Goal: Task Accomplishment & Management: Use online tool/utility

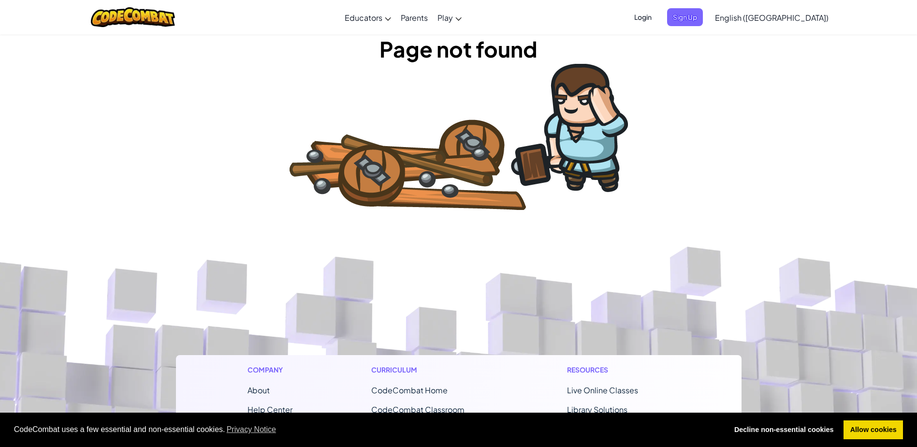
click at [777, 17] on span "English ([GEOGRAPHIC_DATA])" at bounding box center [772, 18] width 114 height 10
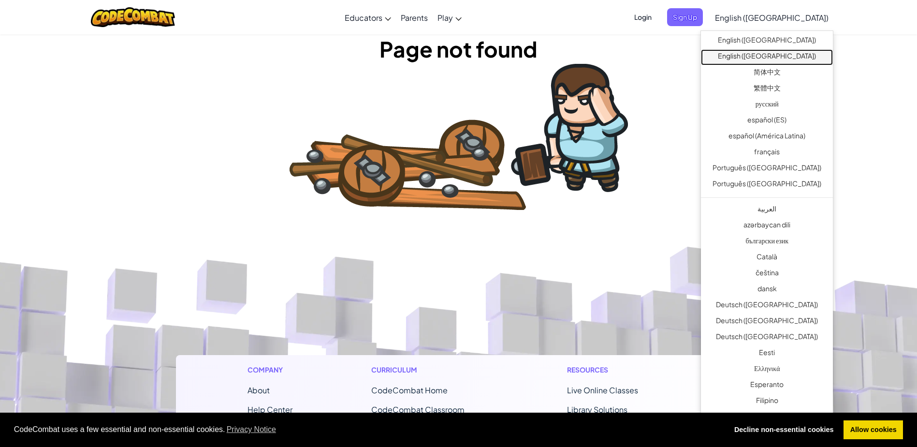
click at [780, 49] on link "English ([GEOGRAPHIC_DATA])" at bounding box center [767, 57] width 132 height 16
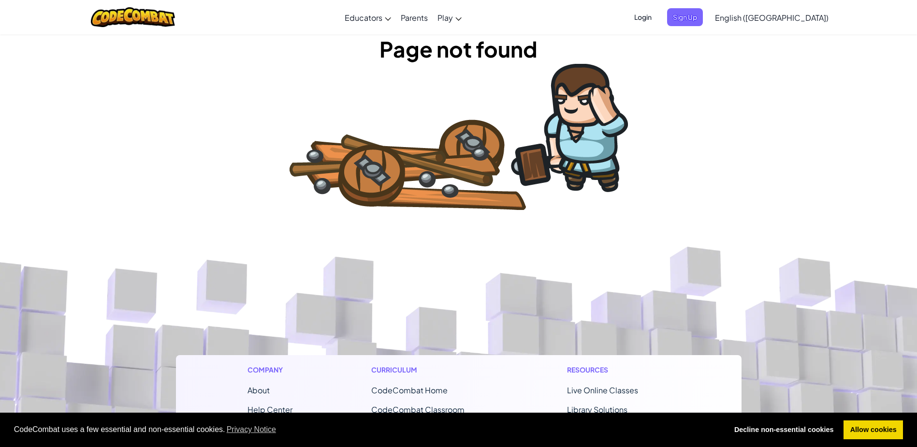
drag, startPoint x: 489, startPoint y: 348, endPoint x: 485, endPoint y: 344, distance: 6.5
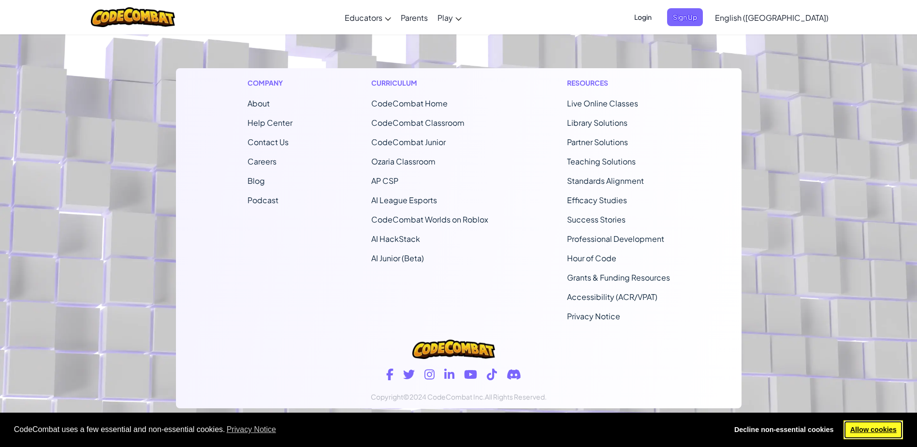
click at [892, 431] on link "Allow cookies" at bounding box center [873, 429] width 59 height 19
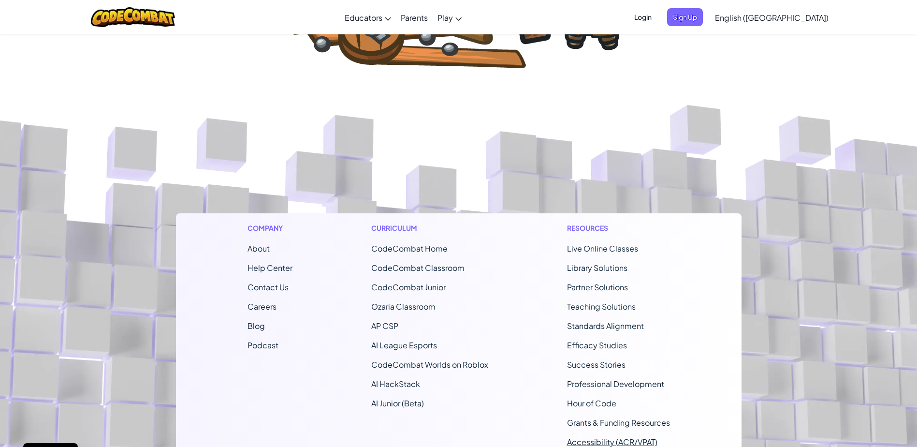
scroll to position [0, 0]
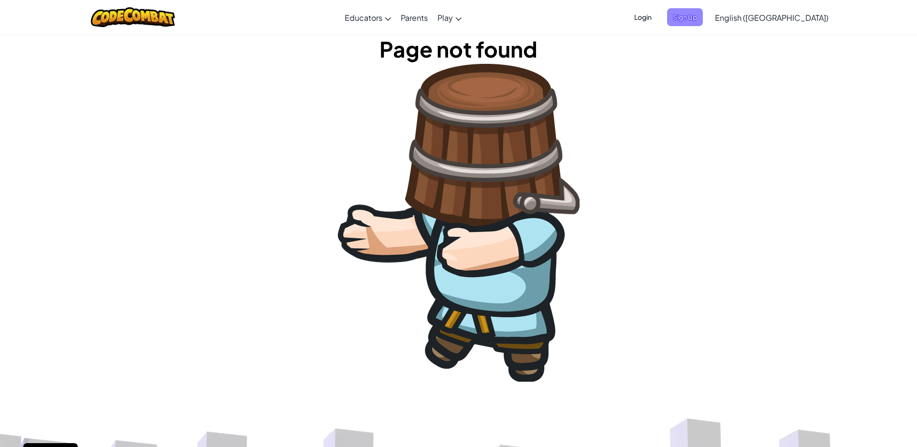
click at [703, 16] on span "Sign Up" at bounding box center [685, 17] width 36 height 18
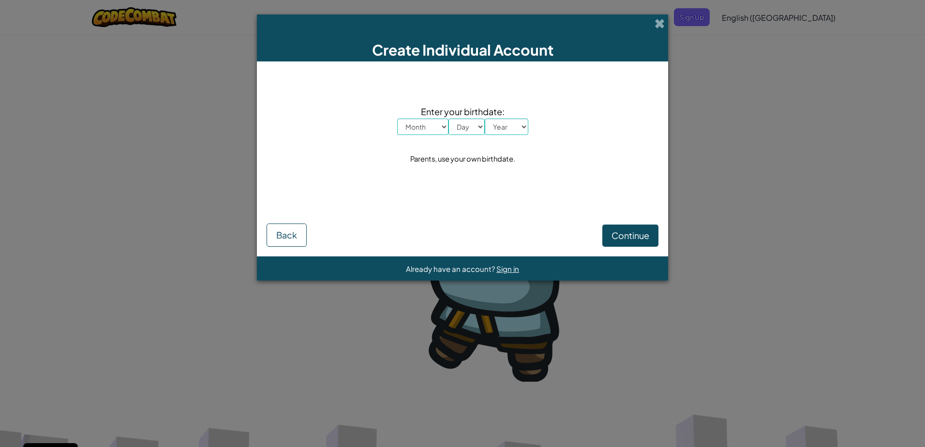
click at [662, 18] on span at bounding box center [659, 23] width 10 height 10
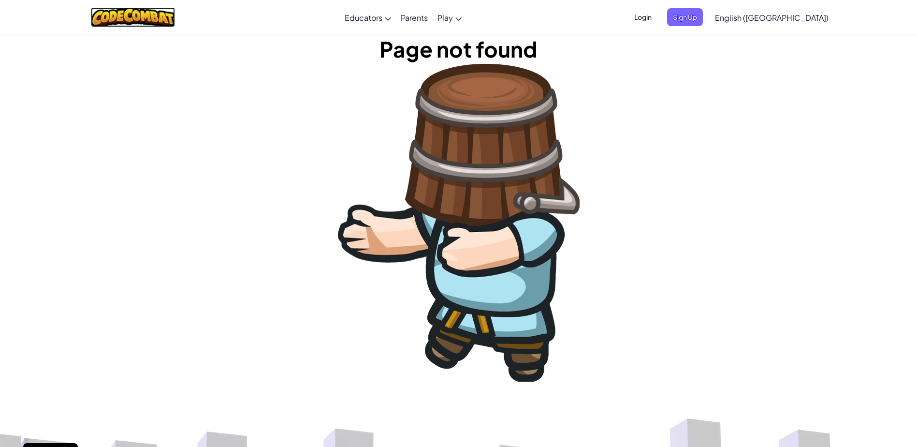
click at [130, 15] on img at bounding box center [133, 17] width 85 height 20
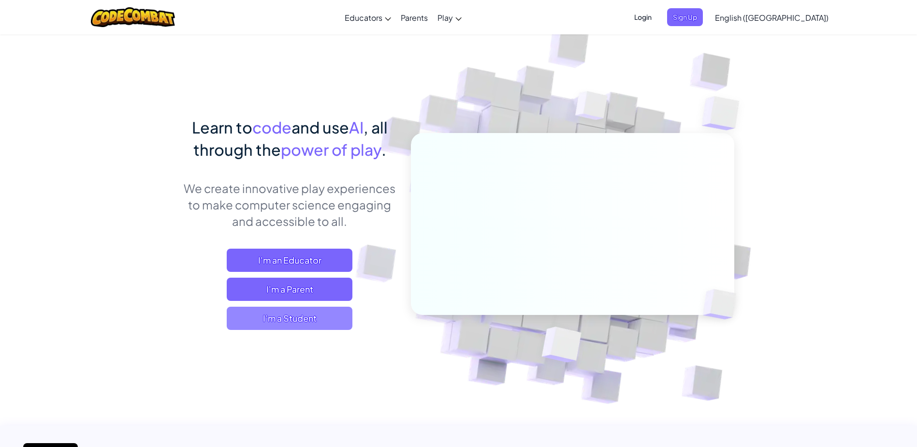
click at [292, 321] on span "I'm a Student" at bounding box center [290, 318] width 126 height 23
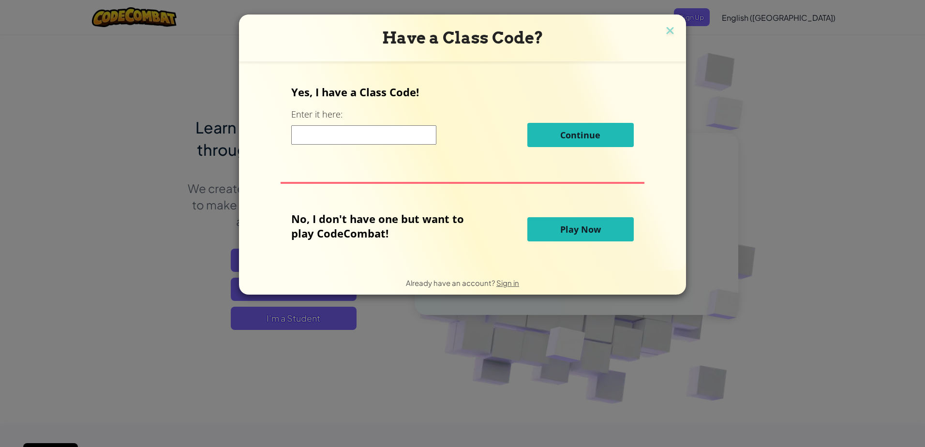
click at [567, 234] on span "Play Now" at bounding box center [580, 229] width 41 height 12
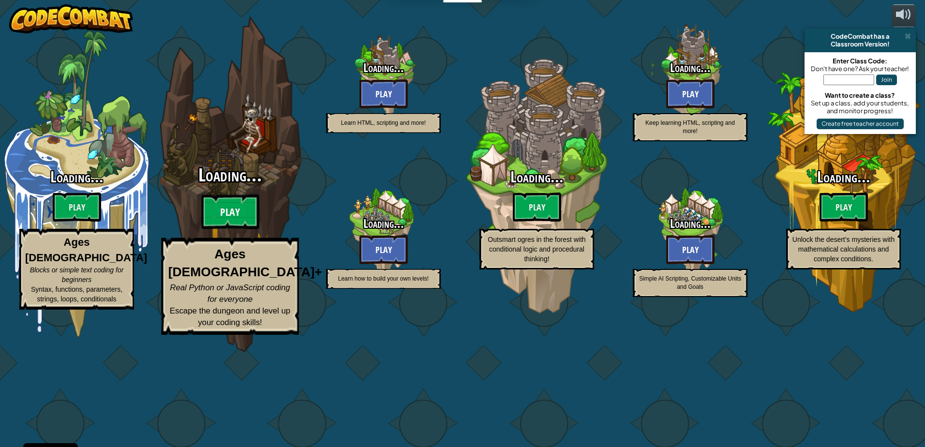
select select "en-GB"
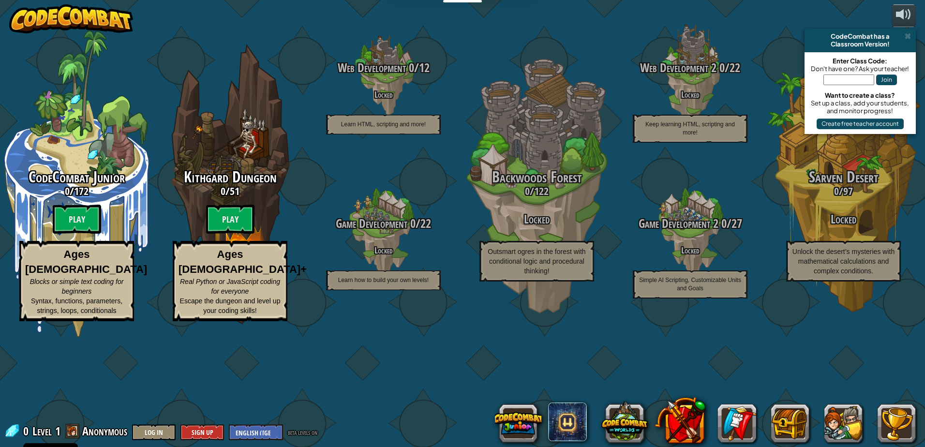
click at [223, 234] on btn "Play" at bounding box center [230, 219] width 48 height 29
select select "en-GB"
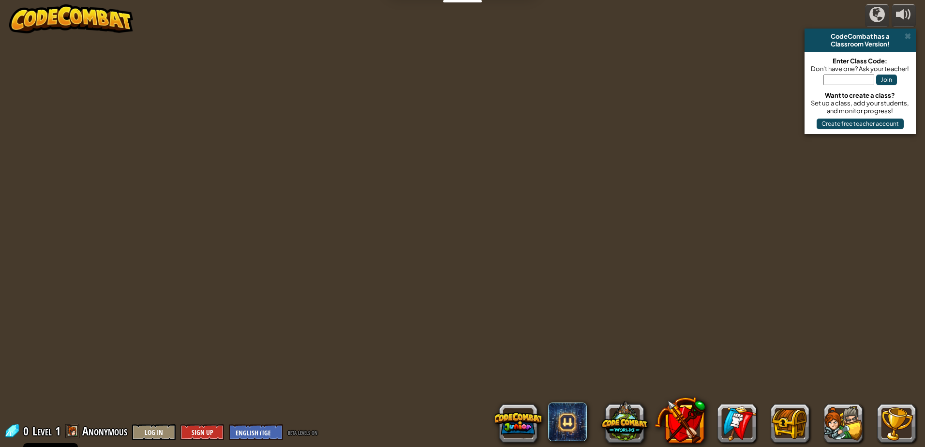
select select "en-GB"
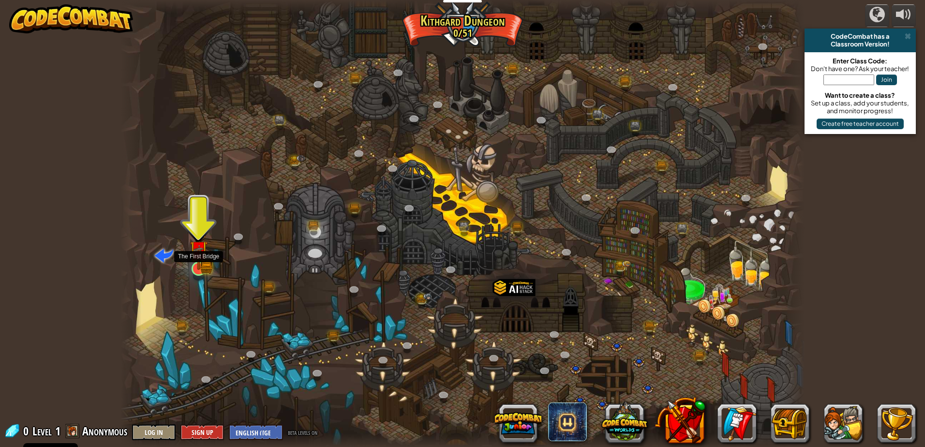
click at [200, 263] on img at bounding box center [199, 250] width 18 height 40
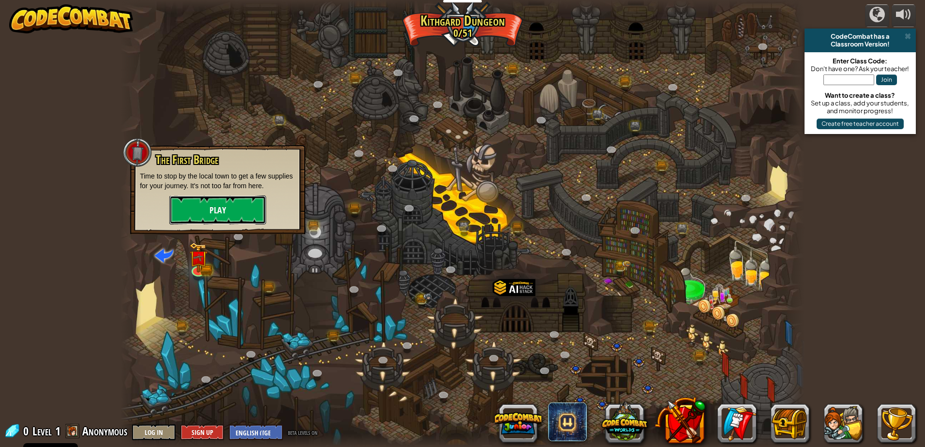
click at [205, 213] on button "Play" at bounding box center [217, 209] width 97 height 29
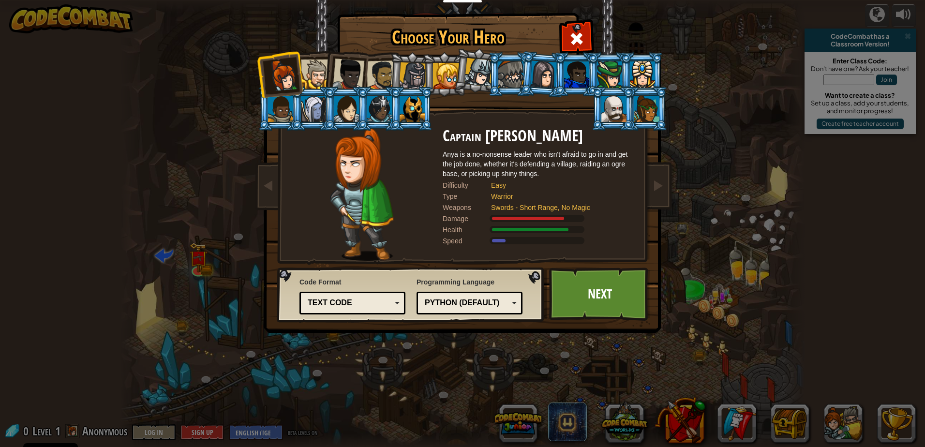
click at [416, 108] on div at bounding box center [411, 109] width 25 height 26
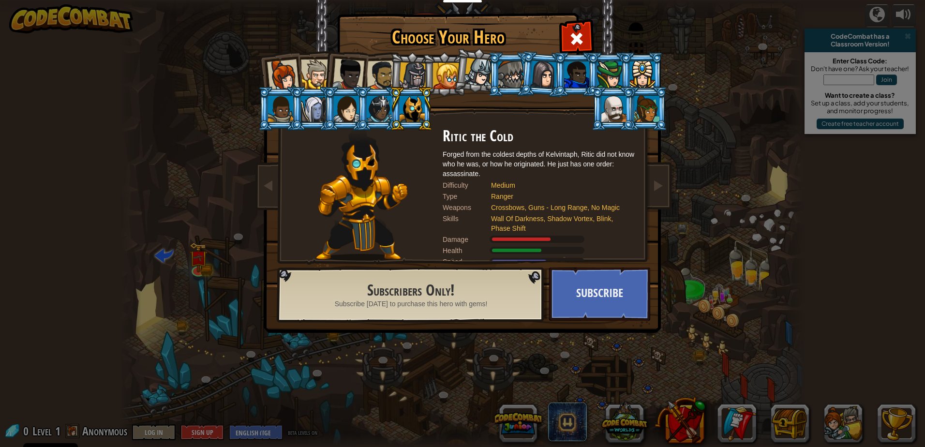
click at [386, 117] on div at bounding box center [379, 109] width 25 height 26
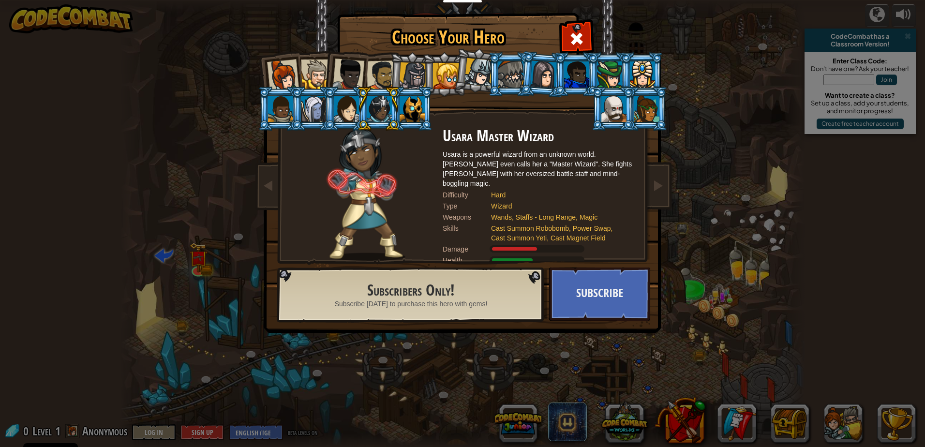
click at [603, 109] on div at bounding box center [613, 109] width 25 height 26
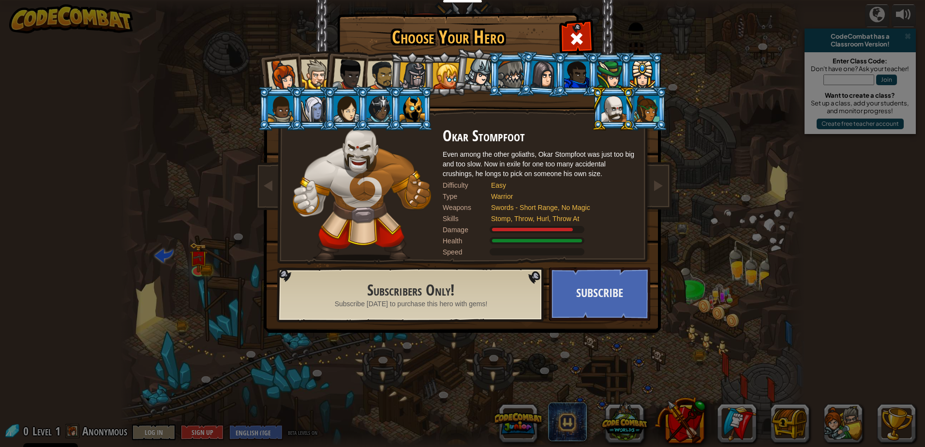
click at [505, 80] on div at bounding box center [510, 74] width 25 height 26
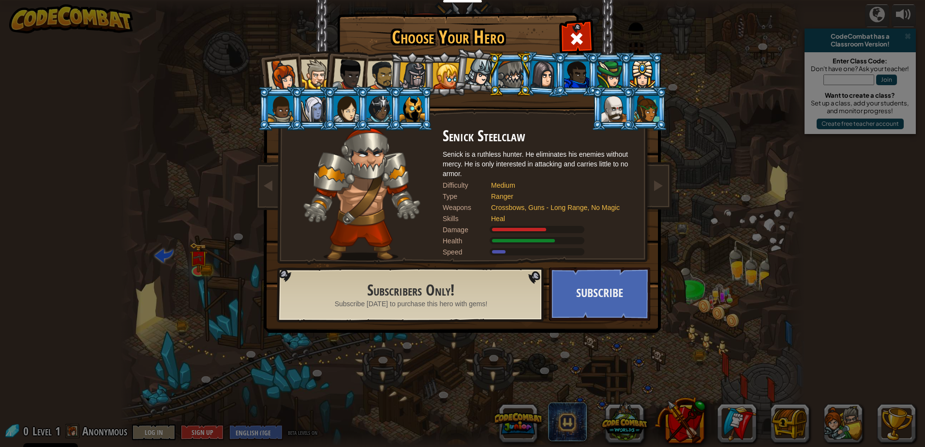
click at [414, 63] on div at bounding box center [413, 76] width 28 height 28
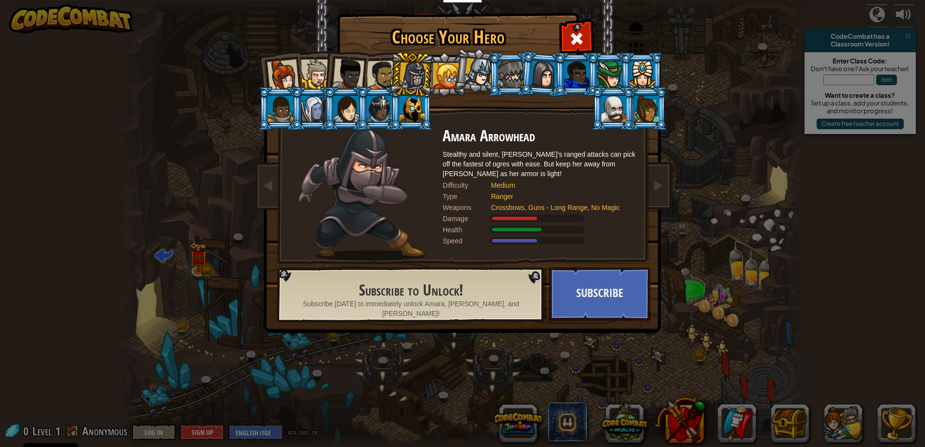
click at [358, 69] on div at bounding box center [348, 75] width 32 height 32
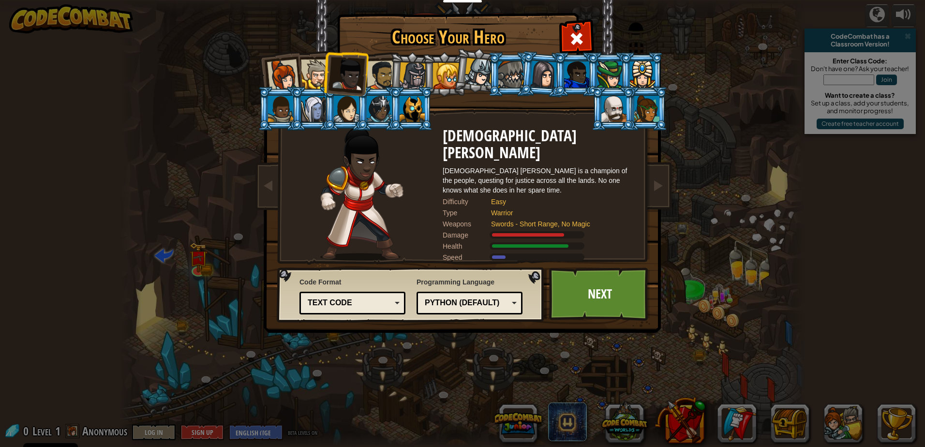
click at [295, 67] on div at bounding box center [283, 75] width 32 height 32
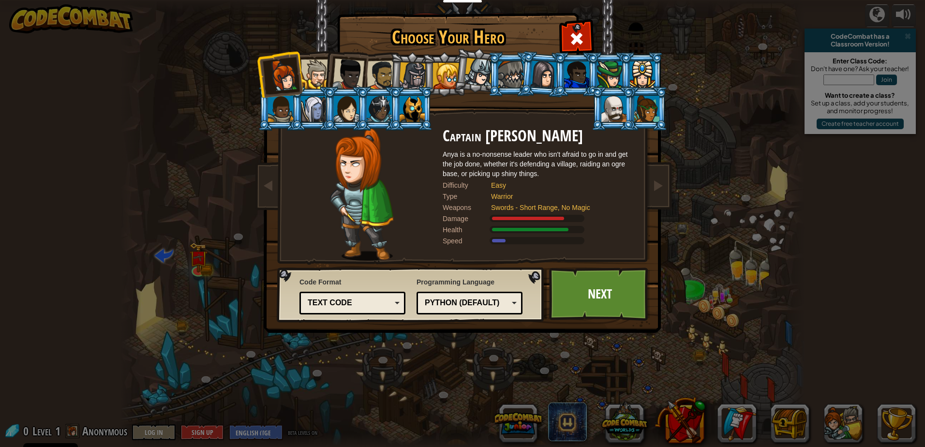
click at [311, 69] on div at bounding box center [316, 74] width 30 height 30
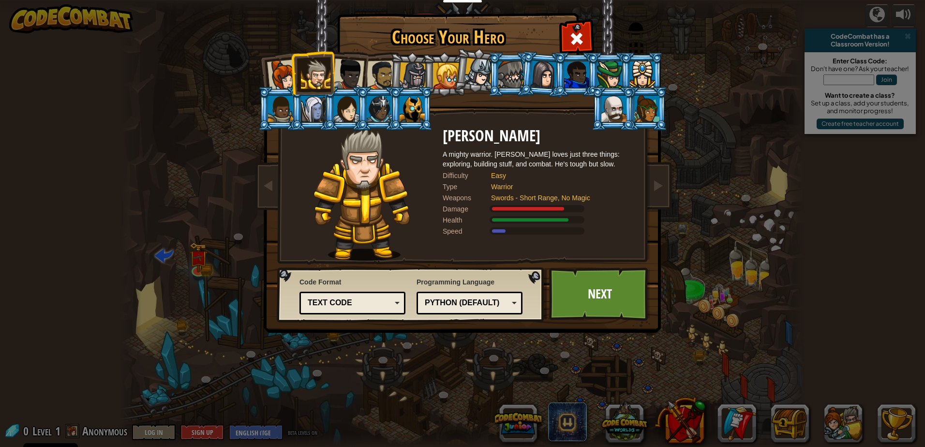
click at [299, 105] on li at bounding box center [313, 109] width 44 height 44
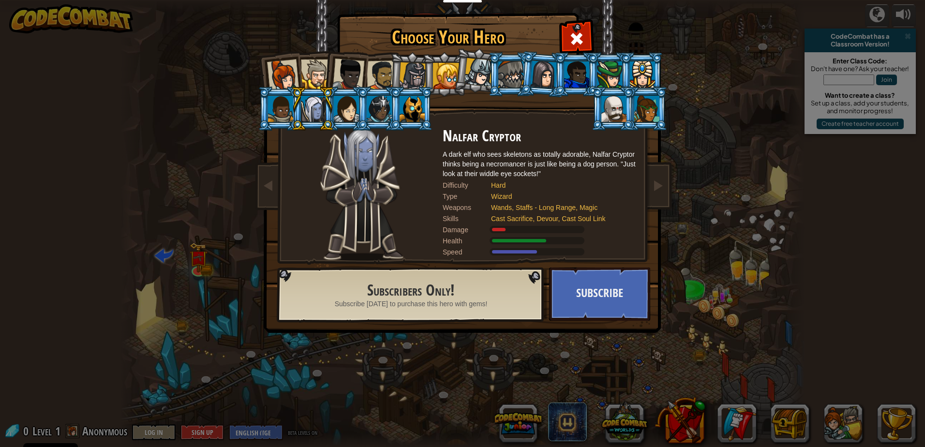
click at [311, 80] on div at bounding box center [316, 74] width 30 height 30
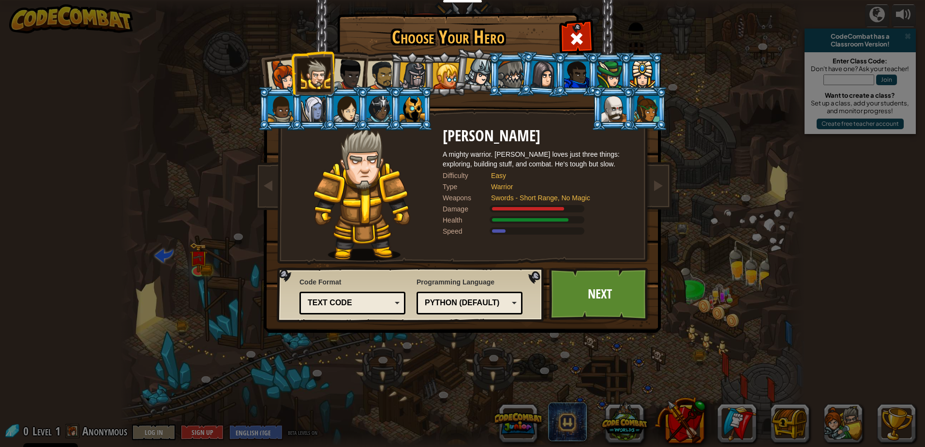
click at [336, 71] on div at bounding box center [348, 75] width 32 height 32
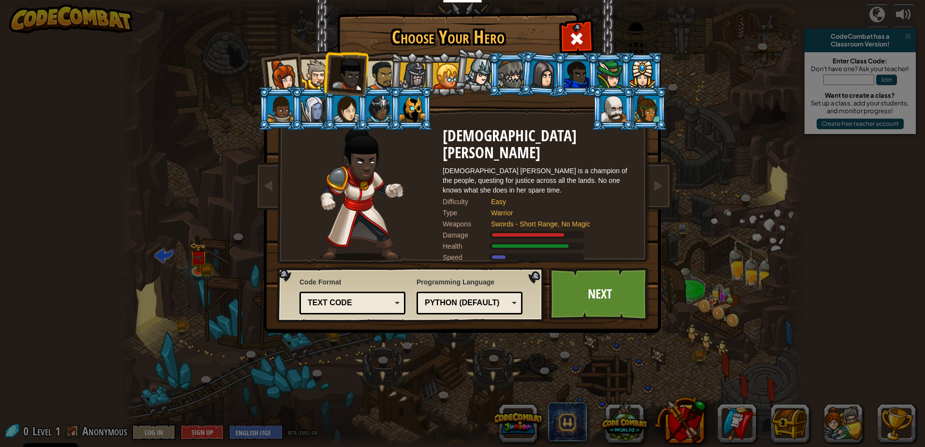
click at [378, 79] on div at bounding box center [382, 75] width 30 height 30
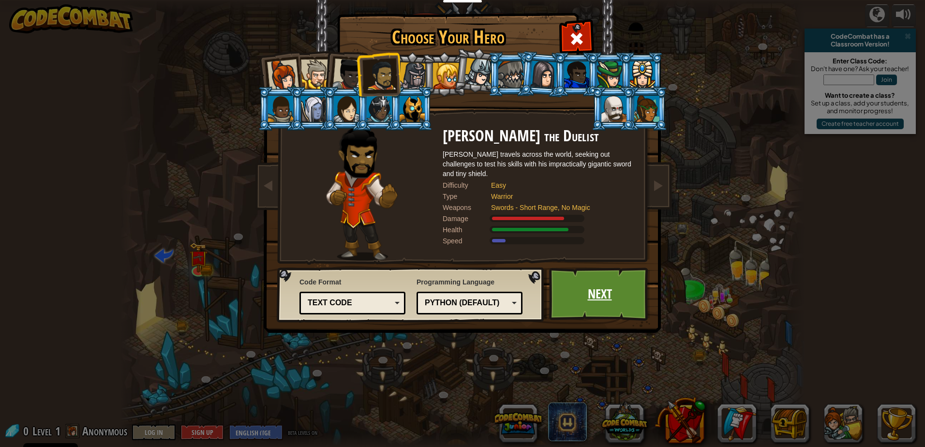
click at [594, 282] on link "Next" at bounding box center [599, 293] width 101 height 53
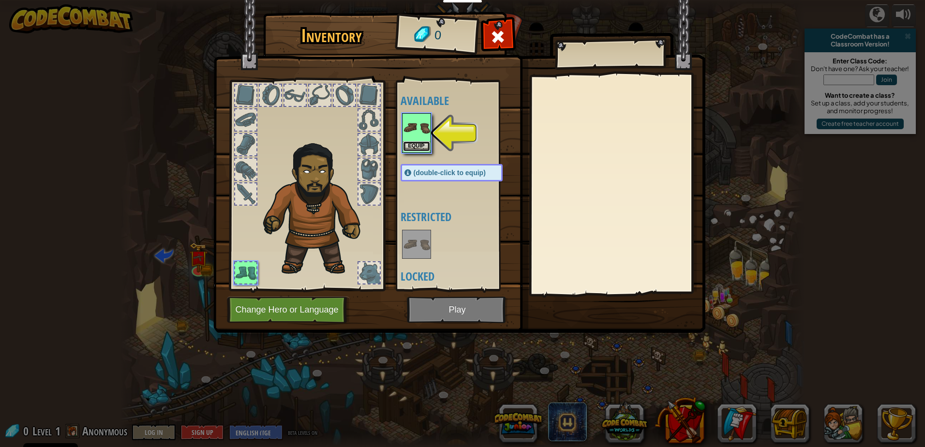
click at [416, 145] on button "Equip" at bounding box center [416, 146] width 27 height 10
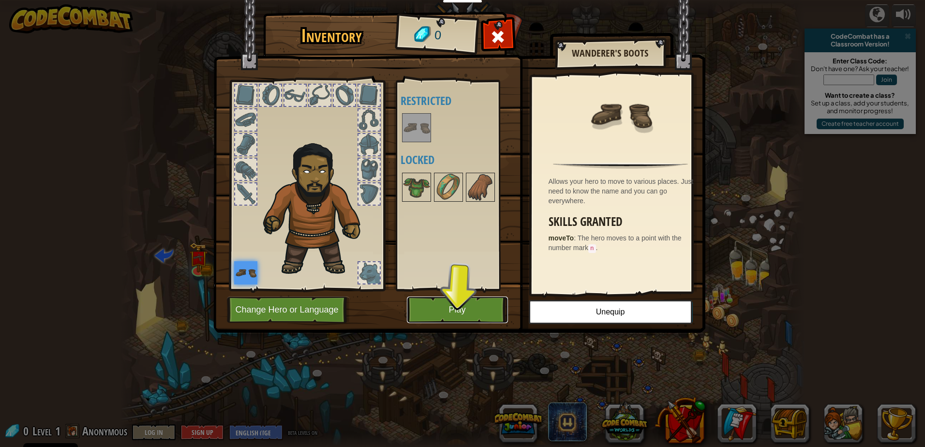
click at [440, 301] on button "Play" at bounding box center [457, 309] width 101 height 27
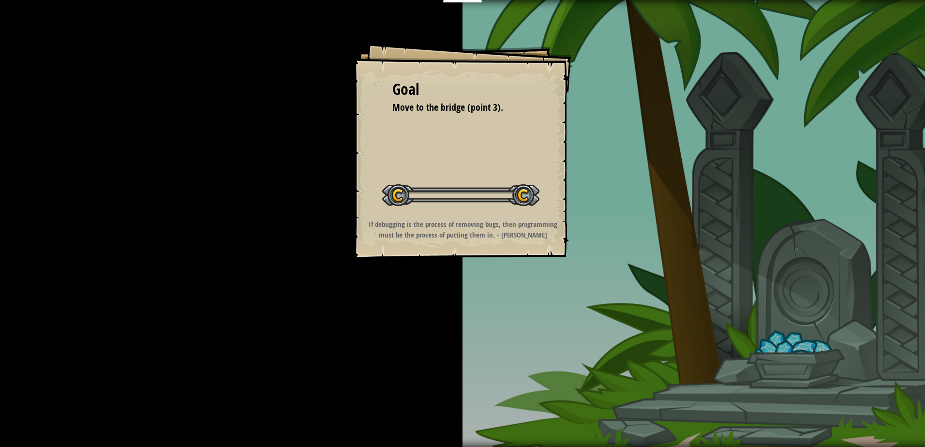
click at [446, 316] on div "Goal Move to the bridge (point 3). Start Level Error loading from server. Try r…" at bounding box center [462, 223] width 925 height 447
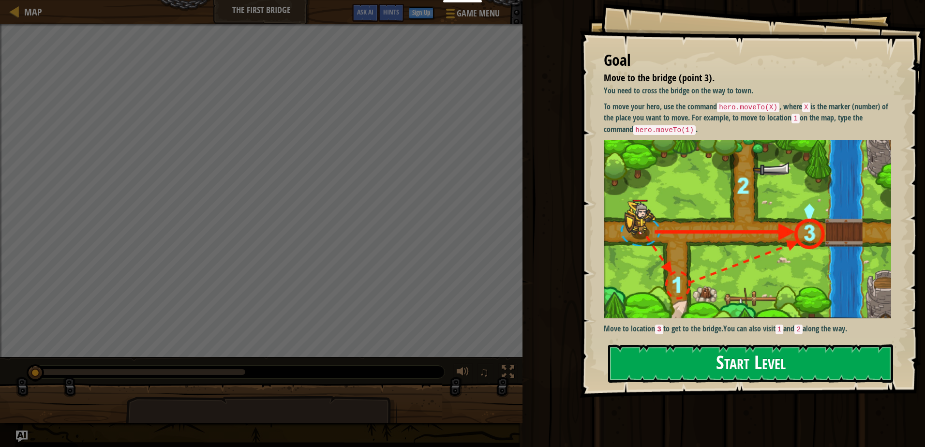
click at [639, 361] on button "Start Level" at bounding box center [750, 363] width 285 height 38
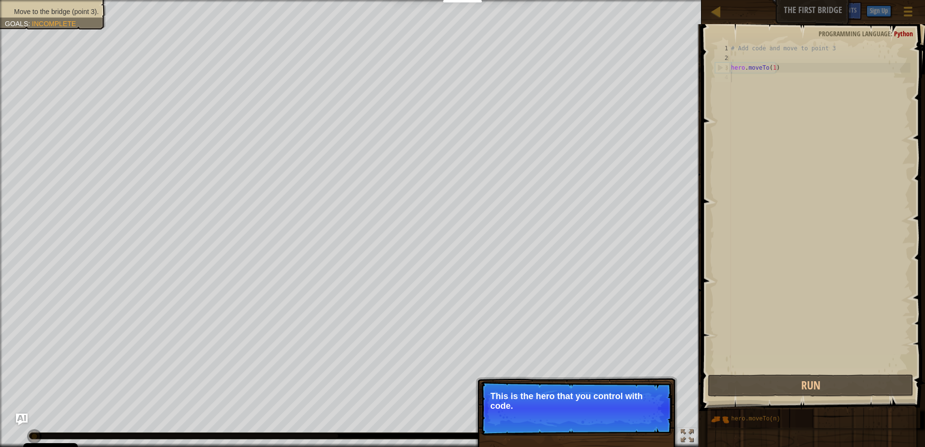
click at [611, 416] on span "Skip (esc)" at bounding box center [604, 419] width 30 height 8
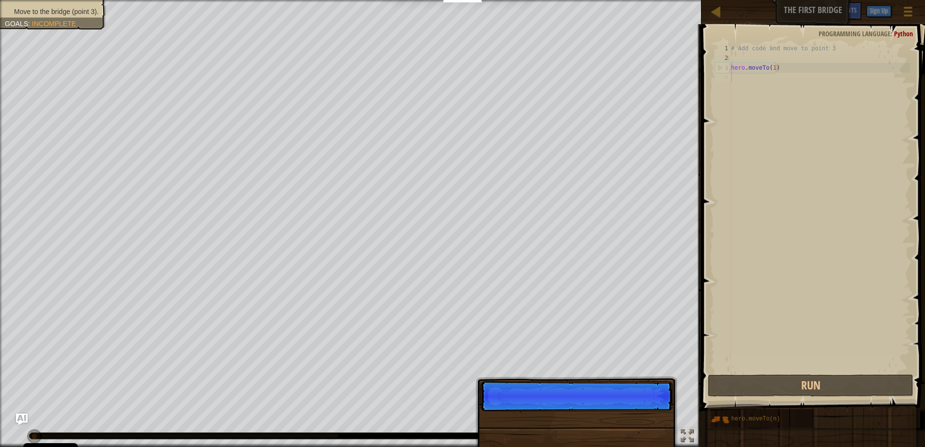
scroll to position [4, 0]
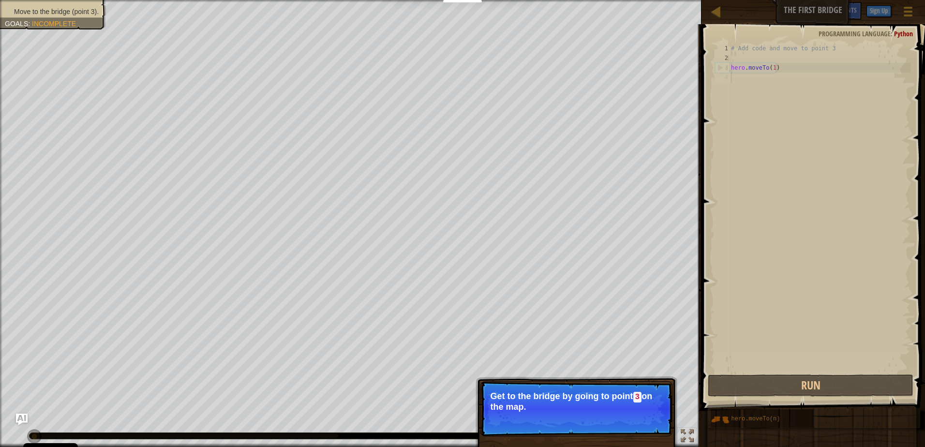
click at [608, 410] on p "Get to the bridge by going to point 3 on the map." at bounding box center [576, 401] width 172 height 20
click at [625, 414] on button "Continue" at bounding box center [644, 420] width 40 height 13
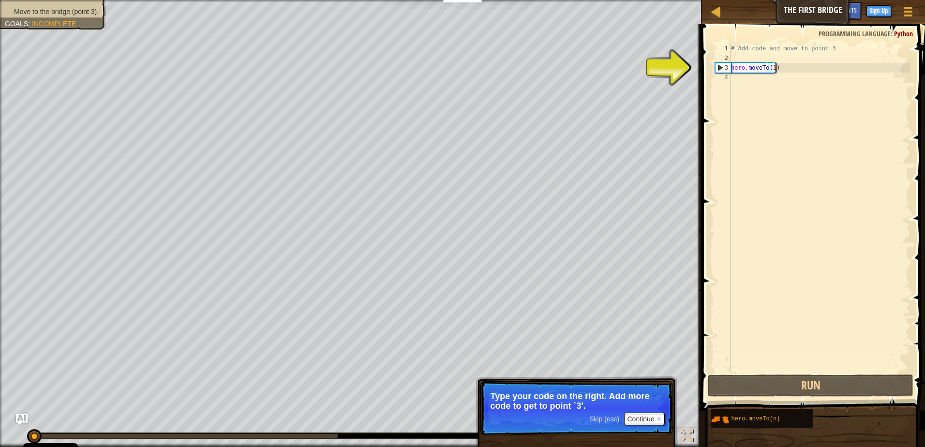
click at [780, 65] on div "# Add code and move to point 3 hero . moveTo ( 1 )" at bounding box center [819, 218] width 181 height 348
click at [848, 388] on button "Run" at bounding box center [811, 385] width 206 height 22
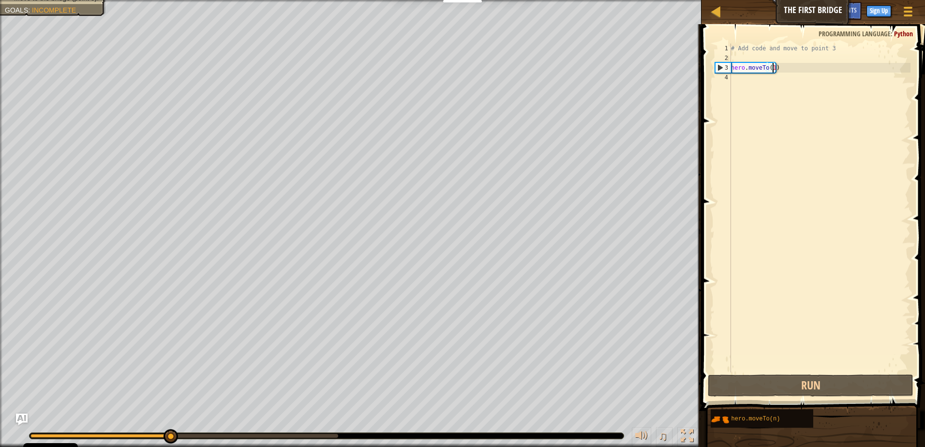
click at [771, 66] on div "# Add code and move to point 3 hero . moveTo ( 1 )" at bounding box center [819, 218] width 181 height 348
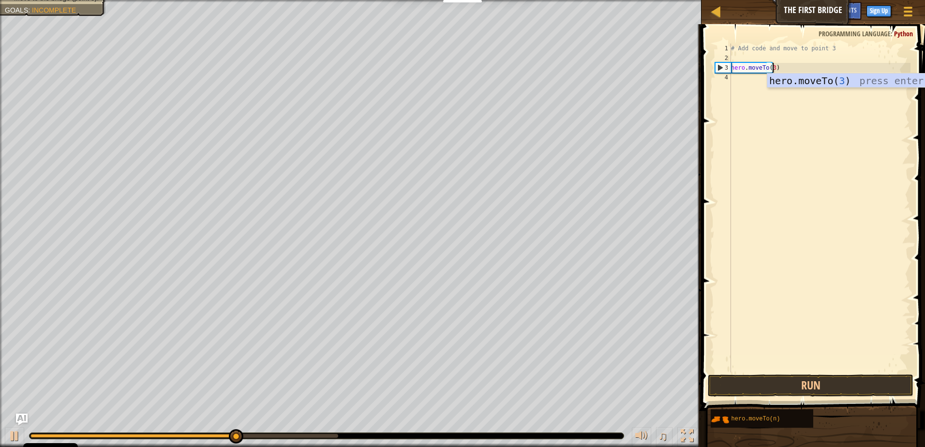
scroll to position [4, 3]
type textarea "hero.moveTo(3)"
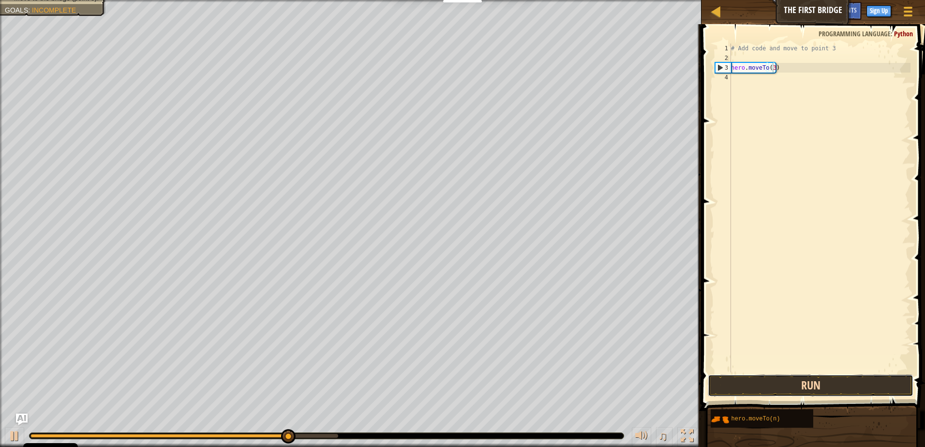
click at [836, 381] on button "Run" at bounding box center [811, 385] width 206 height 22
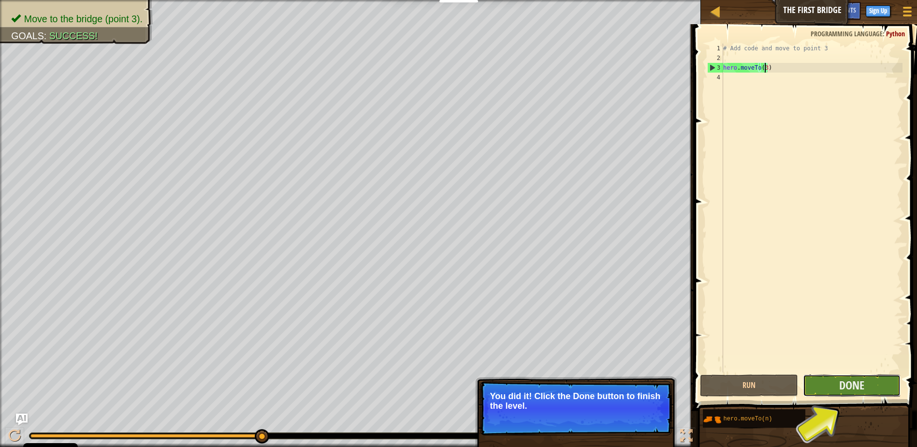
click at [838, 389] on button "Done" at bounding box center [852, 385] width 98 height 22
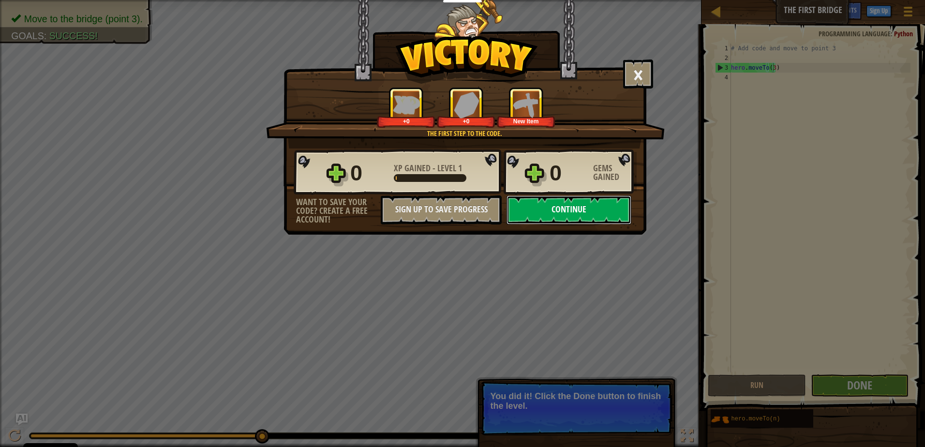
click at [561, 202] on button "Continue" at bounding box center [568, 209] width 125 height 29
select select "en-GB"
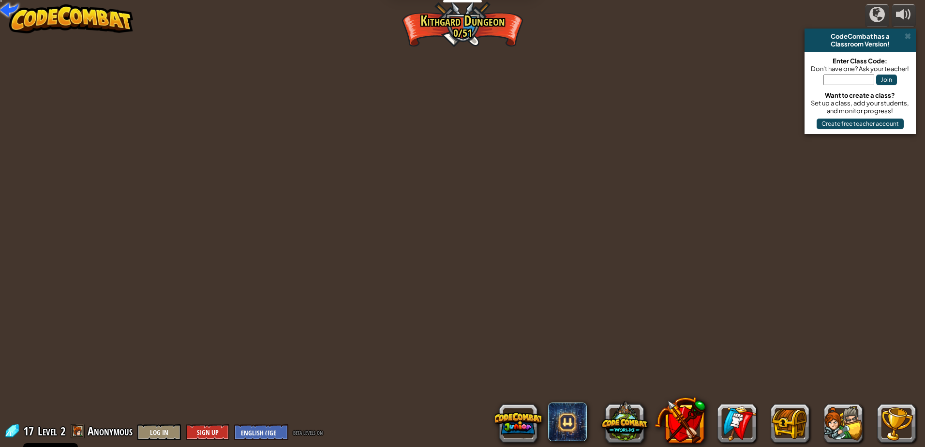
select select "en-GB"
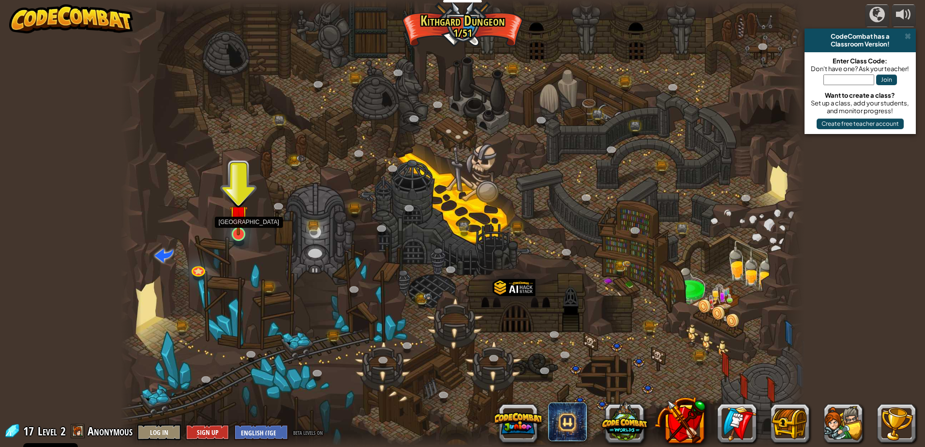
click at [239, 236] on div at bounding box center [239, 234] width 14 height 14
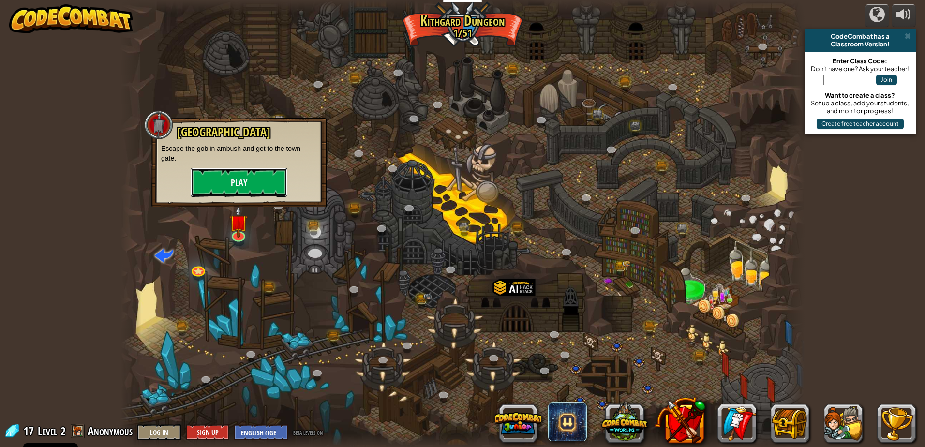
click at [251, 184] on button "Play" at bounding box center [239, 182] width 97 height 29
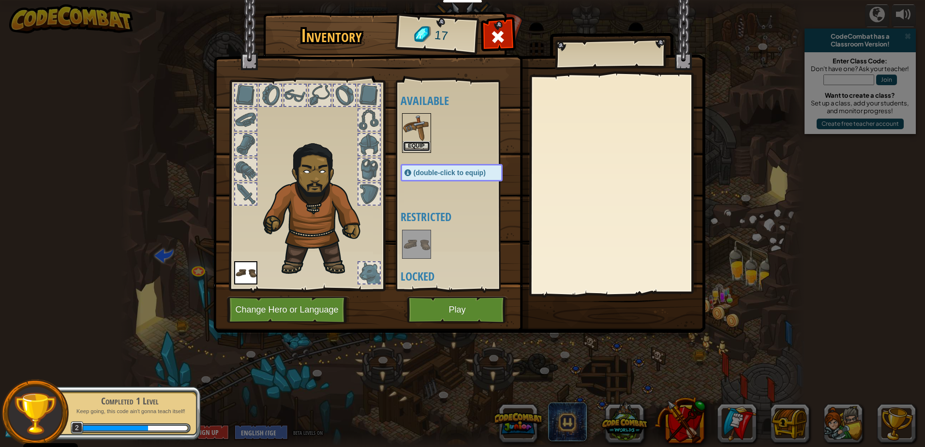
click at [420, 142] on button "Equip" at bounding box center [416, 146] width 27 height 10
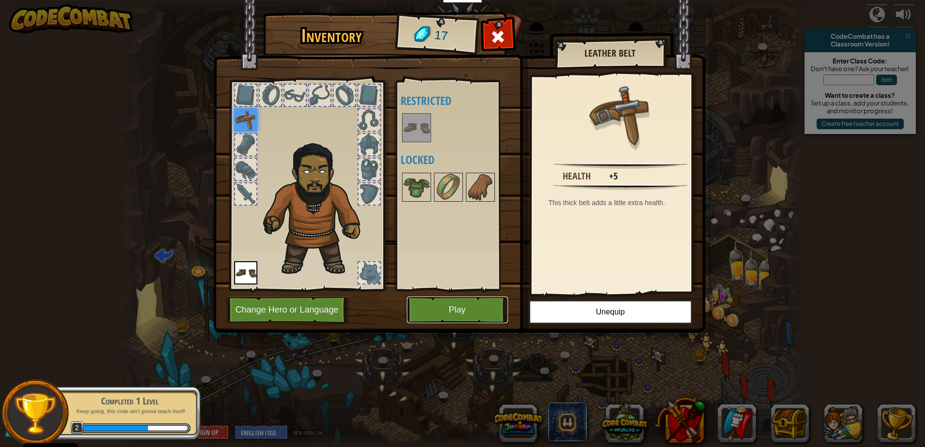
click at [476, 306] on button "Play" at bounding box center [457, 309] width 101 height 27
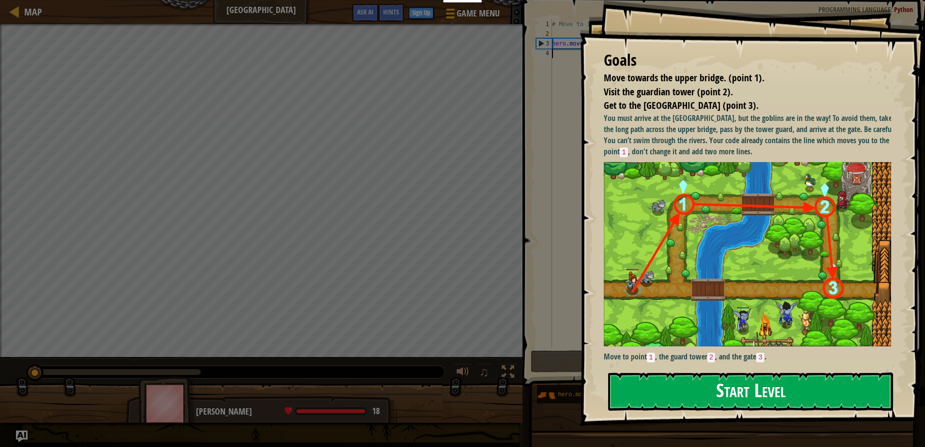
click at [753, 374] on button "Start Level" at bounding box center [750, 391] width 285 height 38
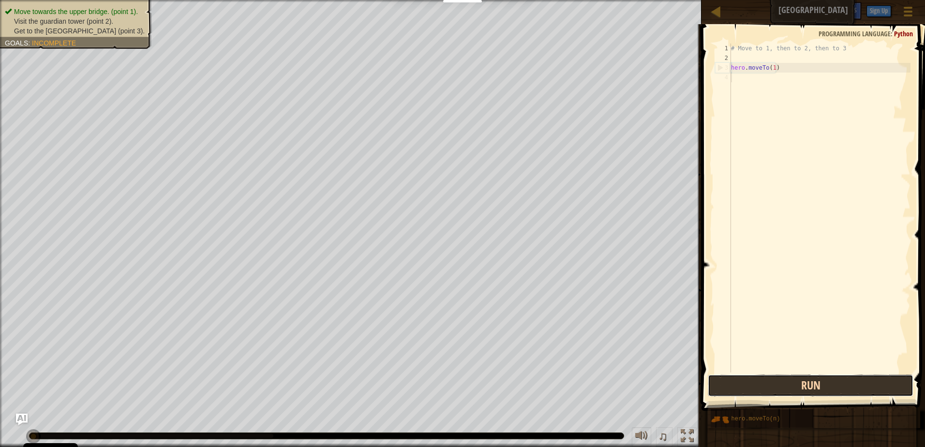
click at [864, 384] on button "Run" at bounding box center [811, 385] width 206 height 22
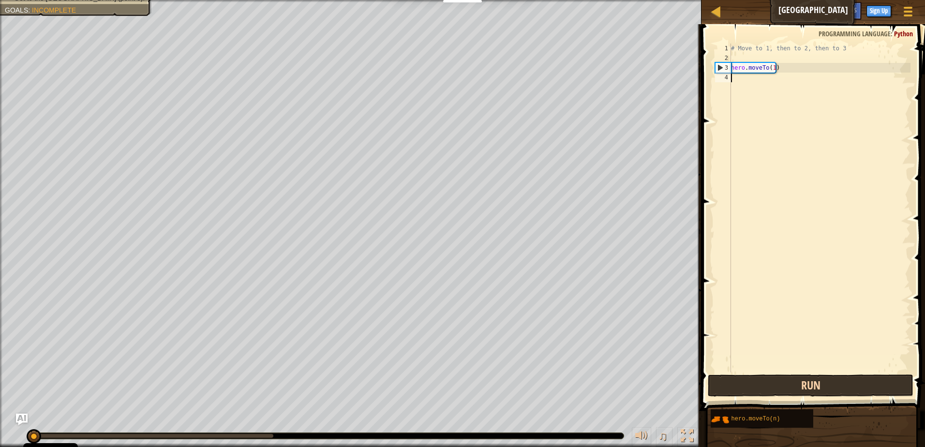
scroll to position [4, 0]
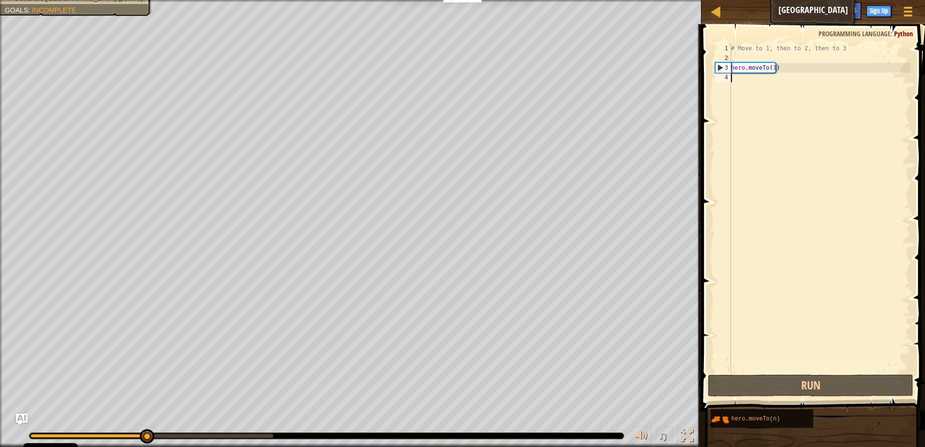
click at [771, 67] on div "# Move to 1, then to 2, then to 3 hero . moveTo ( 1 )" at bounding box center [819, 218] width 181 height 348
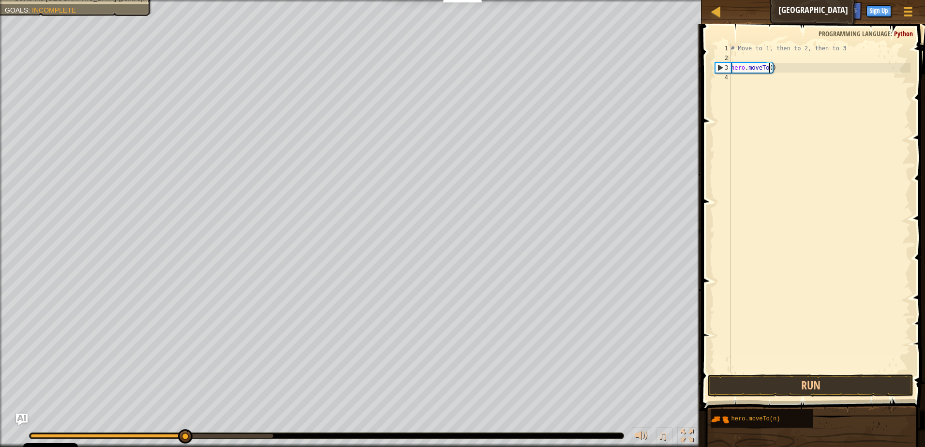
scroll to position [4, 3]
click at [796, 387] on button "Run" at bounding box center [811, 385] width 206 height 22
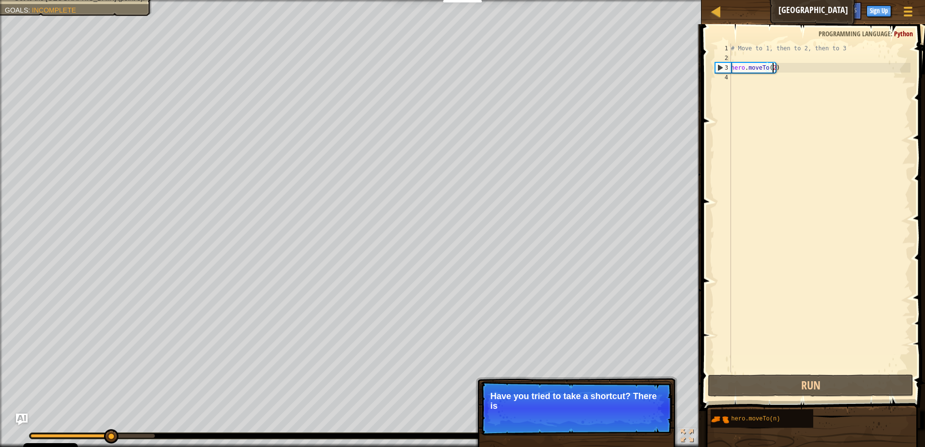
click at [628, 401] on p "Have you tried to take a shortcut? There is" at bounding box center [576, 400] width 172 height 19
click at [623, 400] on p "Have you tried to take a shortcut? There is no safe path" at bounding box center [576, 400] width 172 height 19
click at [623, 400] on p "Have you tried to take a shortcut? There is no safe path from 1 to 3 ." at bounding box center [576, 401] width 172 height 20
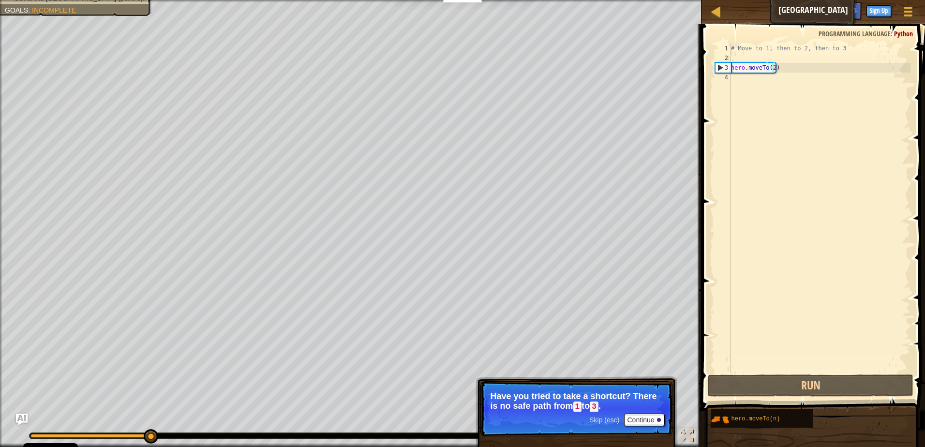
click at [623, 400] on p "Have you tried to take a shortcut? There is no safe path from 1 to 3 ." at bounding box center [576, 401] width 172 height 20
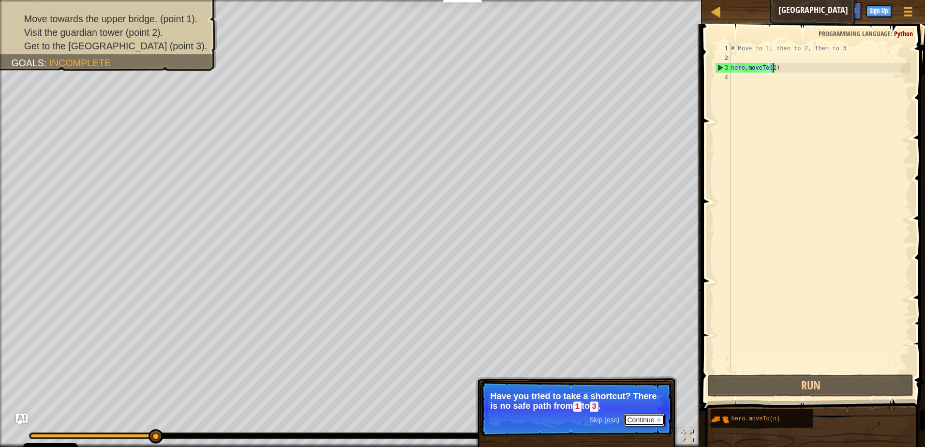
click at [641, 415] on button "Continue" at bounding box center [644, 420] width 40 height 13
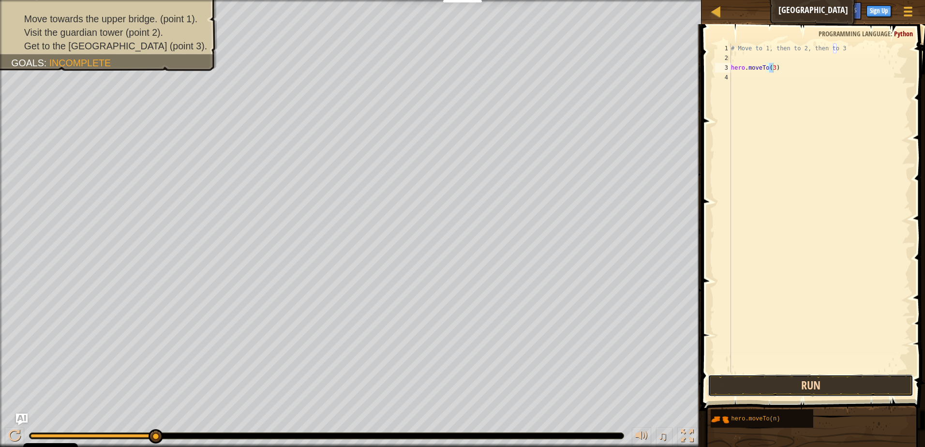
click at [838, 384] on button "Run" at bounding box center [811, 385] width 206 height 22
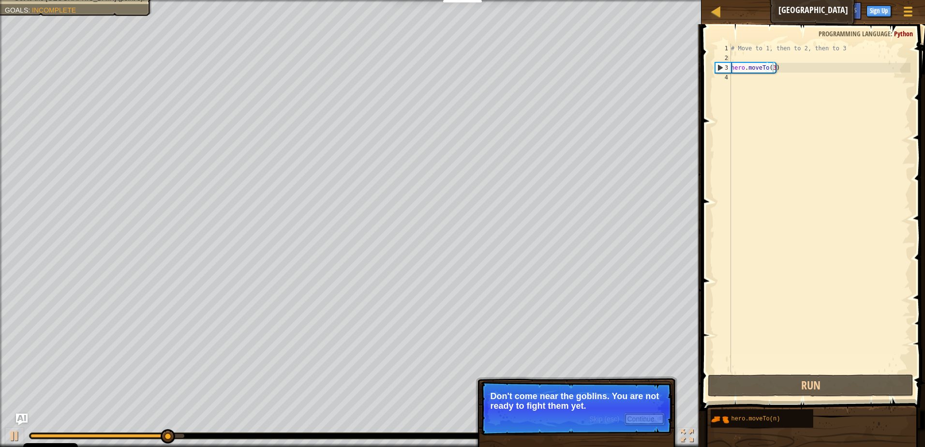
click at [638, 420] on button "Continue" at bounding box center [644, 419] width 40 height 13
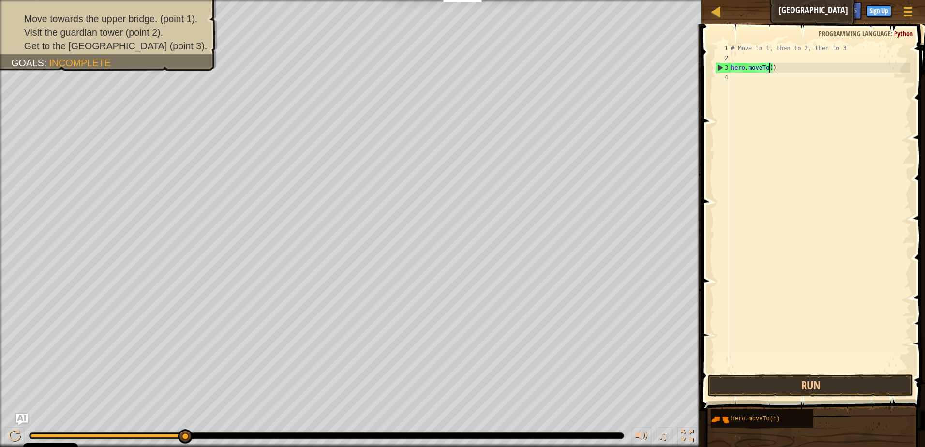
type textarea "hero.moveTo(1)"
click at [784, 71] on div "# Move to 1, then to 2, then to 3 hero . moveTo ( 1 )" at bounding box center [819, 218] width 181 height 348
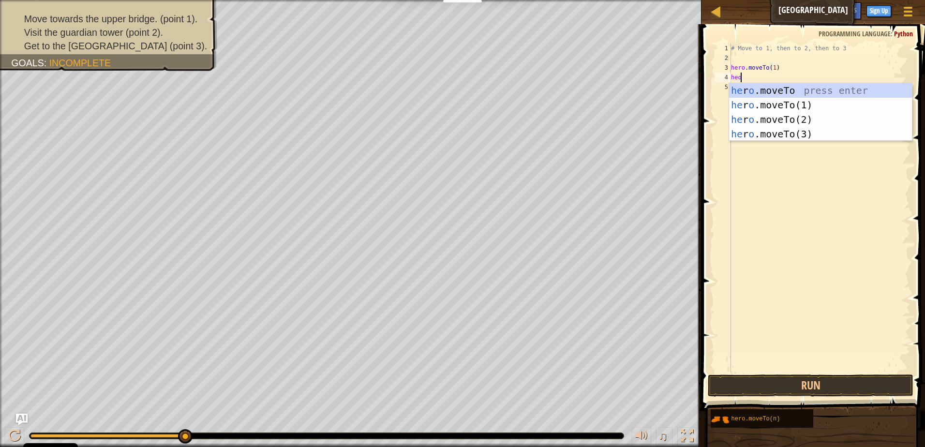
scroll to position [4, 0]
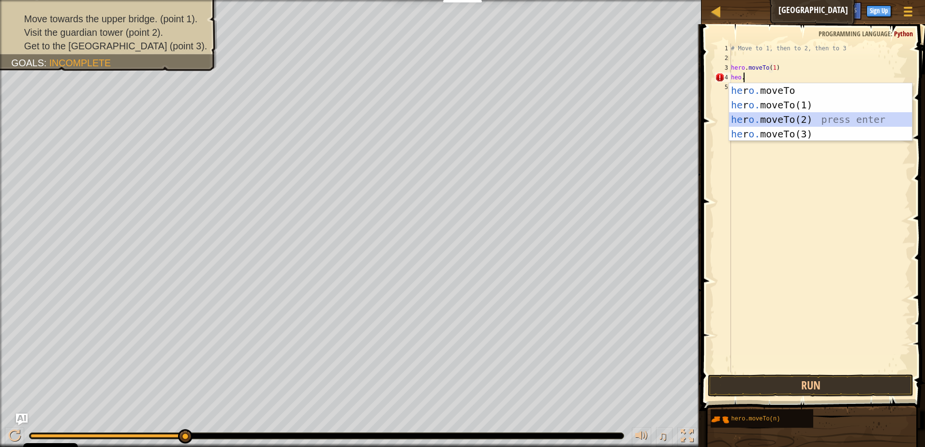
click at [776, 120] on div "he r o. moveTo press enter he r o. moveTo(1) press enter he r o. moveTo(2) pres…" at bounding box center [820, 126] width 183 height 87
type textarea "hero.moveTo(2)"
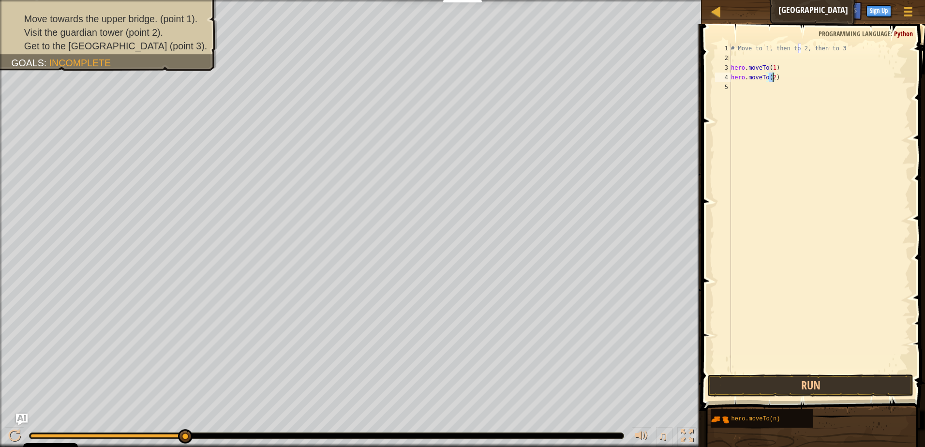
click at [783, 78] on div "# Move to 1, then to 2, then to 3 hero . moveTo ( 1 ) hero . moveTo ( 2 )" at bounding box center [819, 218] width 181 height 348
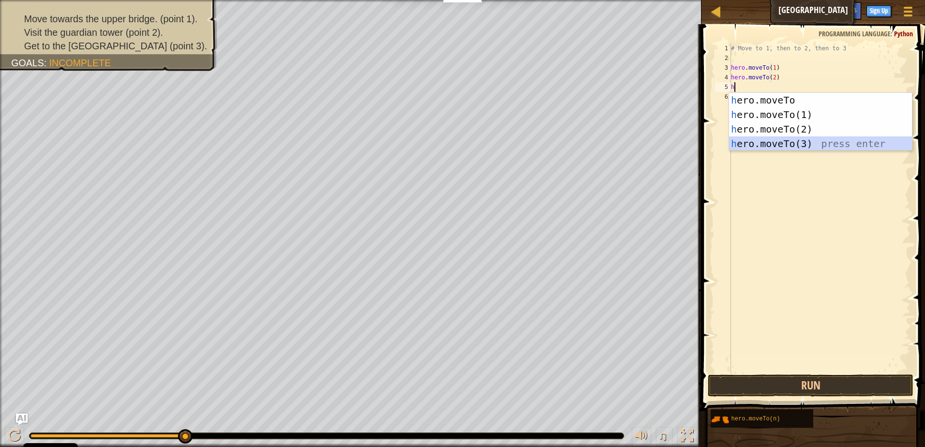
click at [765, 145] on div "h ero.moveTo press enter h ero.moveTo(1) press enter h ero.moveTo(2) press ente…" at bounding box center [820, 136] width 183 height 87
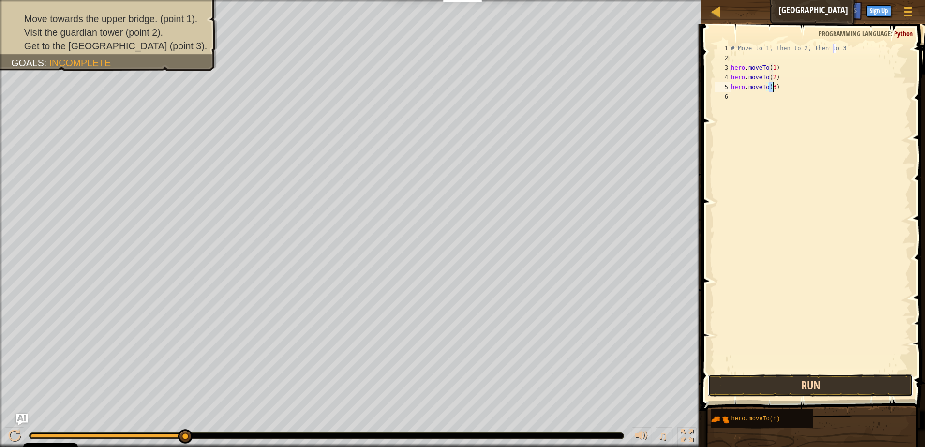
click at [806, 384] on button "Run" at bounding box center [811, 385] width 206 height 22
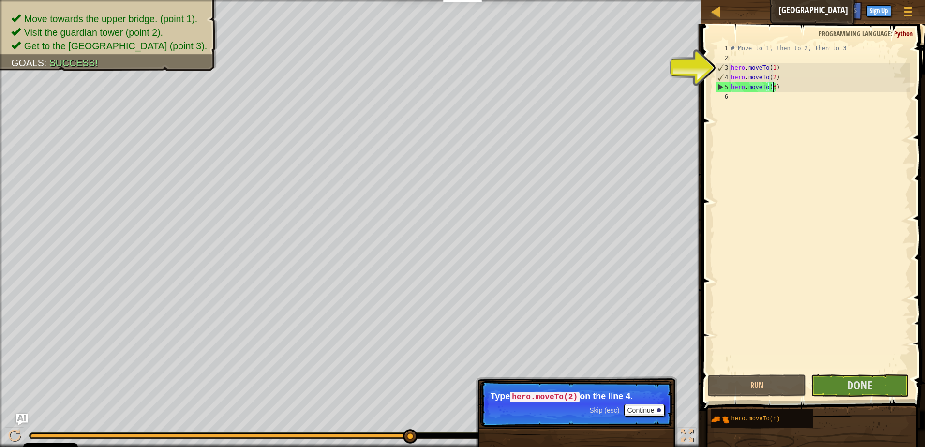
click at [781, 77] on div "# Move to 1, then to 2, then to 3 hero . moveTo ( 1 ) hero . moveTo ( 2 ) hero …" at bounding box center [819, 218] width 181 height 348
type textarea "hero.moveTo(2)"
click at [857, 385] on span "Done" at bounding box center [859, 384] width 25 height 15
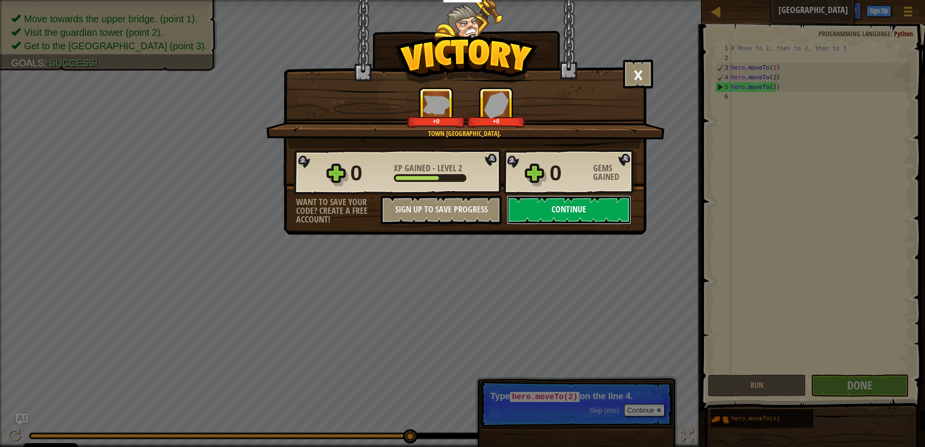
click at [576, 212] on button "Continue" at bounding box center [568, 209] width 125 height 29
select select "en-GB"
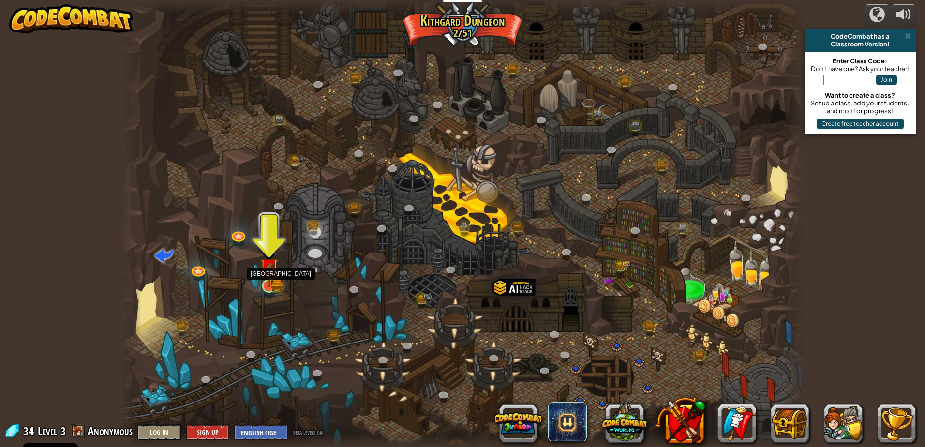
click at [275, 279] on img at bounding box center [269, 267] width 18 height 40
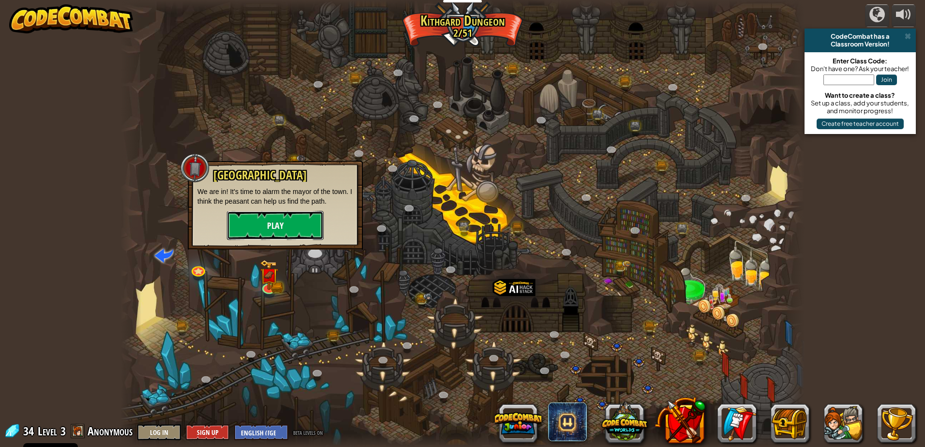
click at [270, 234] on button "Play" at bounding box center [275, 225] width 97 height 29
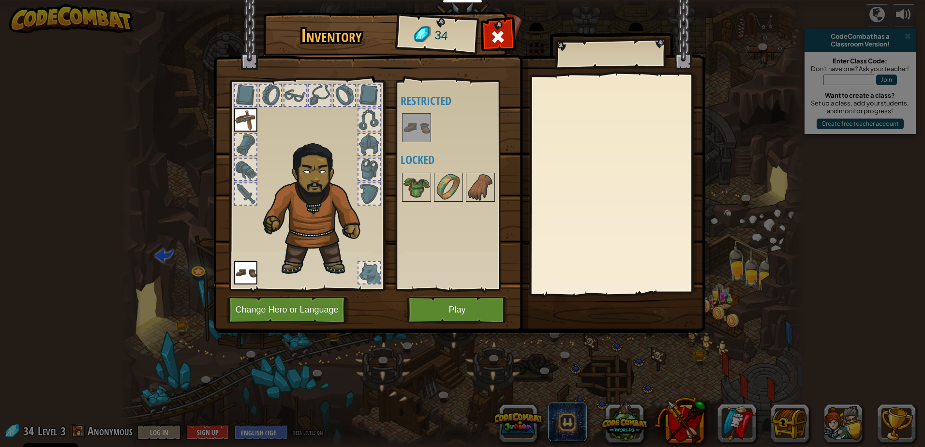
click at [426, 123] on img at bounding box center [416, 127] width 27 height 27
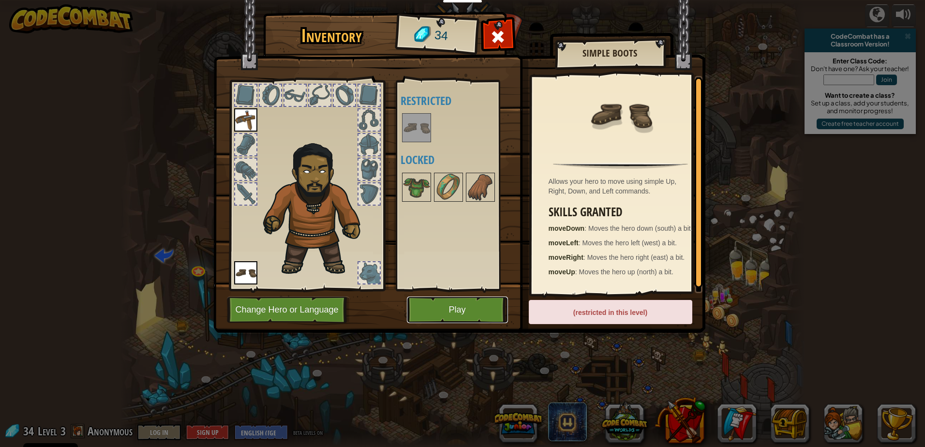
click at [445, 299] on button "Play" at bounding box center [457, 309] width 101 height 27
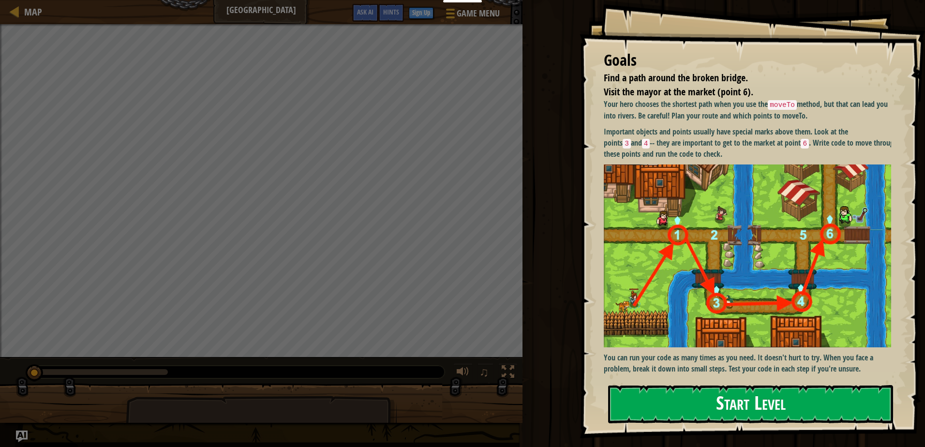
click at [760, 394] on button "Start Level" at bounding box center [750, 404] width 285 height 38
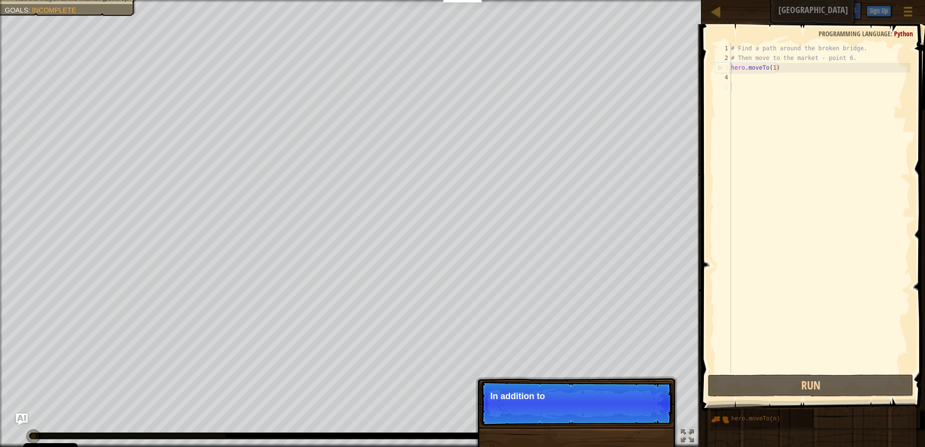
click at [783, 69] on div "# Find a path around the broken bridge. # Then move to the market - point 6. he…" at bounding box center [819, 218] width 181 height 348
type textarea "hero.moveTo(1)"
click at [632, 401] on p "In addition to goals, you can find useful" at bounding box center [576, 396] width 172 height 10
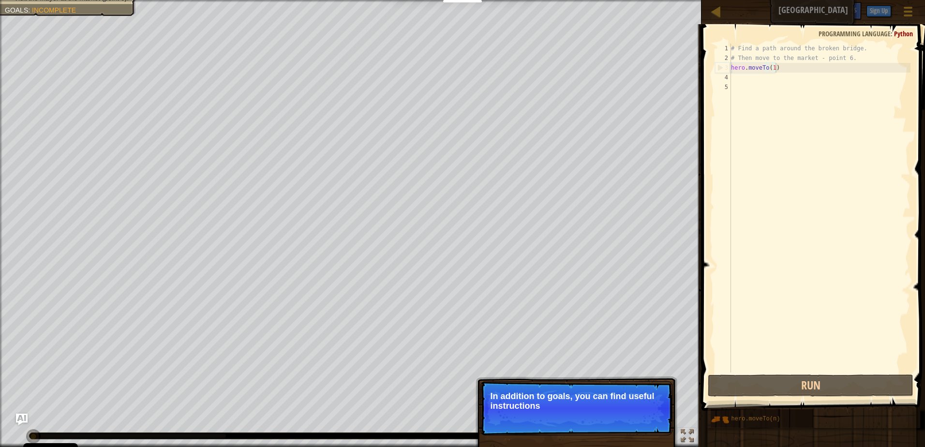
click at [628, 402] on p "In addition to goals, you can find useful instructions" at bounding box center [576, 400] width 172 height 19
click at [628, 402] on p "In addition to goals, you can find useful instructions in the" at bounding box center [576, 400] width 172 height 19
click at [628, 403] on p "In addition to goals, you can find useful instructions in the commen" at bounding box center [576, 400] width 172 height 19
click at [641, 416] on button "Continue" at bounding box center [644, 419] width 40 height 13
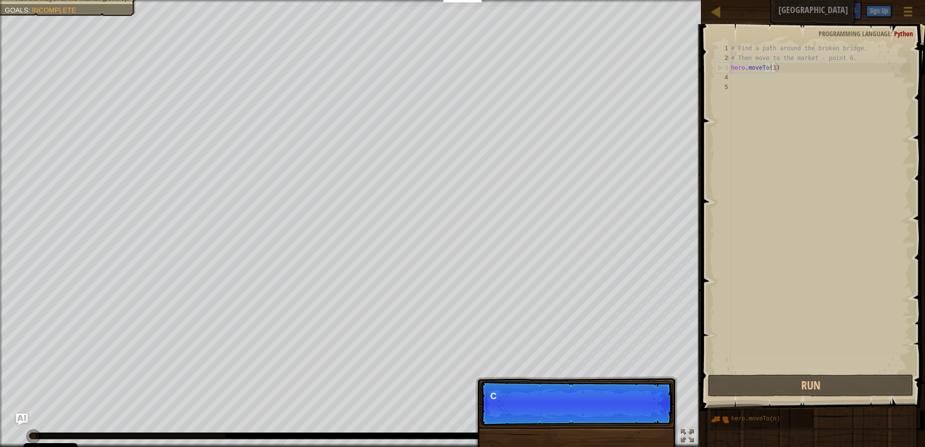
scroll to position [4, 3]
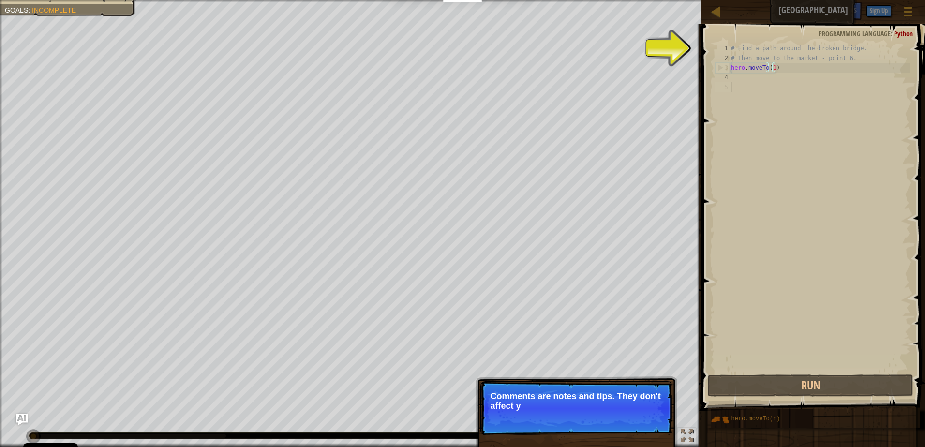
drag, startPoint x: 730, startPoint y: 85, endPoint x: 757, endPoint y: 117, distance: 42.5
click at [739, 88] on div "hero.moveTo(1) 1 2 3 4 5 # Find a path around the broken bridge. # Then move to…" at bounding box center [811, 208] width 197 height 329
click at [761, 108] on div "# Find a path around the broken bridge. # Then move to the market - point 6. he…" at bounding box center [819, 218] width 181 height 348
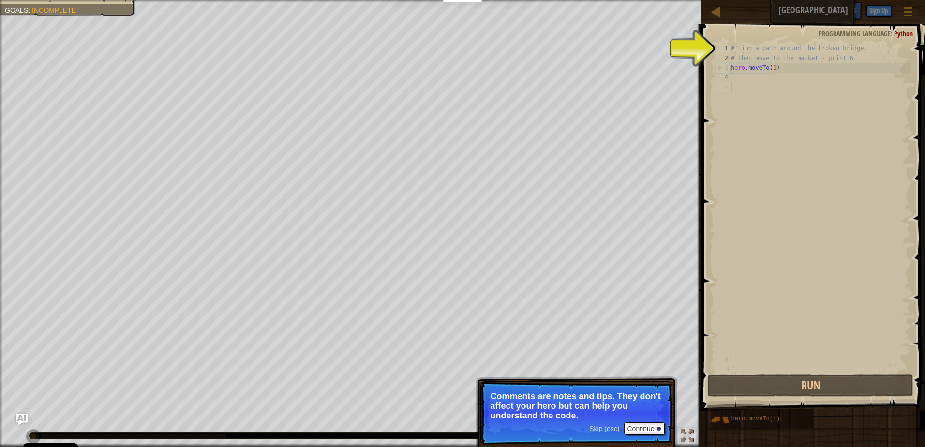
click at [700, 66] on span at bounding box center [813, 203] width 231 height 415
type textarea "hero.moveTo(1)"
click at [775, 67] on div "# Find a path around the broken bridge. # Then move to the market - point 6. he…" at bounding box center [819, 218] width 181 height 348
click at [777, 69] on div "# Find a path around the broken bridge. # Then move to the market - point 6. he…" at bounding box center [819, 218] width 181 height 348
click at [782, 66] on div "# Find a path around the broken bridge. # Then move to the market - point 6. he…" at bounding box center [819, 218] width 181 height 348
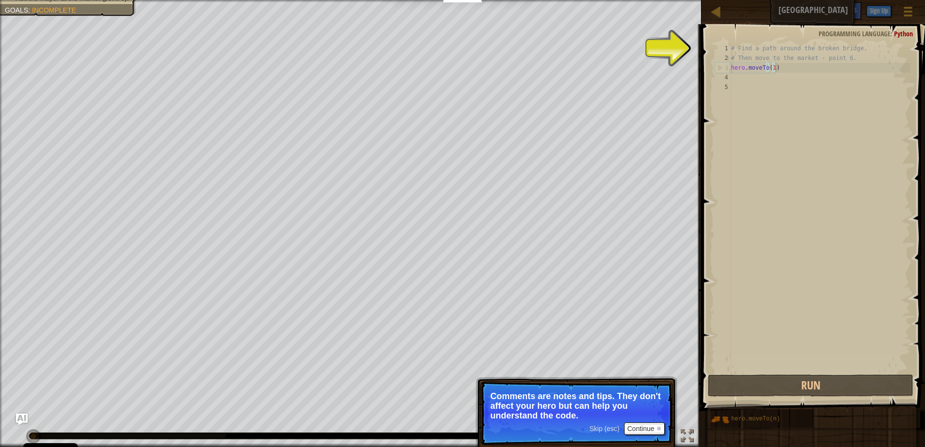
click at [782, 66] on div "# Find a path around the broken bridge. # Then move to the market - point 6. he…" at bounding box center [819, 218] width 181 height 348
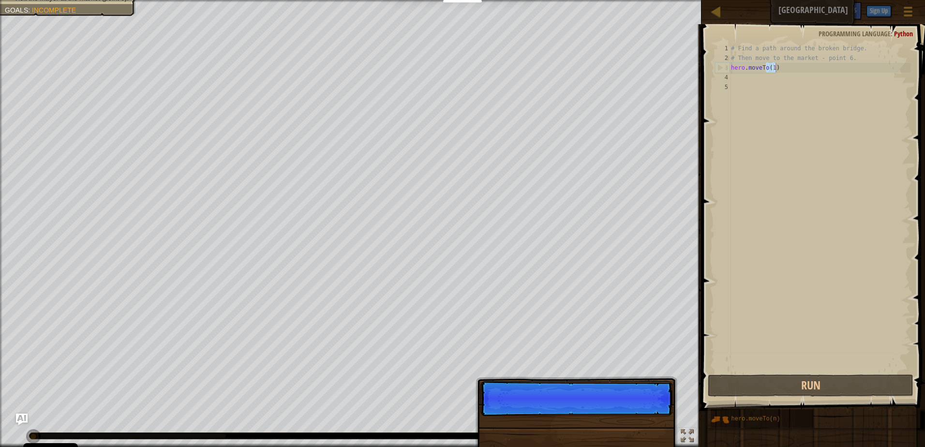
click at [783, 64] on div "# Find a path around the broken bridge. # Then move to the market - point 6. he…" at bounding box center [819, 208] width 181 height 329
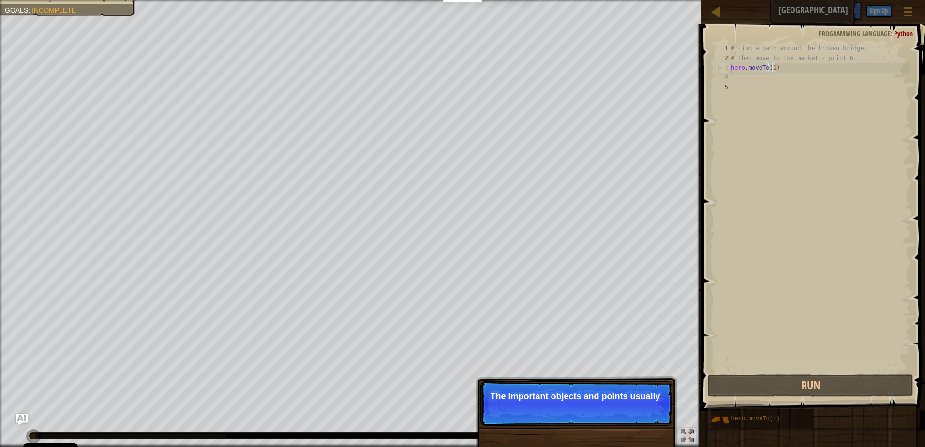
click at [580, 392] on p "The important objects and points usually" at bounding box center [576, 396] width 172 height 10
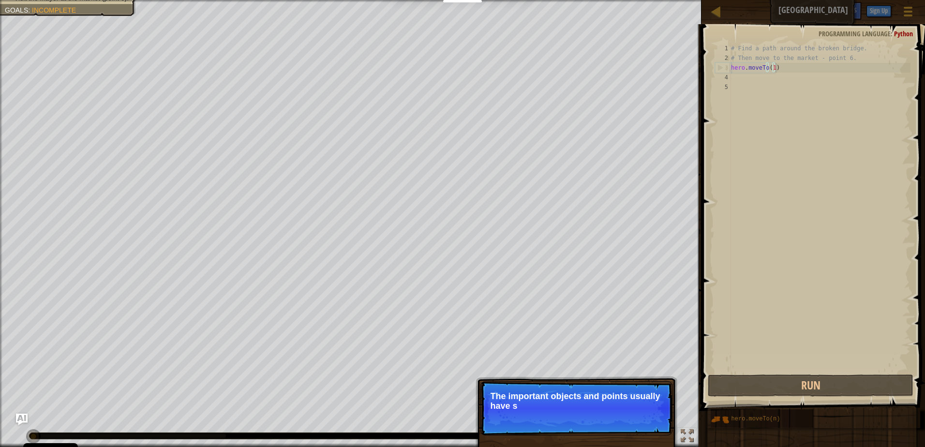
click at [580, 392] on p "The important objects and points usually have s" at bounding box center [576, 400] width 172 height 19
click at [579, 392] on p "The important objects and points usually have special" at bounding box center [576, 400] width 172 height 19
click at [579, 392] on p "The important objects and points usually have special marks above th" at bounding box center [576, 400] width 172 height 19
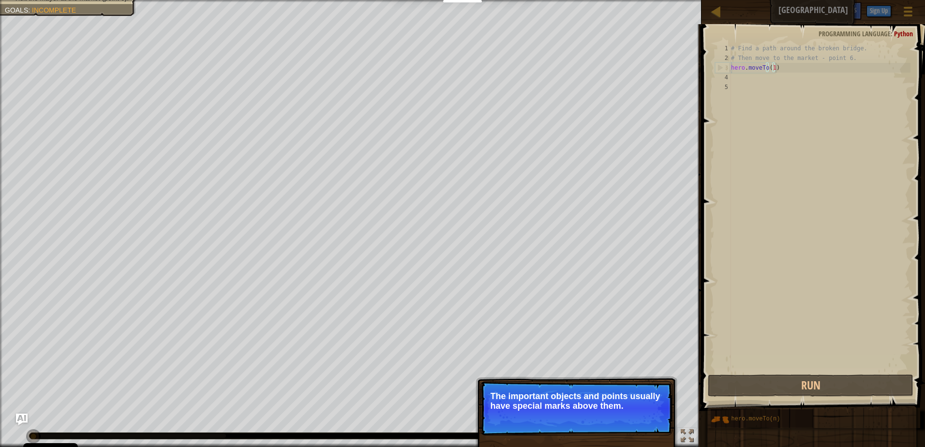
click at [579, 392] on p "The important objects and points usually have special marks above them." at bounding box center [576, 400] width 172 height 19
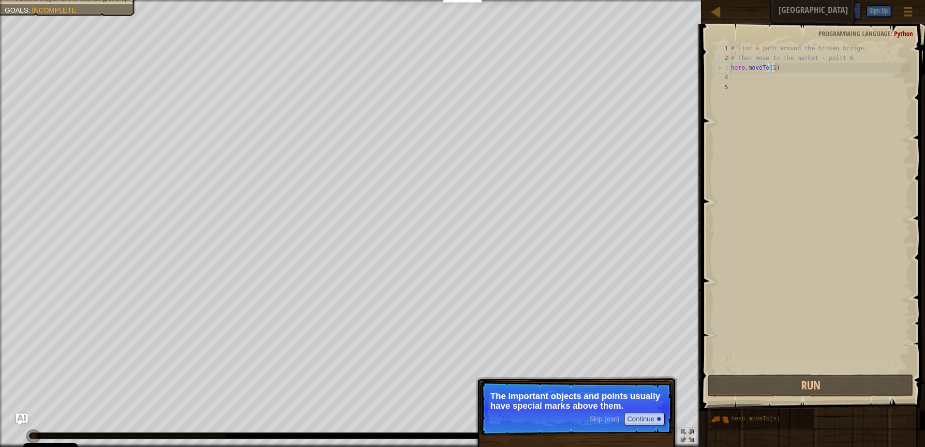
click at [579, 392] on p "The important objects and points usually have special marks above them." at bounding box center [576, 400] width 172 height 19
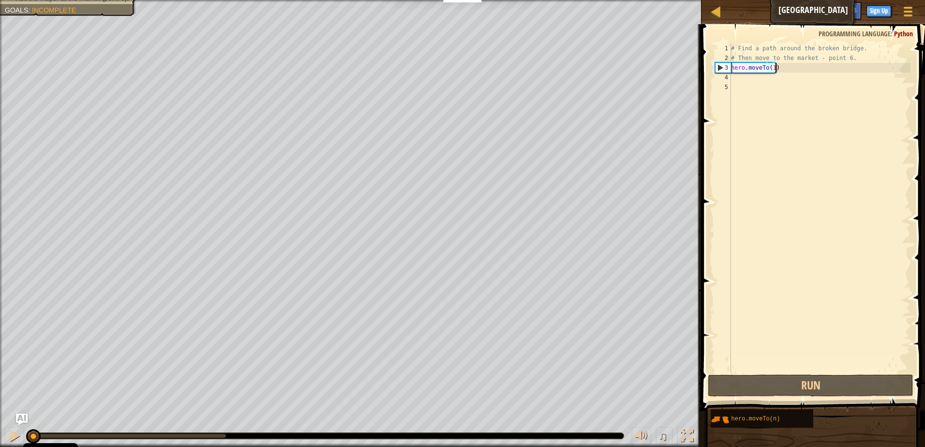
scroll to position [4, 3]
click at [792, 73] on div "# Find a path around the broken bridge. # Then move to the market - point 6. he…" at bounding box center [819, 218] width 181 height 348
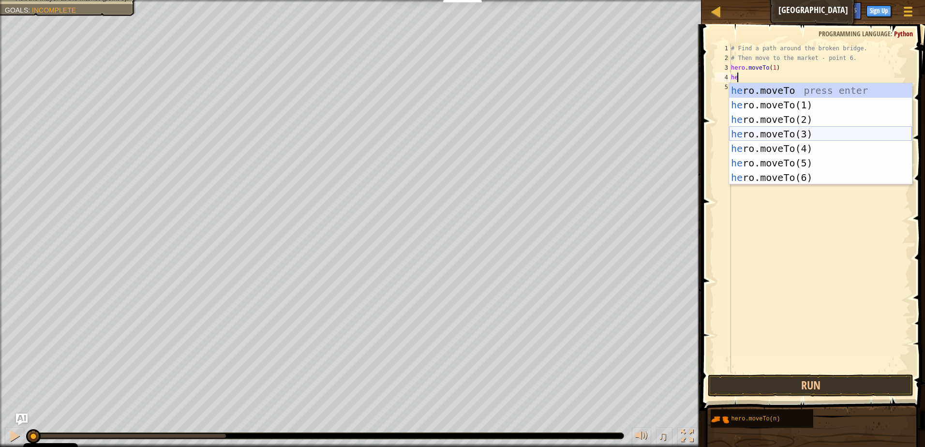
click at [811, 130] on div "he ro.moveTo press enter he ro.moveTo(1) press enter he ro.moveTo(2) press ente…" at bounding box center [820, 148] width 183 height 131
type textarea "hero.moveTo(3)"
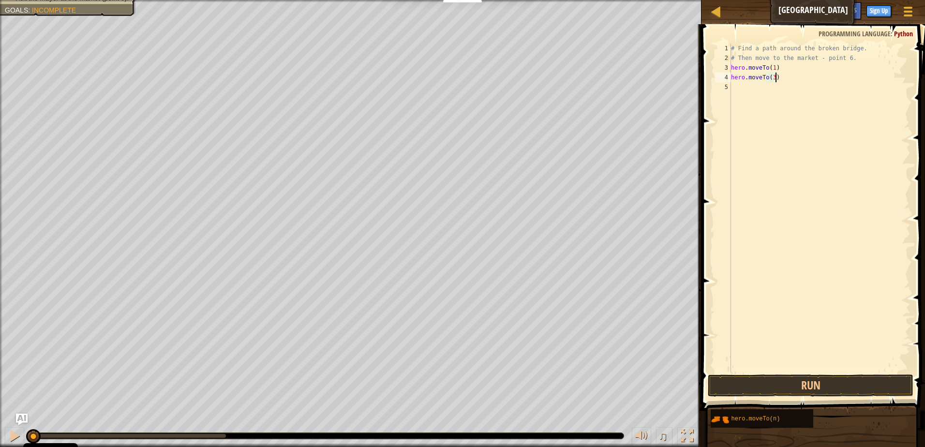
click at [788, 81] on div "# Find a path around the broken bridge. # Then move to the market - point 6. he…" at bounding box center [819, 218] width 181 height 348
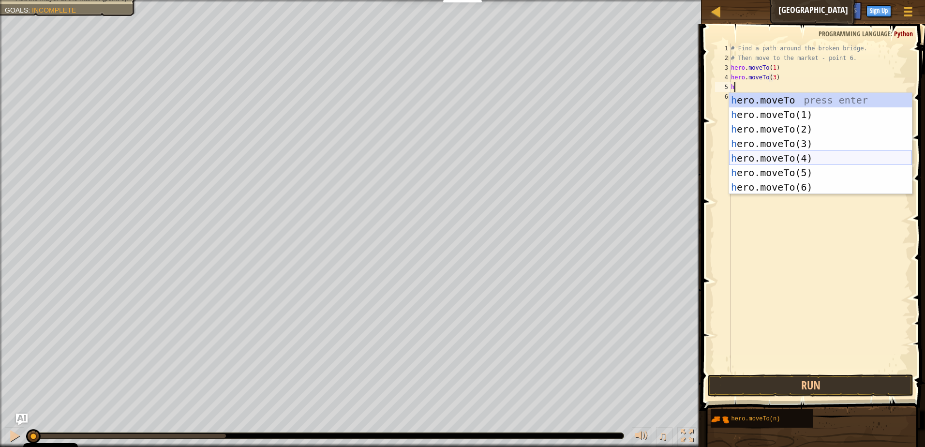
click at [791, 156] on div "h ero.moveTo press enter h ero.moveTo(1) press enter h ero.moveTo(2) press ente…" at bounding box center [820, 158] width 183 height 131
type textarea "hero.moveTo(4)"
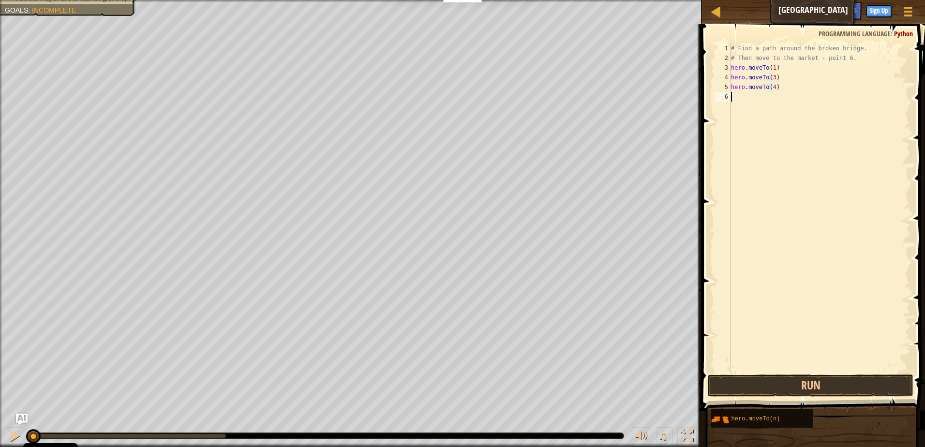
click at [731, 93] on div "# Find a path around the broken bridge. # Then move to the market - point 6. he…" at bounding box center [819, 218] width 181 height 348
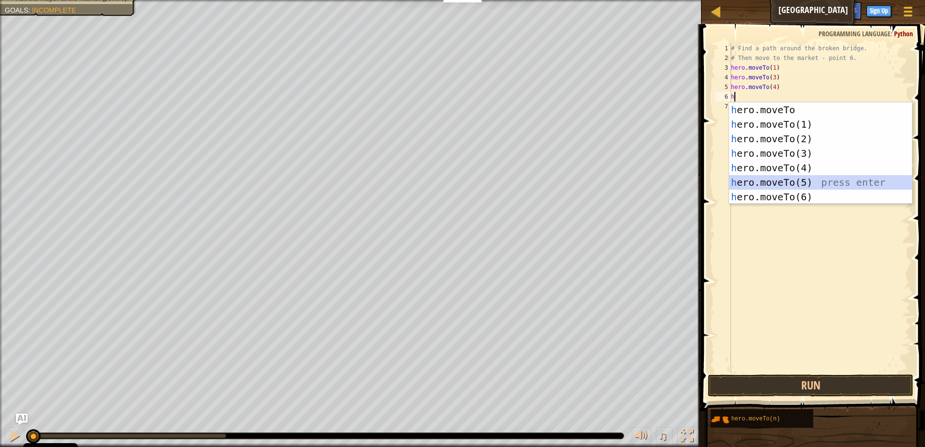
click at [755, 183] on div "h ero.moveTo press enter h ero.moveTo(1) press enter h ero.moveTo(2) press ente…" at bounding box center [820, 168] width 183 height 131
type textarea "hero.moveTo(5)"
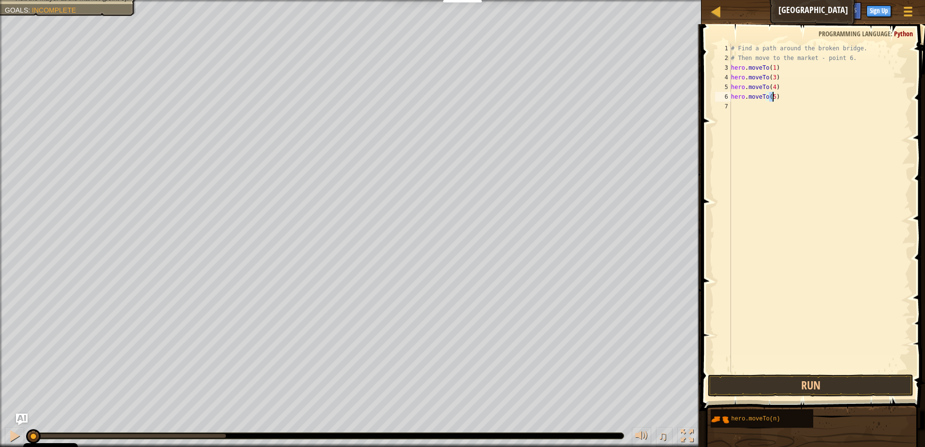
click at [779, 101] on div "# Find a path around the broken bridge. # Then move to the market - point 6. he…" at bounding box center [819, 218] width 181 height 348
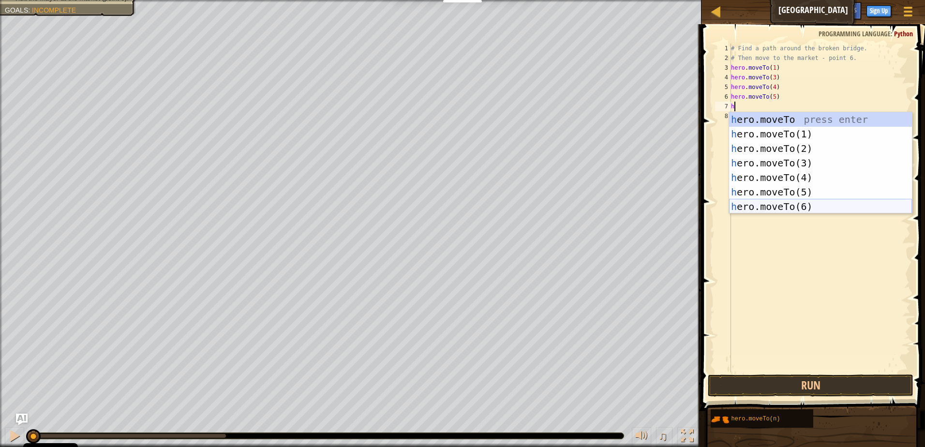
click at [765, 200] on div "h ero.moveTo press enter h ero.moveTo(1) press enter h ero.moveTo(2) press ente…" at bounding box center [820, 177] width 183 height 131
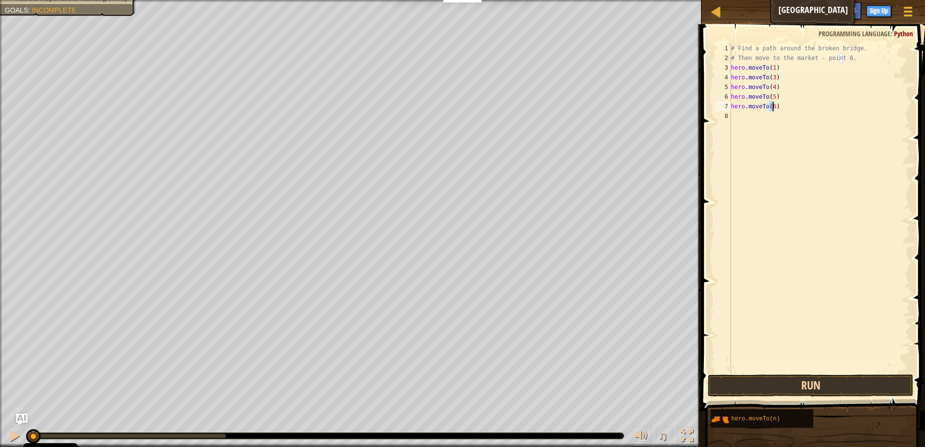
type textarea "hero.moveTo(6)"
click at [781, 386] on button "Run" at bounding box center [811, 385] width 206 height 22
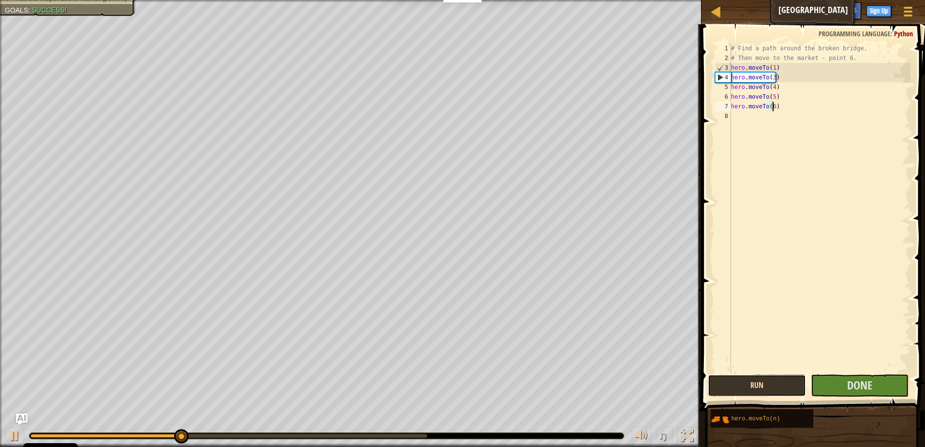
click at [750, 387] on button "Run" at bounding box center [757, 385] width 98 height 22
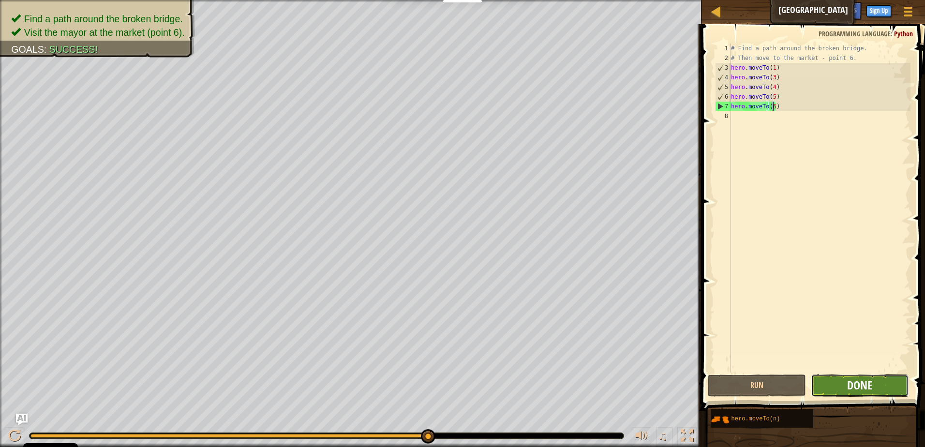
click at [849, 378] on span "Done" at bounding box center [859, 384] width 25 height 15
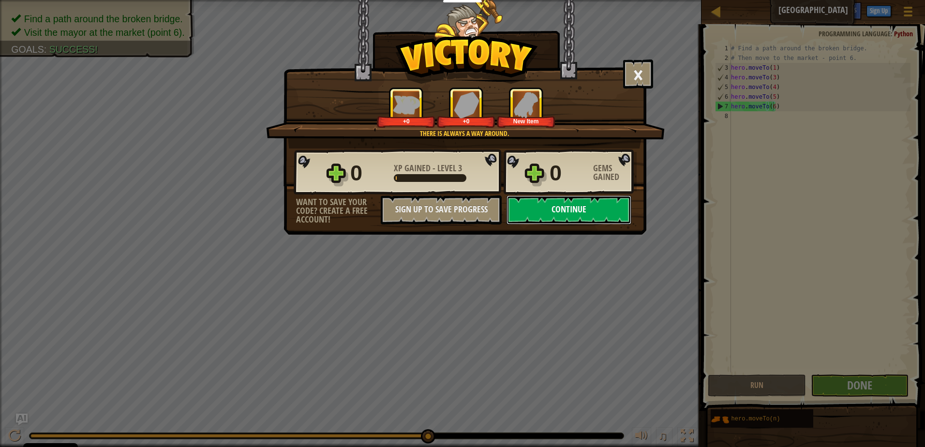
click at [576, 220] on button "Continue" at bounding box center [568, 209] width 125 height 29
select select "en-GB"
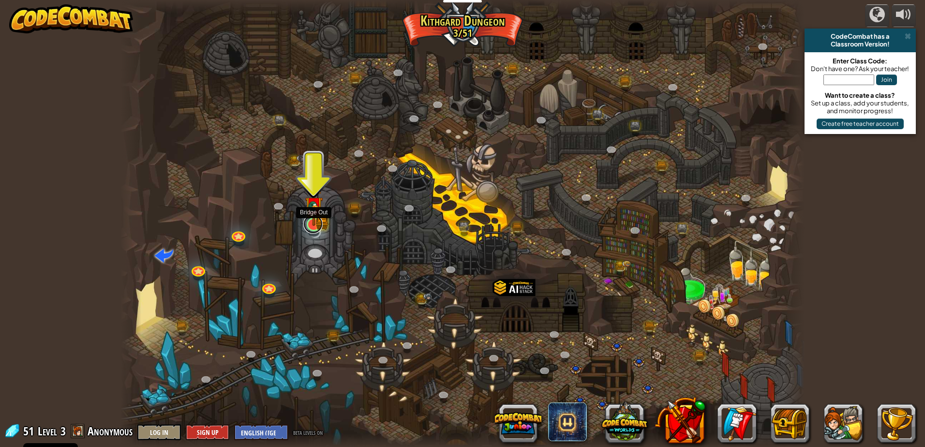
click at [310, 226] on link at bounding box center [312, 223] width 19 height 19
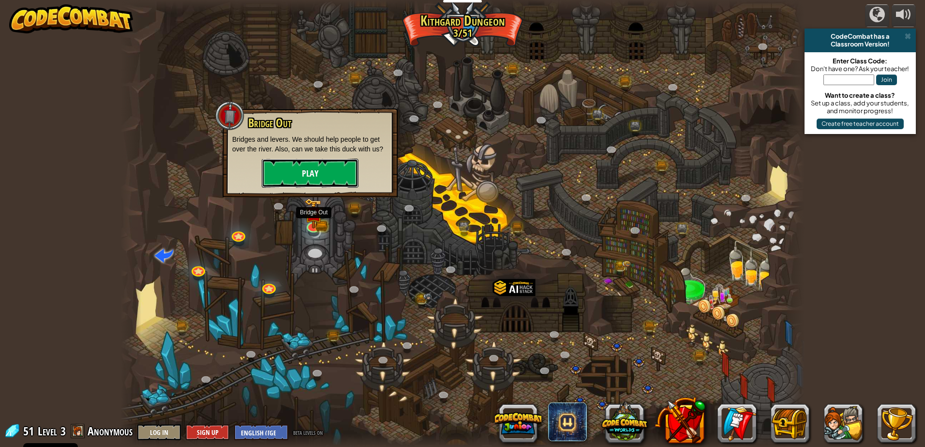
click at [316, 178] on button "Play" at bounding box center [310, 173] width 97 height 29
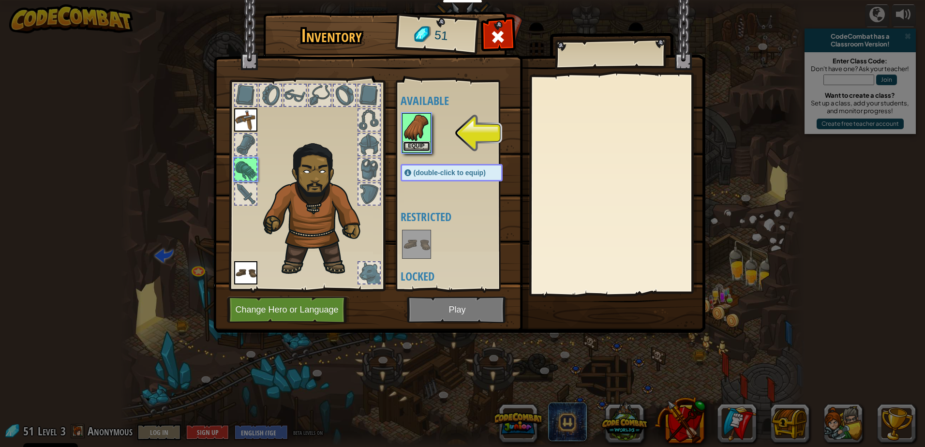
click at [408, 142] on button "Equip" at bounding box center [416, 146] width 27 height 10
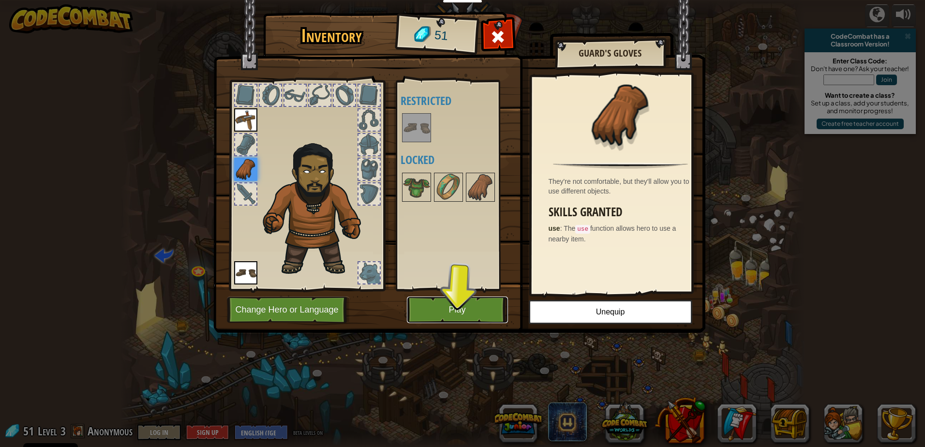
click at [476, 305] on button "Play" at bounding box center [457, 309] width 101 height 27
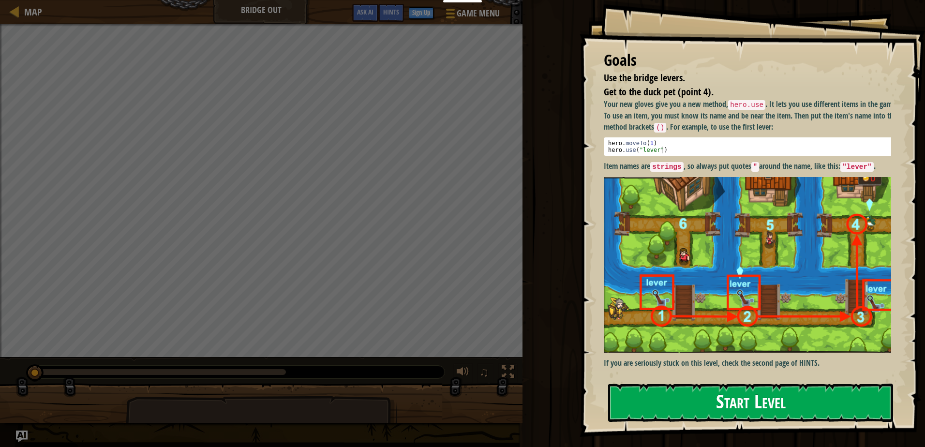
click at [678, 392] on button "Start Level" at bounding box center [750, 403] width 285 height 38
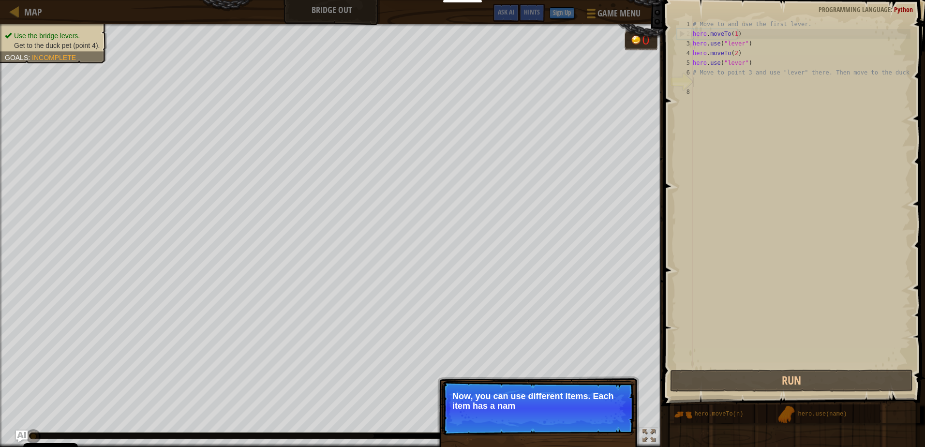
click at [504, 429] on p "Skip (esc) Continue Now, you can use different items. Each item has a nam" at bounding box center [538, 408] width 192 height 54
click at [504, 429] on p "Skip (esc) Continue Now, you can use different items. Each item has a name abov…" at bounding box center [538, 408] width 192 height 54
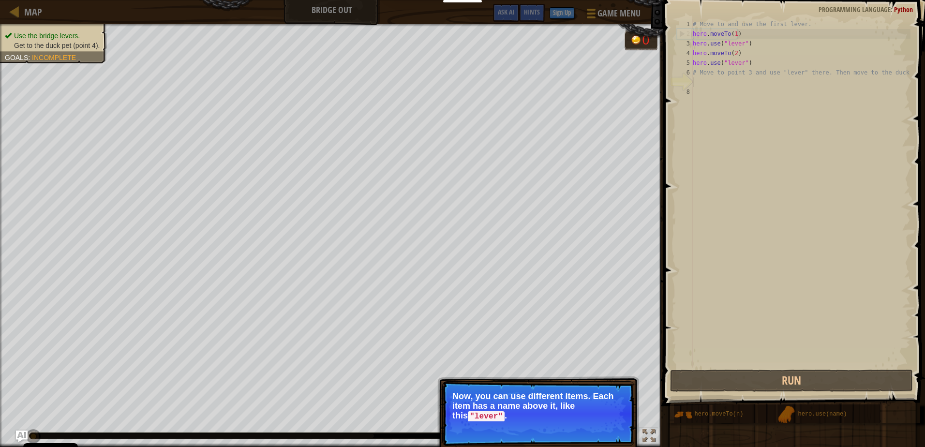
click at [529, 417] on p "Now, you can use different items. Each item has a name above it, like this "lev…" at bounding box center [538, 406] width 172 height 30
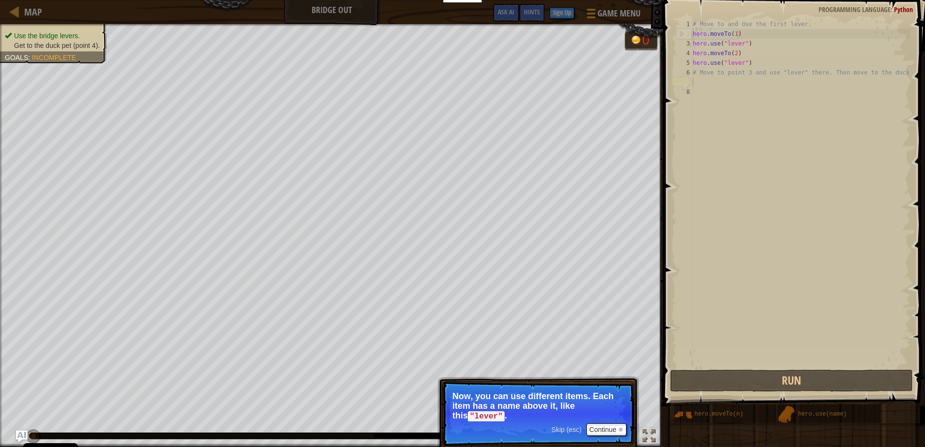
click at [606, 422] on p "Skip (esc) Continue Now, you can use different items. Each item has a name abov…" at bounding box center [538, 413] width 192 height 65
click at [618, 433] on button "Continue" at bounding box center [606, 429] width 40 height 13
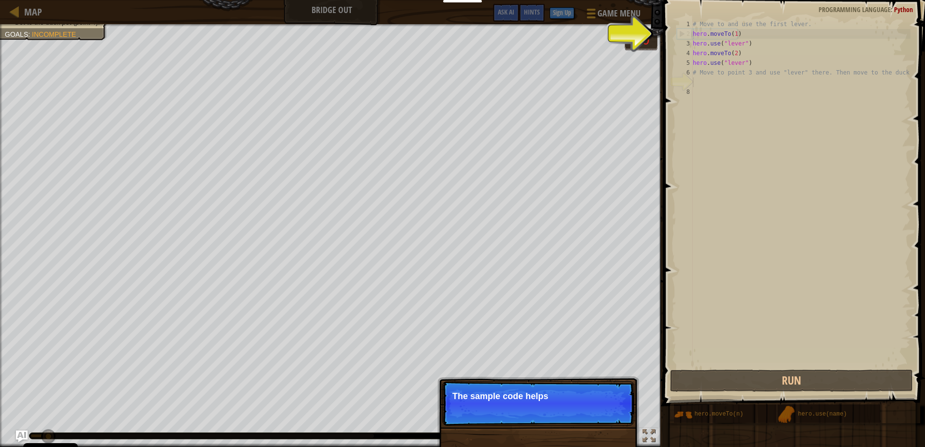
click at [583, 416] on p "Skip (esc) Continue The sample code helps" at bounding box center [538, 403] width 192 height 44
click at [583, 416] on p "Skip (esc) Continue The sample code helps with th" at bounding box center [538, 403] width 192 height 44
click at [583, 416] on p "Skip (esc) Continue The sample code helps with the firs" at bounding box center [538, 403] width 192 height 44
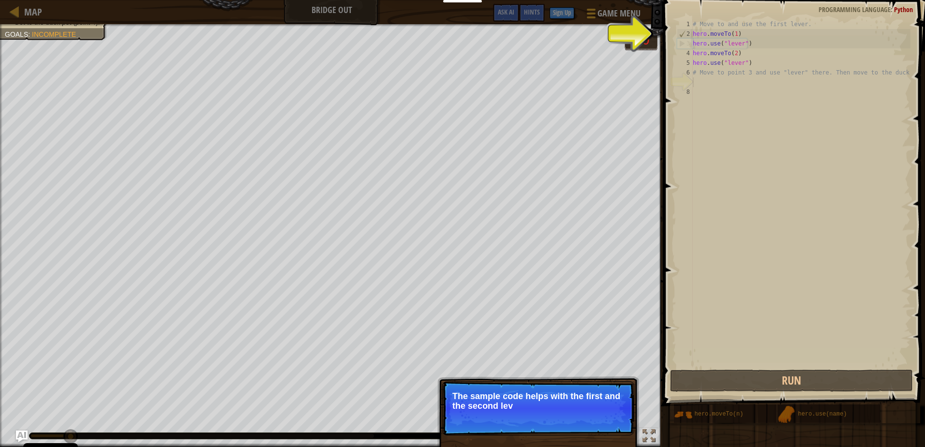
click at [583, 416] on p "Skip (esc) Continue The sample code helps with the first and the second lev" at bounding box center [538, 408] width 192 height 54
click at [583, 416] on div "Skip (esc) Continue" at bounding box center [588, 419] width 75 height 13
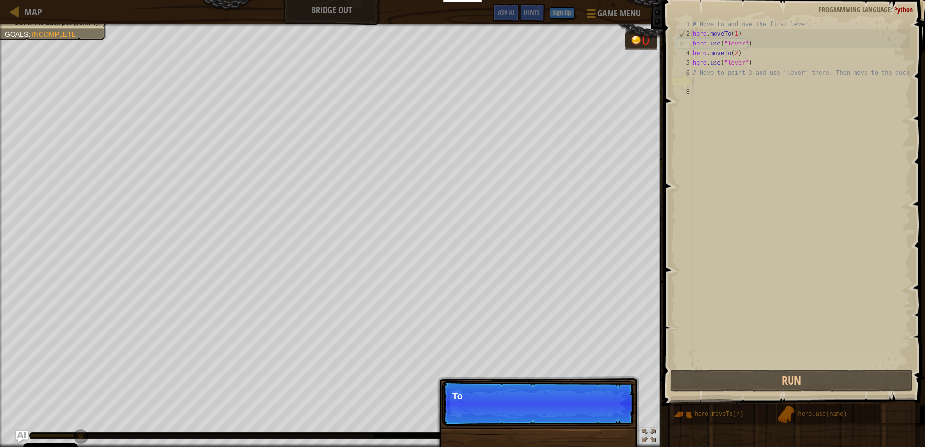
click at [583, 416] on p "Skip (esc) Continue To" at bounding box center [538, 403] width 192 height 44
click at [583, 416] on p "Skip (esc) Continue To use an item, you nee" at bounding box center [538, 403] width 192 height 44
click at [583, 416] on p "Skip (esc) Continue To use an item, you need to be" at bounding box center [538, 403] width 192 height 44
click at [583, 416] on p "Skip (esc) Continue To use an item, you need to be near" at bounding box center [538, 403] width 192 height 44
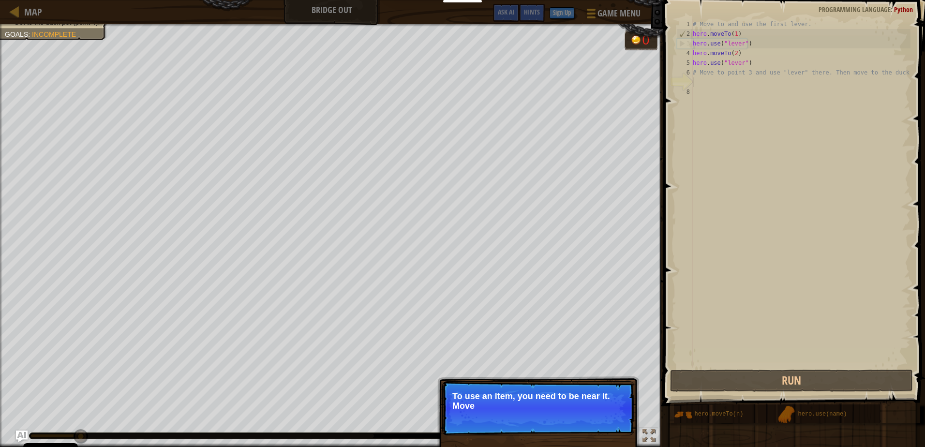
click at [583, 416] on p "Skip (esc) Continue To use an item, you need to be near it. Move" at bounding box center [538, 408] width 192 height 54
click at [583, 416] on p "Skip (esc) Continue To use an item, you need to be near it. Move to the next" at bounding box center [538, 408] width 192 height 54
click at [583, 416] on p "Skip (esc) Continue To use an item, you need to be near it. Move to the next av…" at bounding box center [538, 408] width 192 height 54
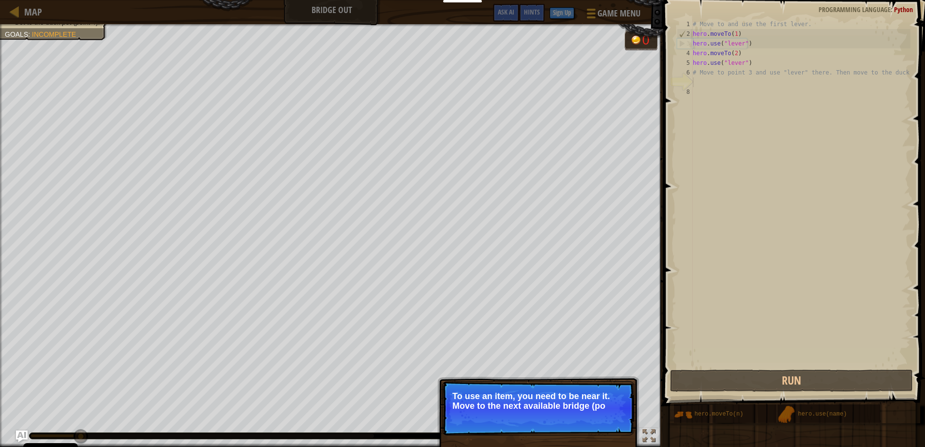
click at [583, 416] on p "Skip (esc) Continue To use an item, you need to be near it. Move to the next av…" at bounding box center [538, 408] width 192 height 54
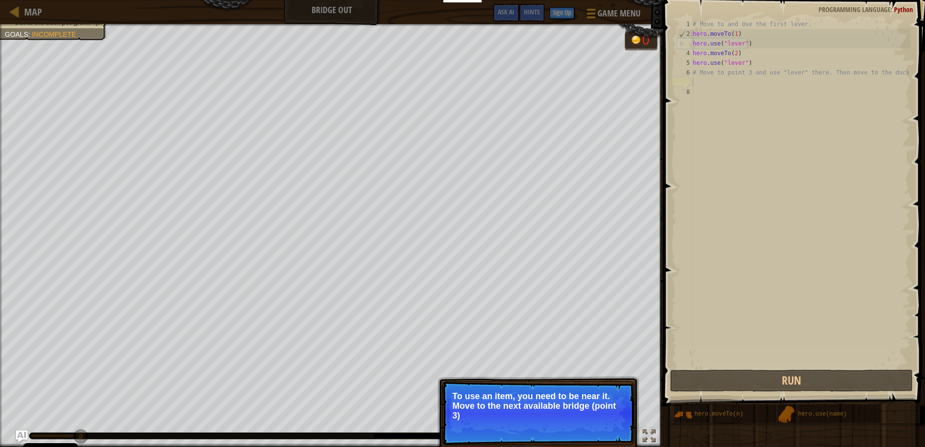
click at [583, 416] on p "To use an item, you need to be near it. Move to the next available bridge (poin…" at bounding box center [538, 405] width 172 height 29
click at [583, 416] on p "To use an item, you need to be near it. Move to the next available bridge (poin…" at bounding box center [538, 406] width 172 height 30
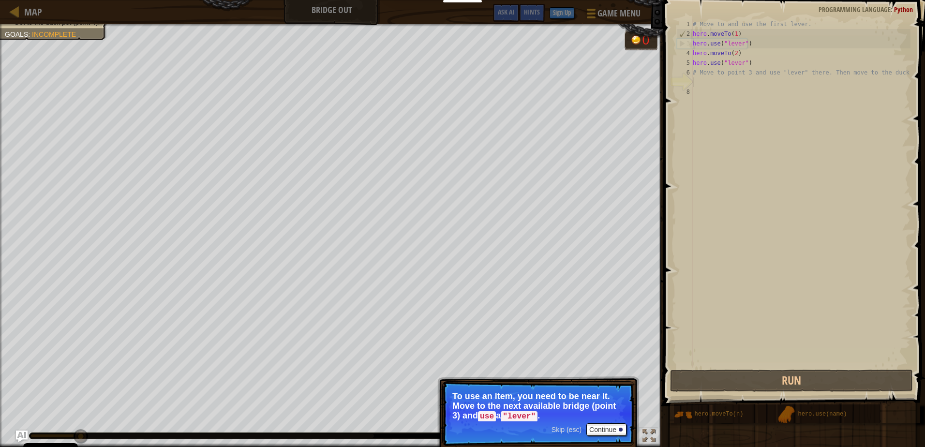
click at [583, 416] on p "To use an item, you need to be near it. Move to the next available bridge (poin…" at bounding box center [538, 406] width 172 height 30
click at [603, 427] on button "Continue" at bounding box center [606, 429] width 40 height 13
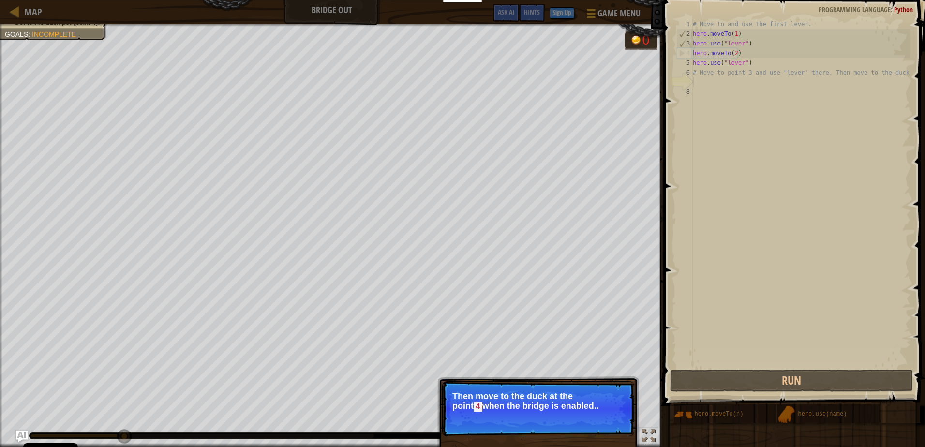
click at [595, 402] on p "Then move to the duck at the point 4 when the bridge is enabled.." at bounding box center [538, 401] width 172 height 20
click at [601, 418] on button "Continue" at bounding box center [606, 420] width 40 height 13
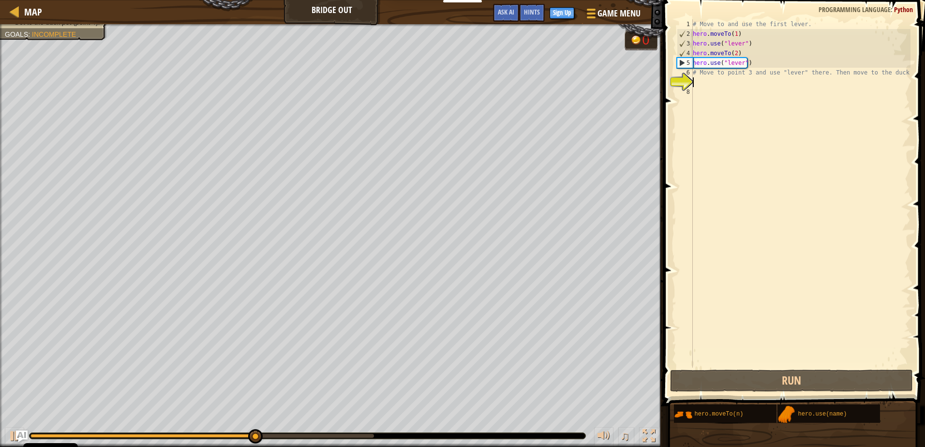
click at [695, 81] on div "# Move to and use the first lever. hero . moveTo ( 1 ) hero . use ( "lever" ) h…" at bounding box center [801, 203] width 220 height 368
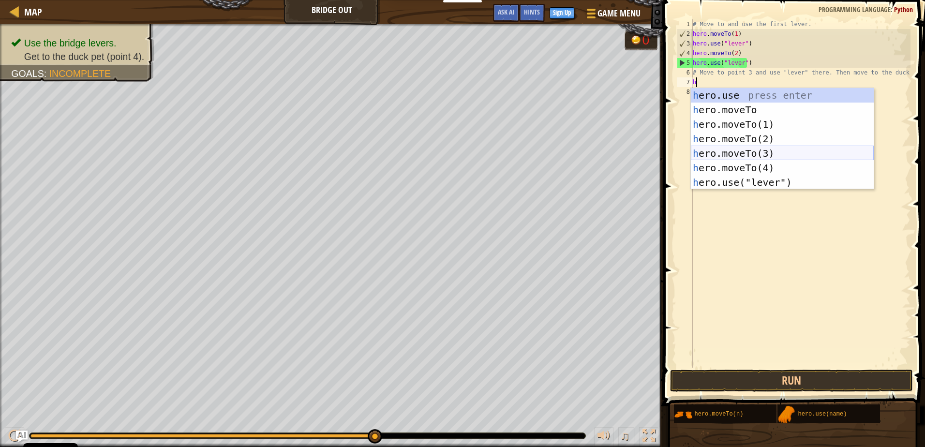
click at [732, 152] on div "h ero.use press enter h ero.moveTo press enter h ero.moveTo(1) press enter h er…" at bounding box center [782, 153] width 183 height 131
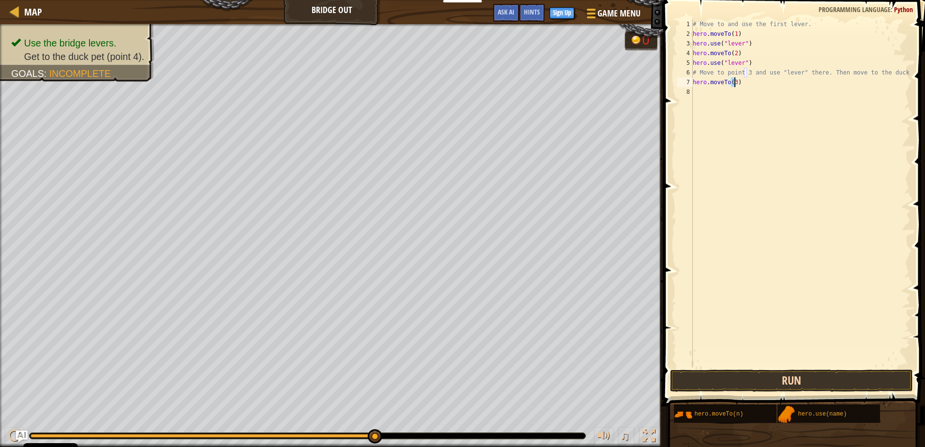
type textarea "hero.moveTo(3)"
click at [739, 380] on button "Run" at bounding box center [791, 380] width 242 height 22
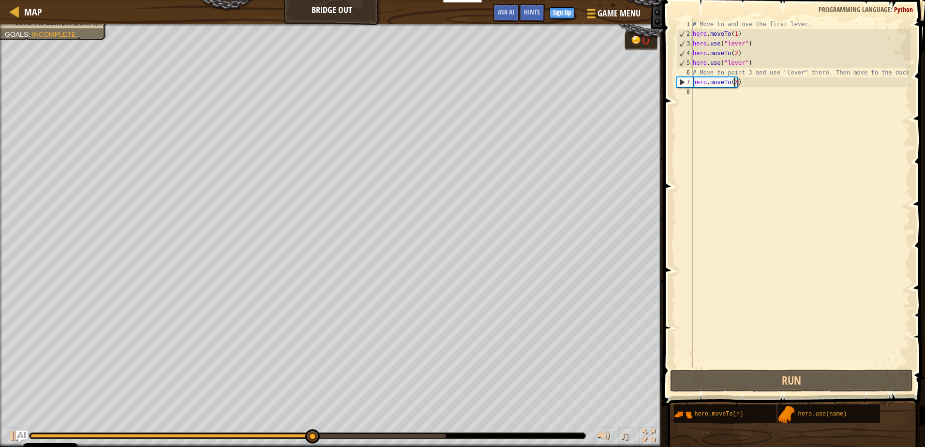
click at [751, 81] on div "# Move to and use the first lever. hero . moveTo ( 1 ) hero . use ( "lever" ) h…" at bounding box center [801, 203] width 220 height 368
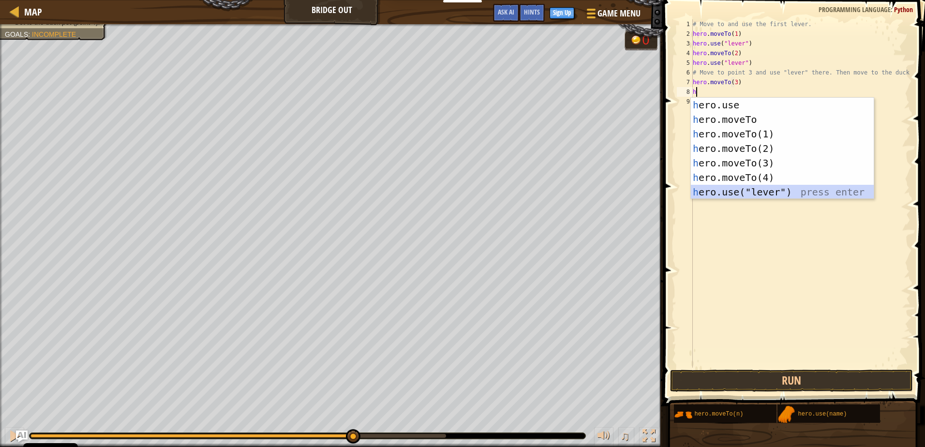
click at [745, 185] on div "h ero.use press enter h ero.moveTo press enter h ero.moveTo(1) press enter h er…" at bounding box center [782, 163] width 183 height 131
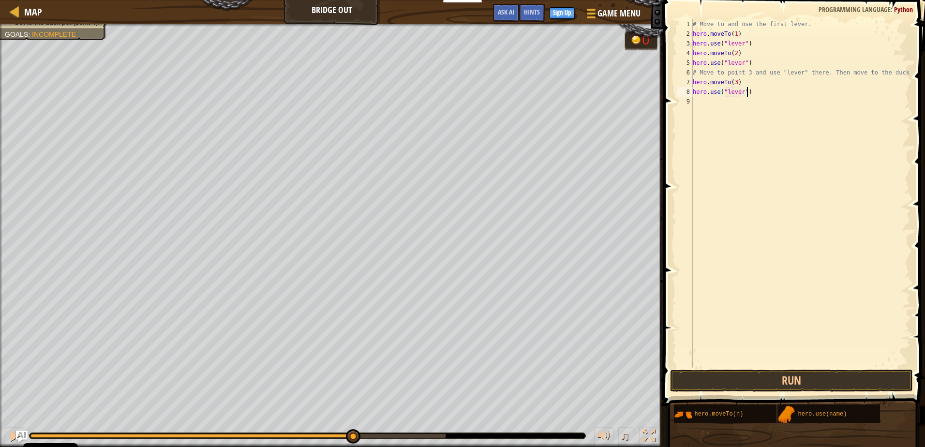
click at [754, 92] on div "# Move to and use the first lever. hero . moveTo ( 1 ) hero . use ( "lever" ) h…" at bounding box center [801, 203] width 220 height 368
type textarea "hero.use("lever")"
click at [770, 384] on button "Run" at bounding box center [791, 380] width 242 height 22
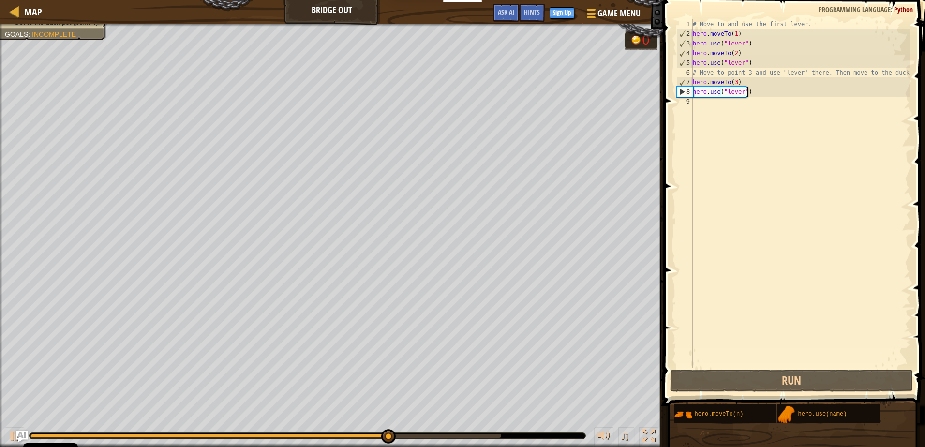
click at [750, 101] on div "# Move to and use the first lever. hero . moveTo ( 1 ) hero . use ( "lever" ) h…" at bounding box center [801, 203] width 220 height 368
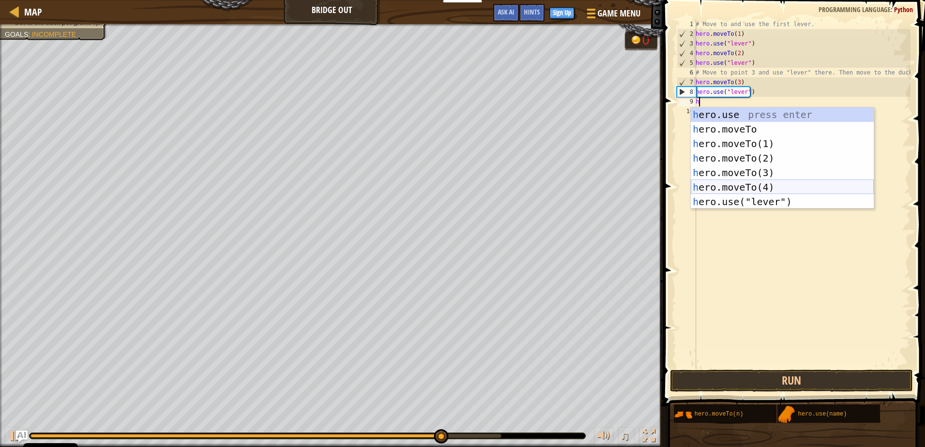
click at [709, 190] on div "h ero.use press enter h ero.moveTo press enter h ero.moveTo(1) press enter h er…" at bounding box center [782, 172] width 183 height 131
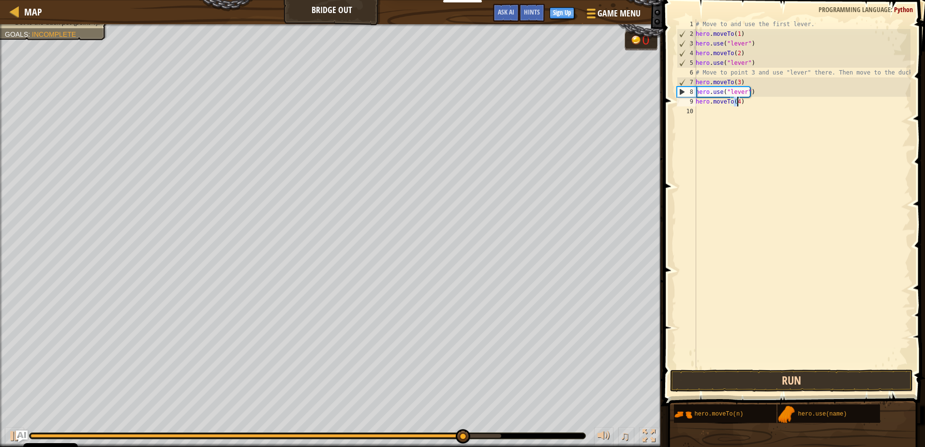
type textarea "hero.moveTo(4)"
click at [733, 370] on button "Run" at bounding box center [791, 380] width 242 height 22
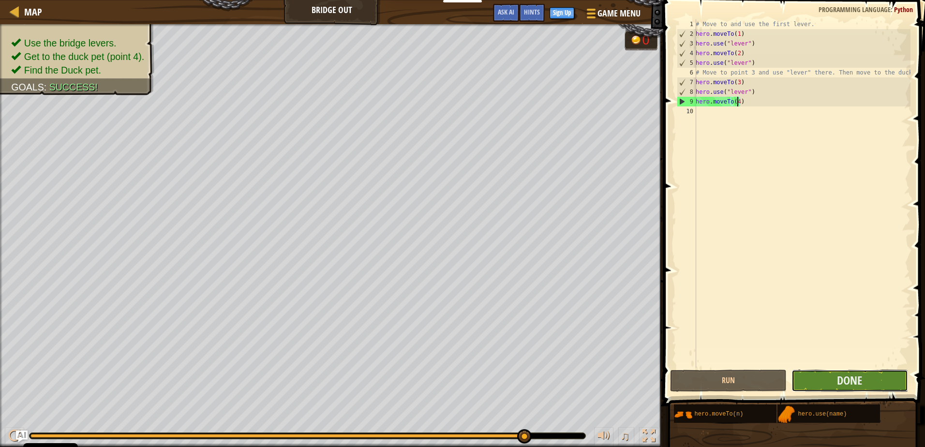
click at [827, 389] on button "Done" at bounding box center [849, 380] width 117 height 22
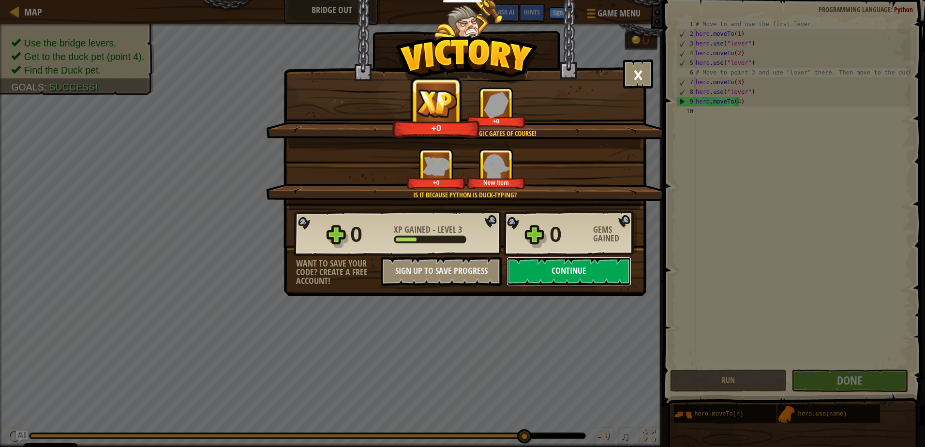
click at [534, 268] on button "Continue" at bounding box center [568, 271] width 125 height 29
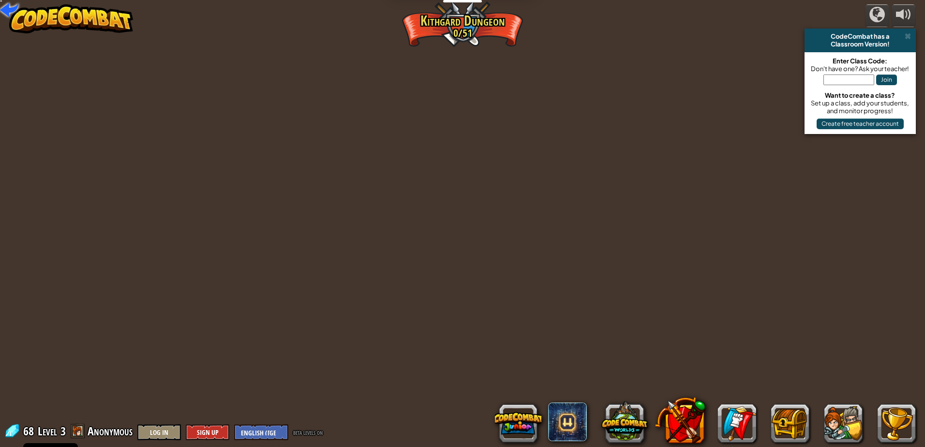
select select "en-GB"
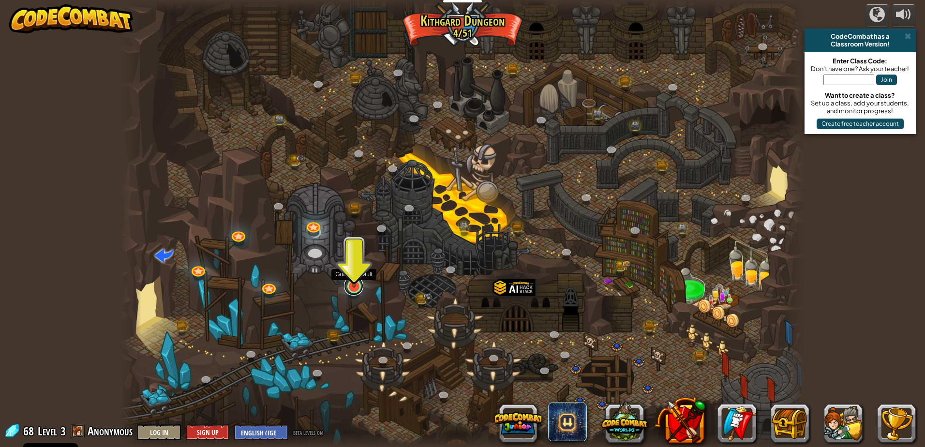
click at [357, 293] on link at bounding box center [353, 285] width 19 height 19
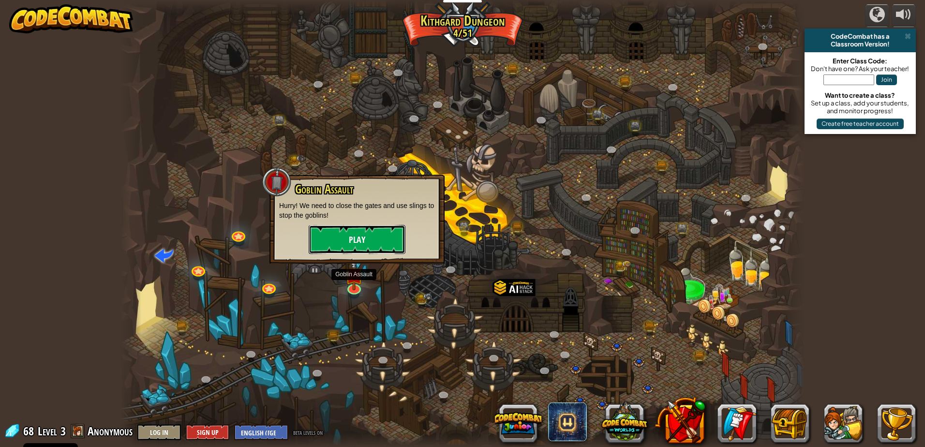
click at [376, 244] on button "Play" at bounding box center [357, 239] width 97 height 29
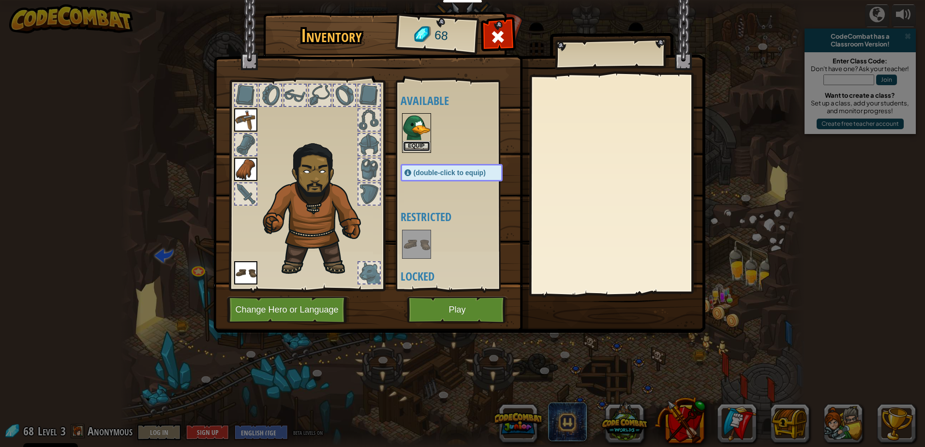
click at [416, 151] on button "Equip" at bounding box center [416, 146] width 27 height 10
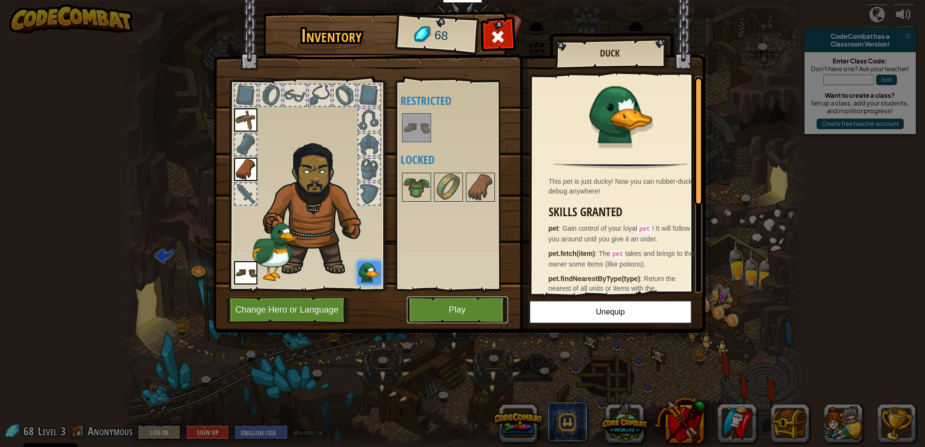
click at [467, 308] on button "Play" at bounding box center [457, 309] width 101 height 27
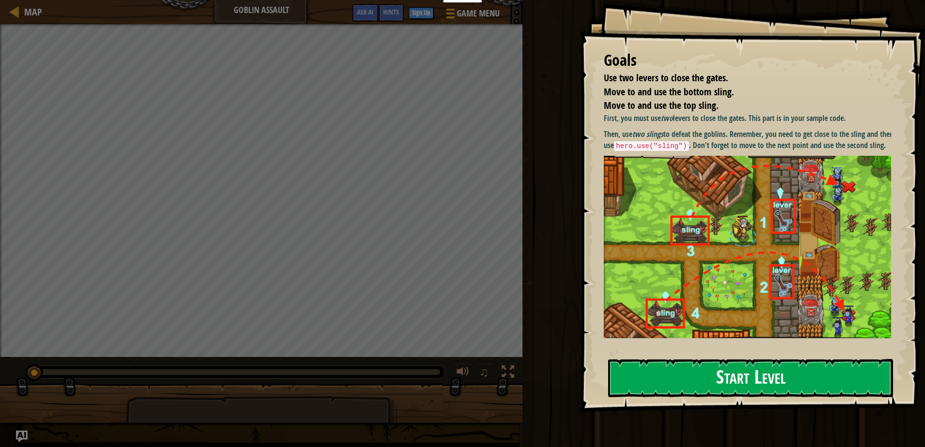
click at [808, 366] on button "Start Level" at bounding box center [750, 378] width 285 height 38
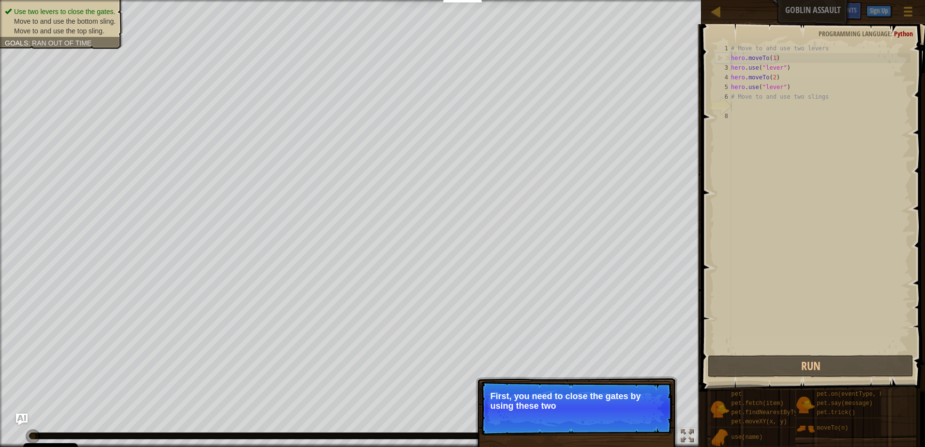
click at [537, 381] on div "Skip (esc) Continue First, you need to close the gates by using these two" at bounding box center [576, 447] width 202 height 143
click at [538, 381] on p "Skip (esc) Continue First, you need to close the gates by using these two" at bounding box center [576, 408] width 192 height 54
click at [538, 381] on p "Skip (esc) Continue First, you need to close the gates by using these two "leve" at bounding box center [576, 408] width 192 height 55
click at [539, 381] on p "Skip (esc) Continue First, you need to close the gates by using these two "leve…" at bounding box center [576, 408] width 192 height 55
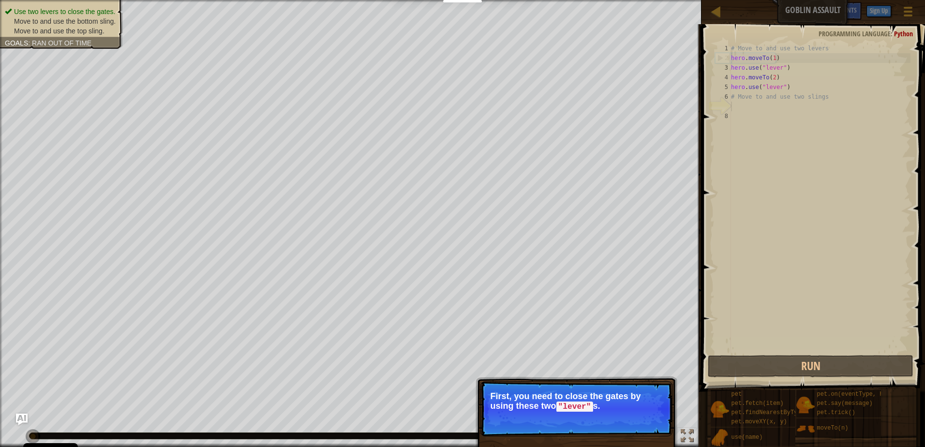
click at [539, 381] on p "Skip (esc) Continue First, you need to close the gates by using these two "leve…" at bounding box center [576, 408] width 192 height 55
click at [534, 390] on p "Skip (esc) Continue First, you need to close the gates by using these two "leve…" at bounding box center [576, 408] width 192 height 55
click at [665, 422] on p "Skip (esc) Continue First, you need to close the gates by using these two "leve…" at bounding box center [576, 408] width 192 height 55
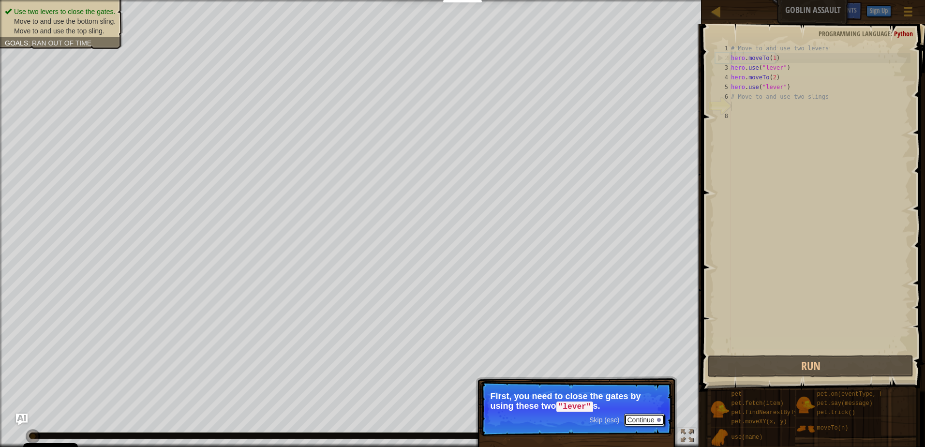
click at [664, 420] on button "Continue" at bounding box center [644, 420] width 40 height 13
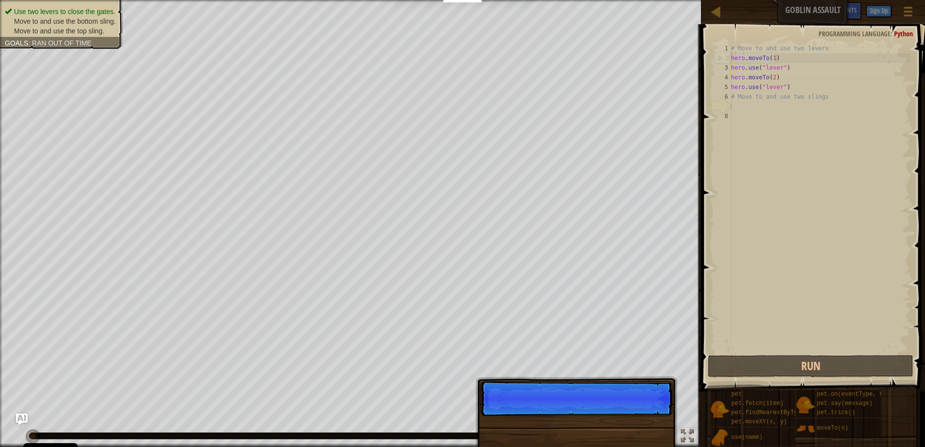
scroll to position [4, 0]
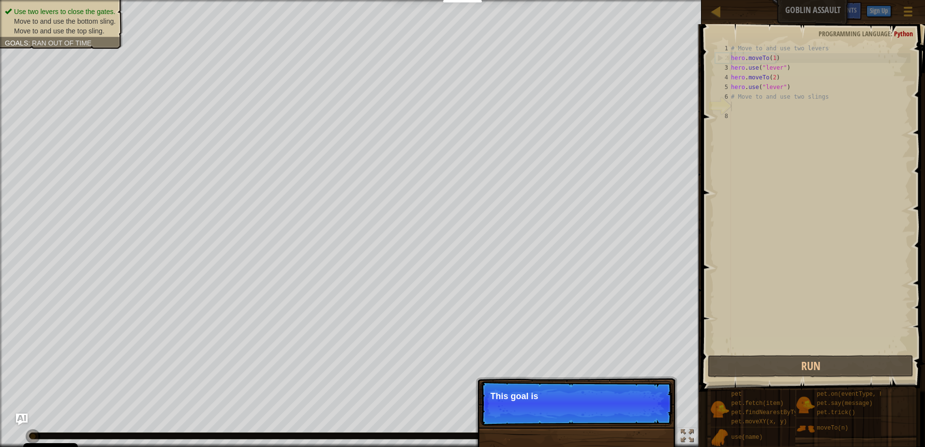
click at [580, 416] on p "Skip (esc) Continue This goal is" at bounding box center [576, 403] width 192 height 44
click at [580, 416] on p "Skip (esc) Continue This goal is already solved in you" at bounding box center [576, 403] width 192 height 44
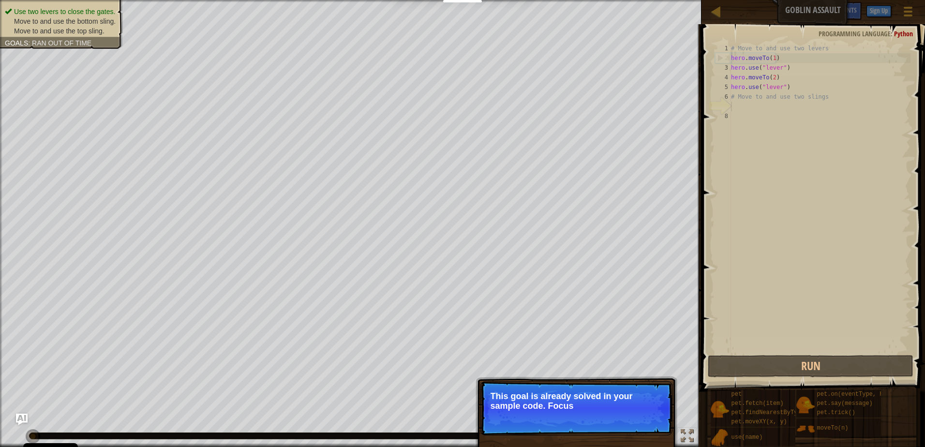
click at [610, 408] on p "This goal is already solved in your sample code. Focus" at bounding box center [576, 400] width 172 height 19
click at [610, 408] on p "This goal is already solved in your sample code. Focus on usi" at bounding box center [576, 400] width 172 height 19
drag, startPoint x: 610, startPoint y: 408, endPoint x: 605, endPoint y: 417, distance: 10.0
click at [610, 408] on p "This goal is already solved in your sample code. Focus on using "sl" at bounding box center [576, 401] width 172 height 20
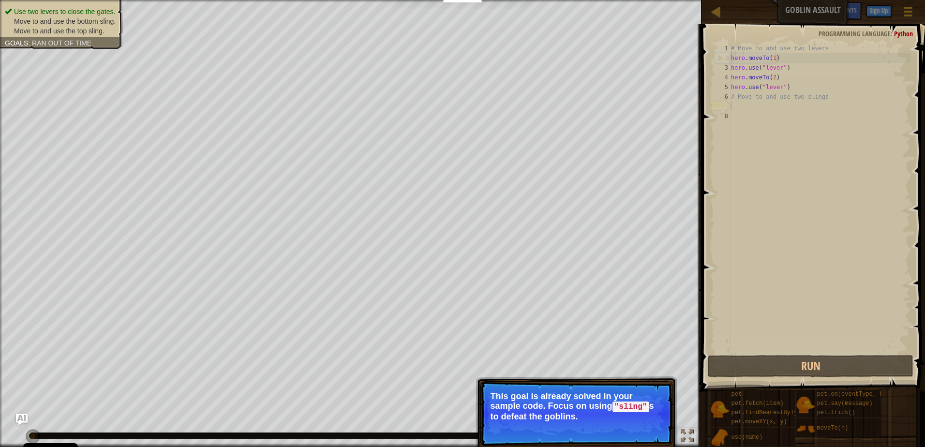
click at [621, 404] on code ""sling"" at bounding box center [630, 406] width 37 height 11
click at [622, 404] on code ""sling"" at bounding box center [630, 406] width 37 height 11
click at [622, 405] on code ""sling"" at bounding box center [630, 406] width 37 height 11
click at [630, 431] on button "Continue" at bounding box center [644, 429] width 40 height 13
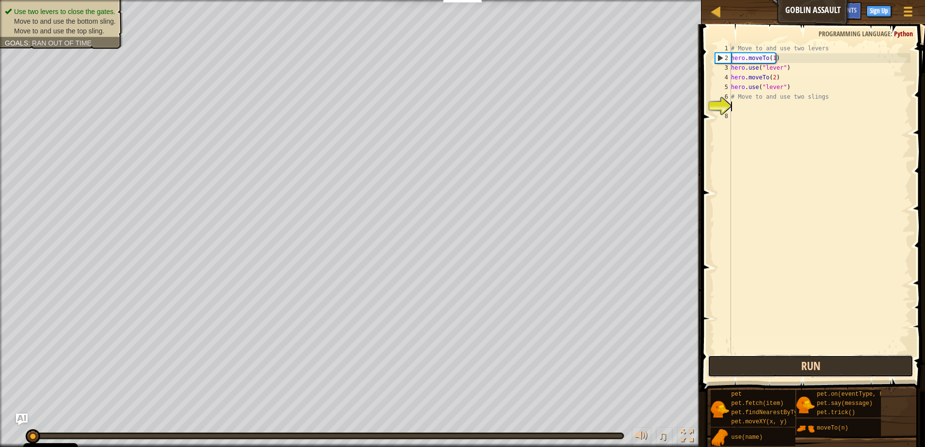
click at [759, 367] on button "Run" at bounding box center [811, 366] width 206 height 22
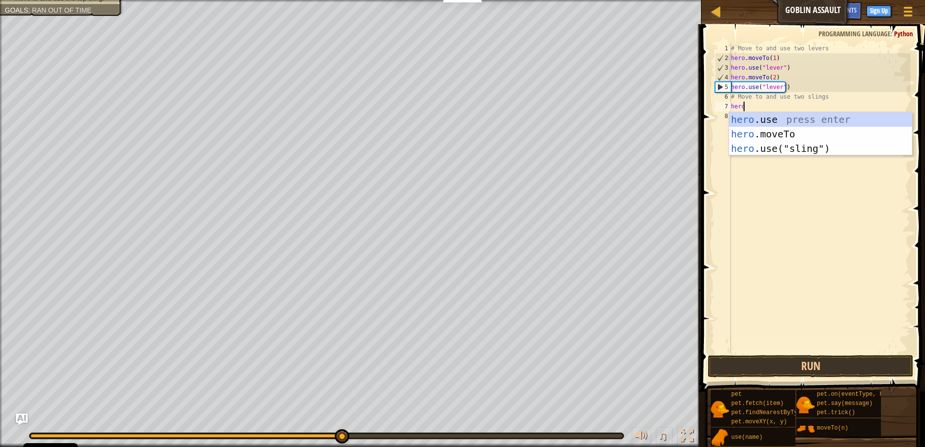
scroll to position [4, 0]
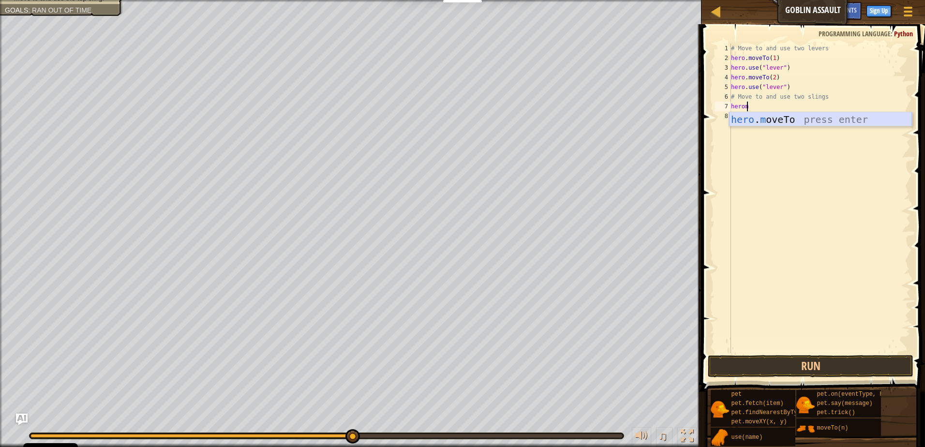
click at [764, 118] on div "hero . m oveTo press enter" at bounding box center [820, 134] width 183 height 44
type textarea "hero.moveTo(3)"
click at [780, 104] on div "# Move to and use two levers hero . moveTo ( 1 ) hero . use ( "lever" ) hero . …" at bounding box center [819, 208] width 181 height 329
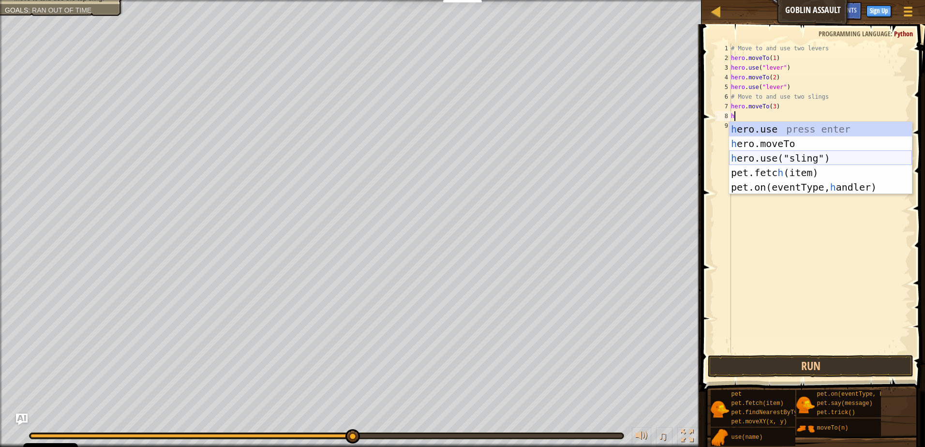
click at [805, 158] on div "h ero.use press enter h ero.moveTo press enter h ero.use("sling") press enter p…" at bounding box center [820, 173] width 183 height 102
type textarea "hero.use("sling")"
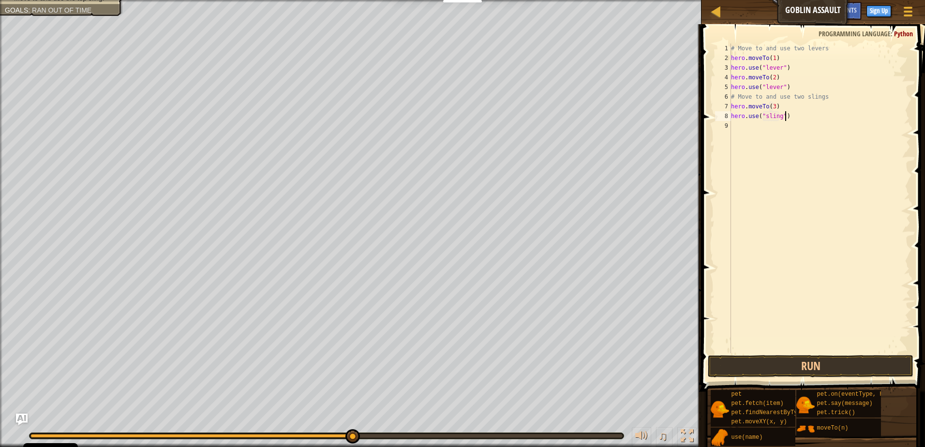
click at [790, 116] on div "# Move to and use two levers hero . moveTo ( 1 ) hero . use ( "lever" ) hero . …" at bounding box center [819, 208] width 181 height 329
click at [760, 137] on div "hero.move To press enter" at bounding box center [823, 154] width 183 height 44
type textarea "hero.moveTo(4)"
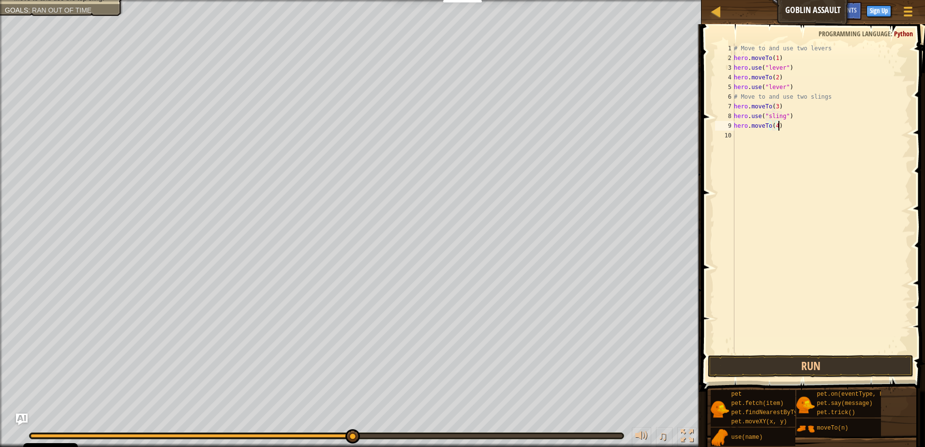
click at [800, 124] on div "# Move to and use two levers hero . moveTo ( 1 ) hero . use ( "lever" ) hero . …" at bounding box center [821, 208] width 178 height 329
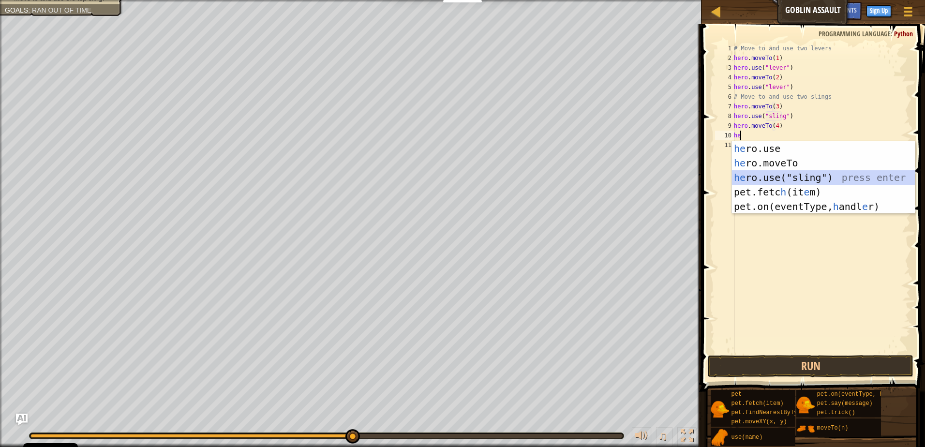
click at [798, 172] on div "he ro.use press enter he ro.moveTo press enter he ro.use("sling") press enter p…" at bounding box center [823, 192] width 183 height 102
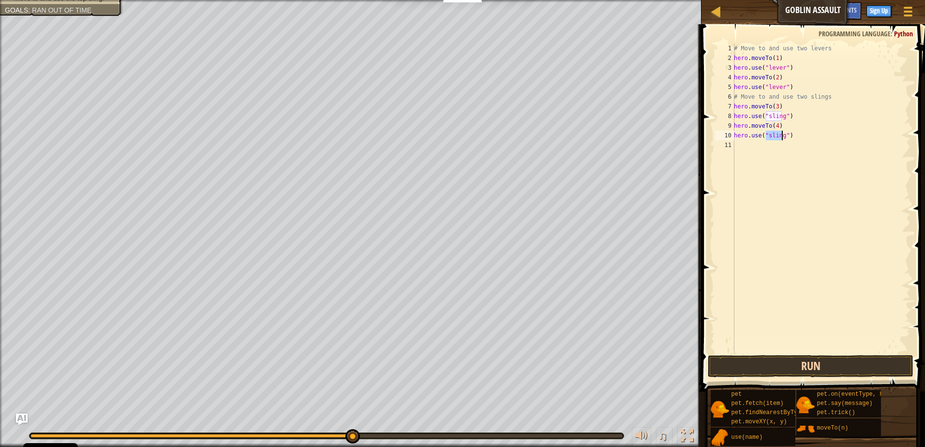
type textarea "hero.use("sling")"
click at [818, 369] on button "Run" at bounding box center [811, 366] width 206 height 22
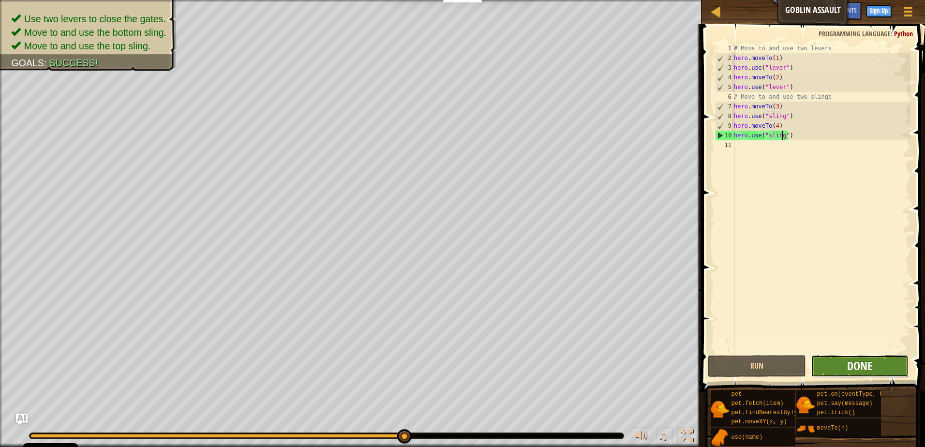
click at [855, 365] on span "Done" at bounding box center [859, 365] width 25 height 15
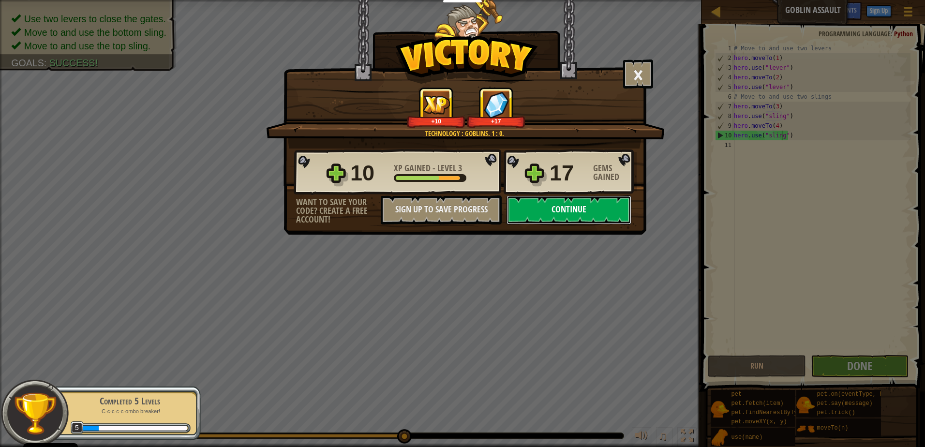
click at [564, 210] on button "Continue" at bounding box center [568, 209] width 125 height 29
select select "en-GB"
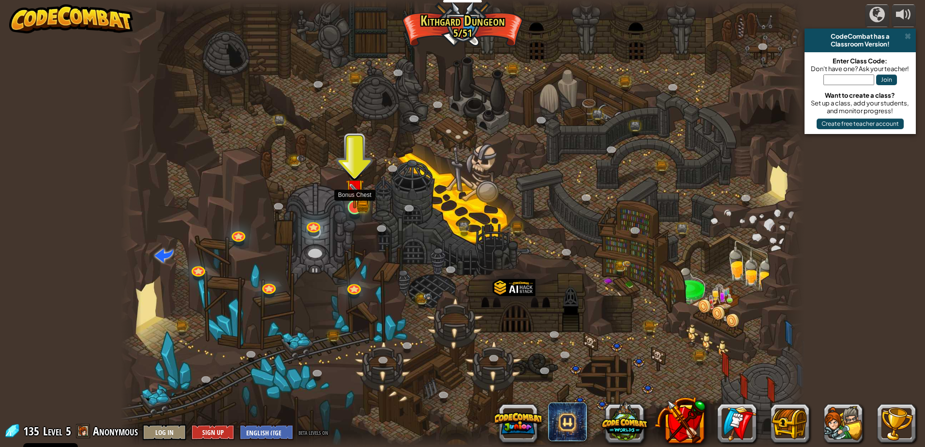
click at [365, 205] on img at bounding box center [363, 206] width 12 height 14
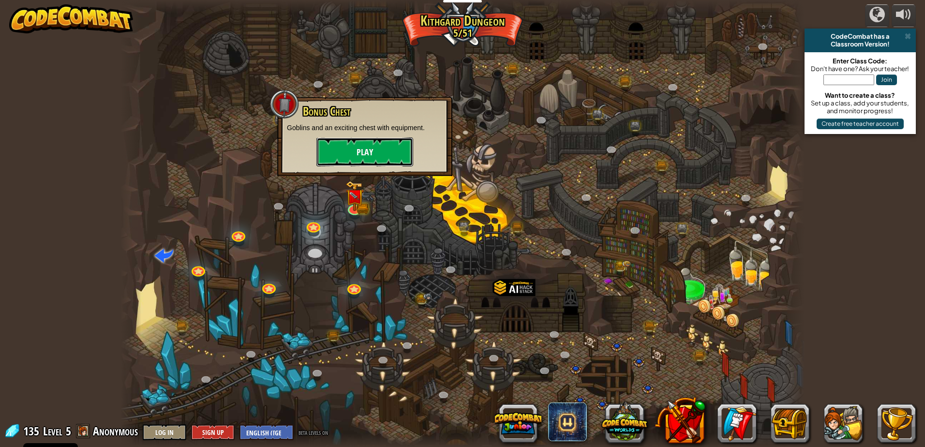
click at [357, 145] on button "Play" at bounding box center [364, 151] width 97 height 29
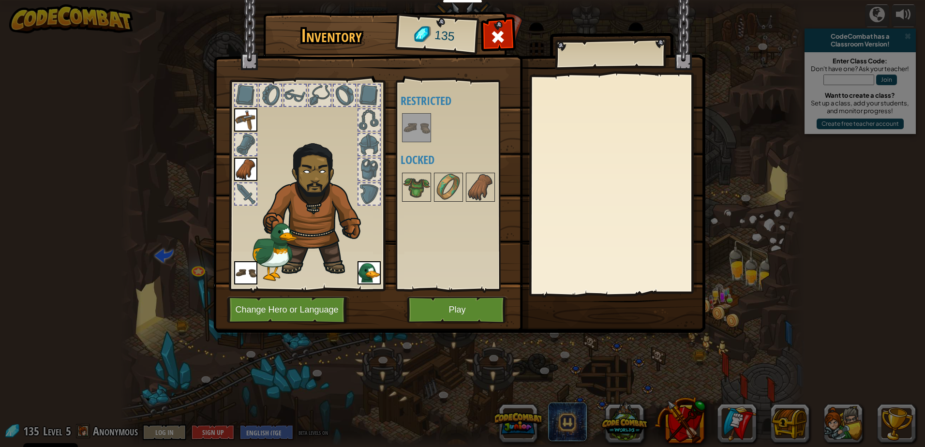
click at [406, 118] on img at bounding box center [416, 127] width 27 height 27
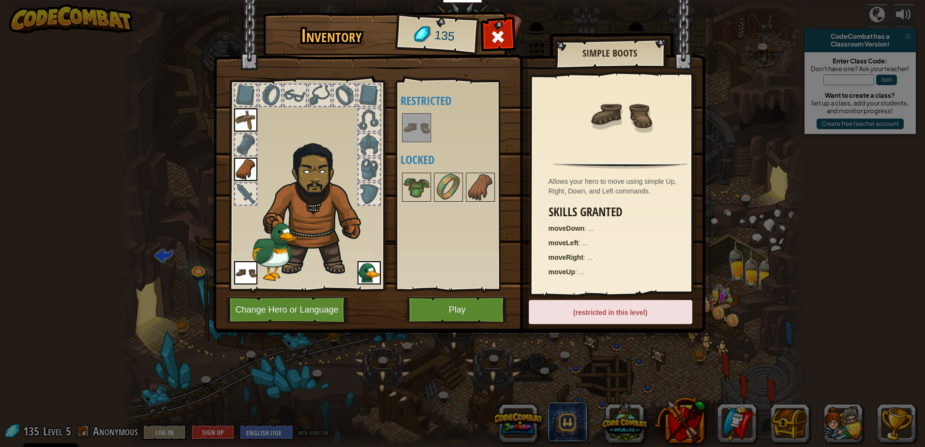
click at [412, 122] on img at bounding box center [416, 127] width 27 height 27
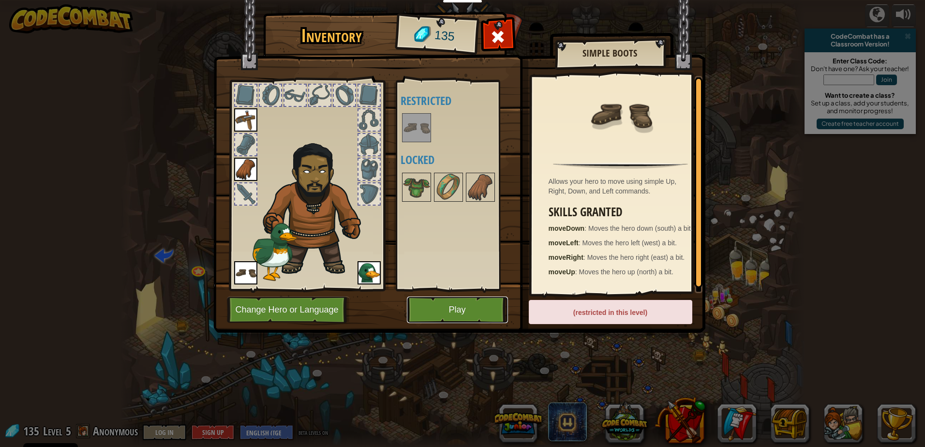
click at [471, 308] on button "Play" at bounding box center [457, 309] width 101 height 27
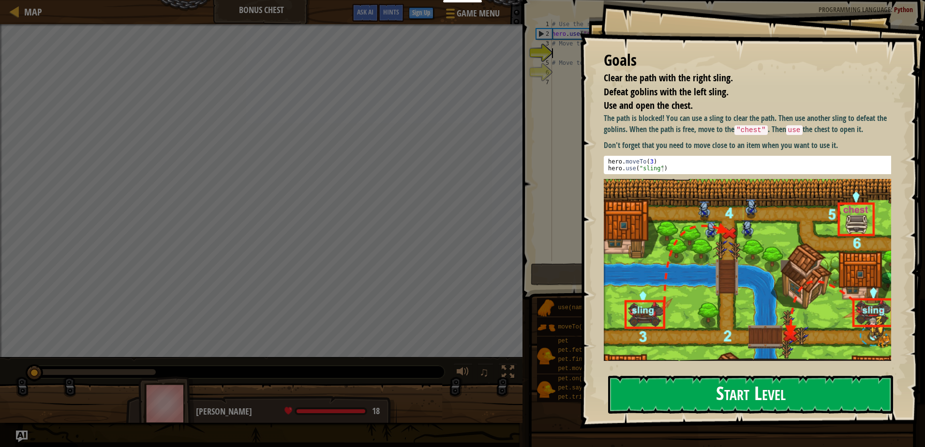
click at [698, 399] on button "Start Level" at bounding box center [750, 394] width 285 height 38
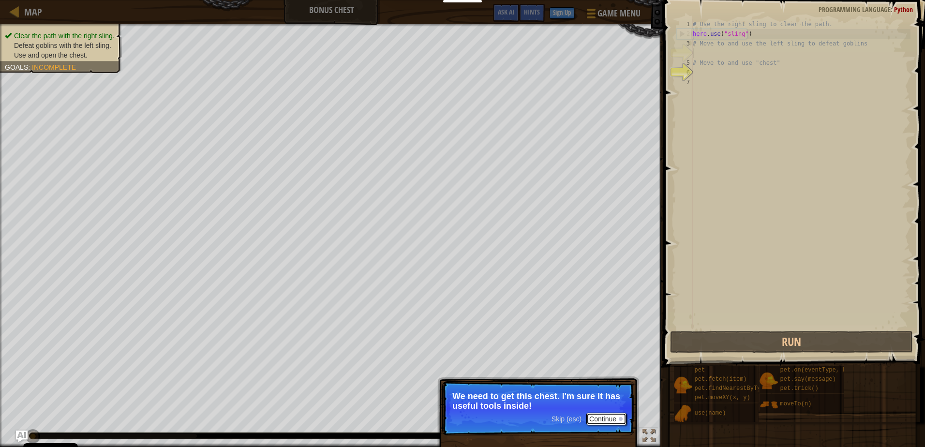
click at [596, 418] on button "Continue" at bounding box center [606, 419] width 40 height 13
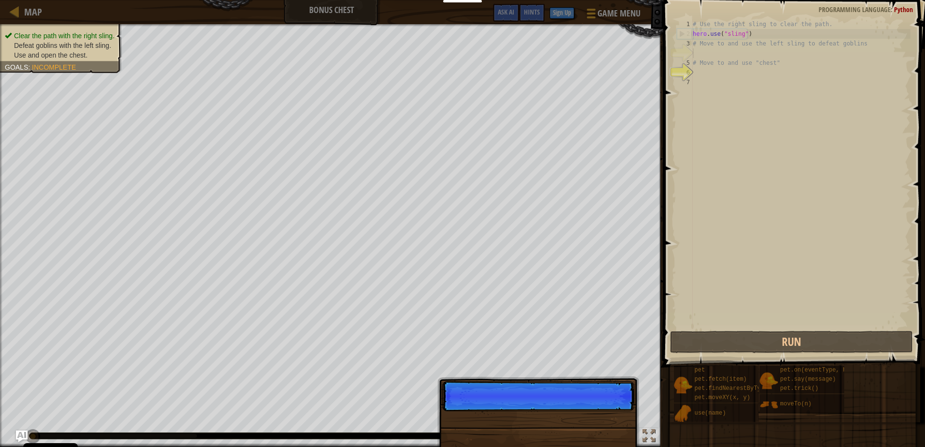
scroll to position [4, 0]
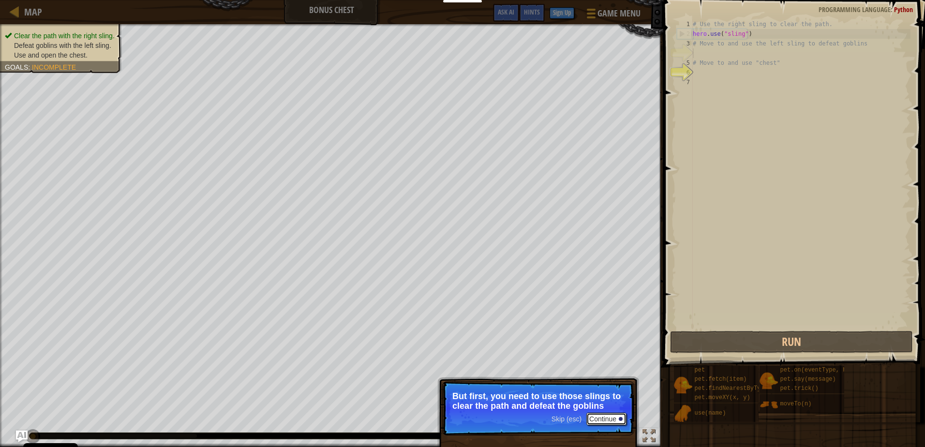
click at [587, 414] on button "Continue" at bounding box center [606, 419] width 40 height 13
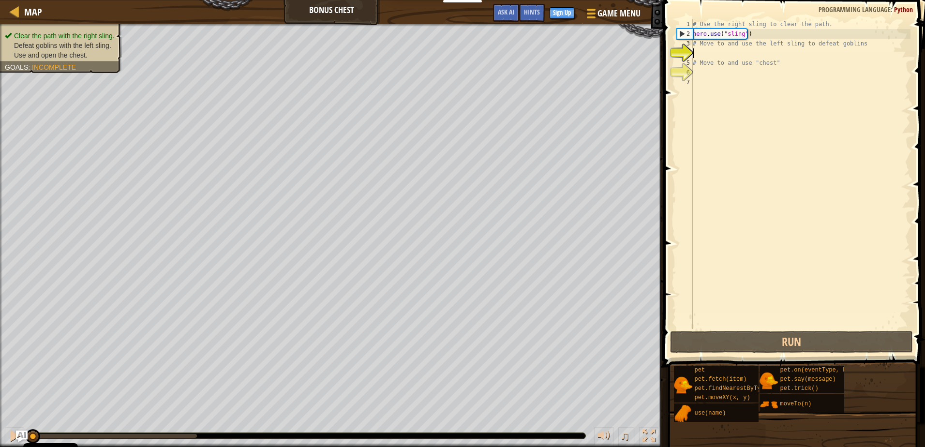
click at [587, 414] on div "Clear the path with the right sling. Defeat goblins with the left sling. Use an…" at bounding box center [462, 235] width 925 height 423
type textarea "g"
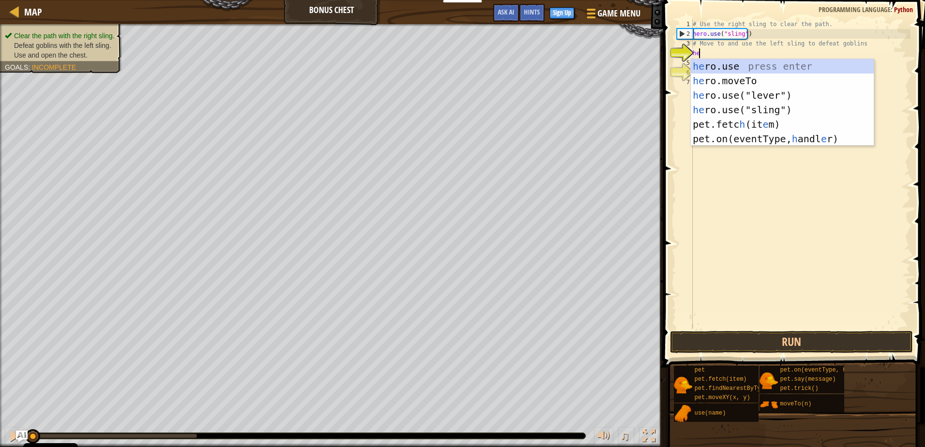
scroll to position [4, 0]
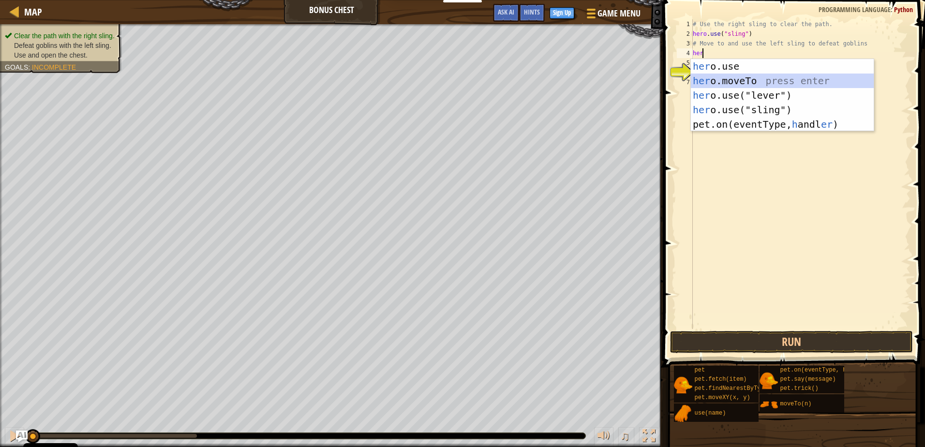
click at [744, 78] on div "her o.use press enter her o.moveTo press enter her o.use("lever") press enter h…" at bounding box center [782, 110] width 183 height 102
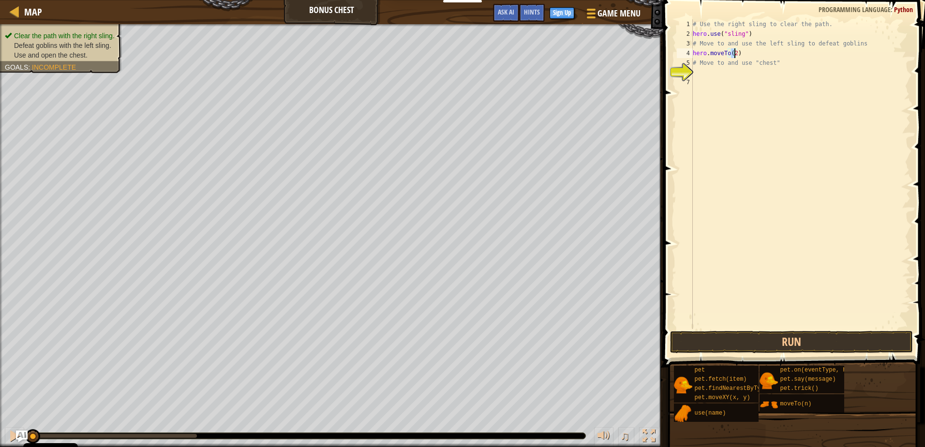
type textarea "hero.moveTo(3)"
click at [737, 53] on div "# Use the right sling to clear the path. hero . use ( "sling" ) # Move to and u…" at bounding box center [801, 183] width 220 height 329
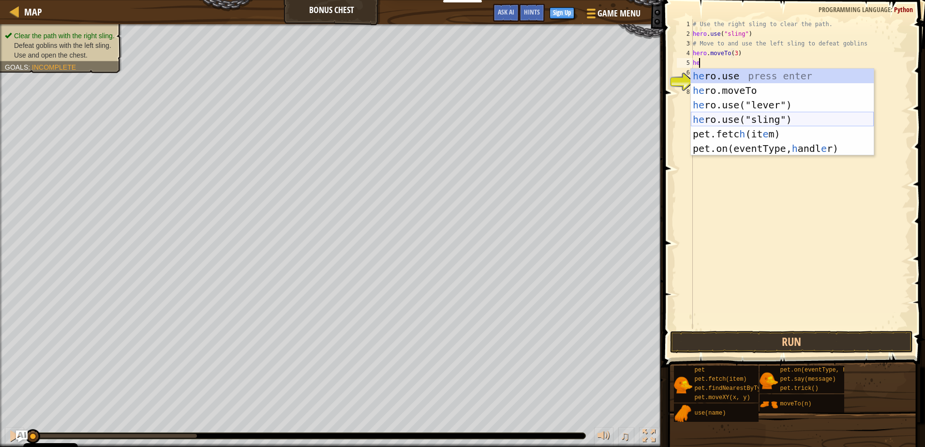
click at [734, 113] on div "he ro.use press enter he ro.moveTo press enter he ro.use("lever") press enter h…" at bounding box center [782, 127] width 183 height 116
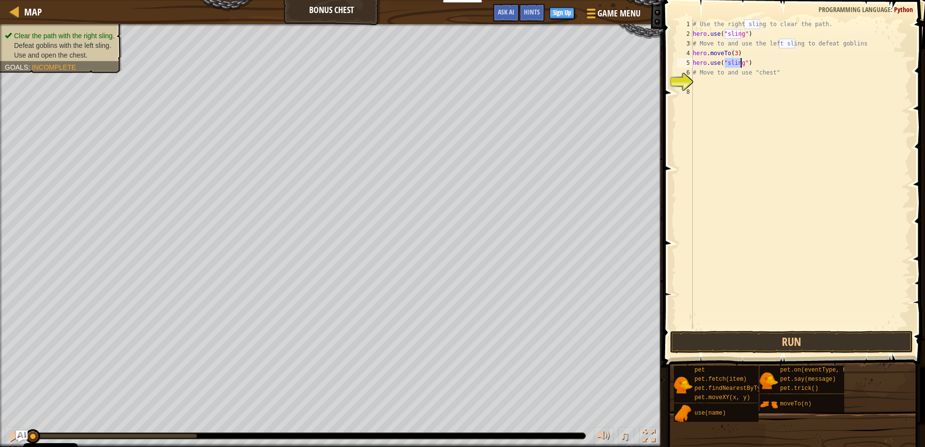
click at [776, 74] on div "# Use the right sling to clear the path. hero . use ( "sling" ) # Move to and u…" at bounding box center [801, 183] width 220 height 329
click at [804, 336] on button "Run" at bounding box center [791, 342] width 242 height 22
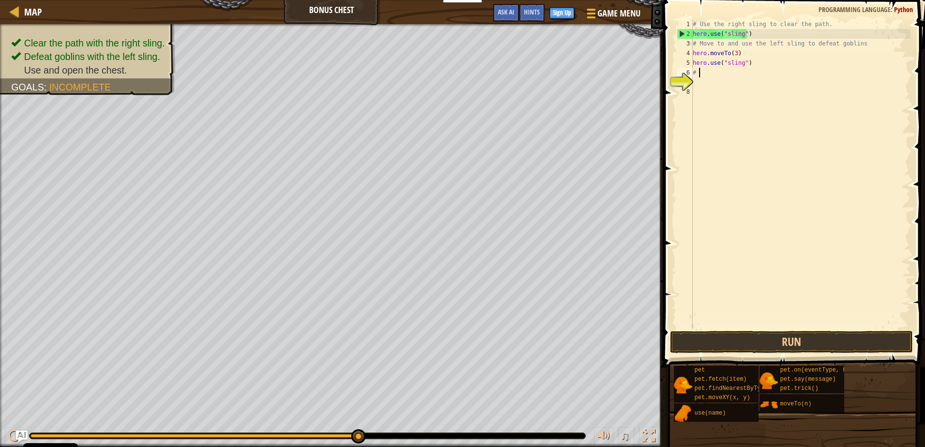
type textarea "#"
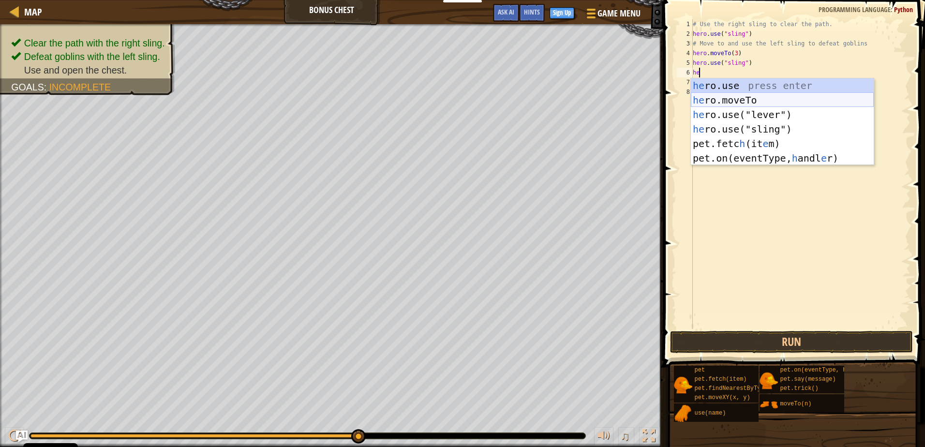
click at [756, 99] on div "he ro.use press enter he ro.moveTo press enter he ro.use("lever") press enter h…" at bounding box center [782, 136] width 183 height 116
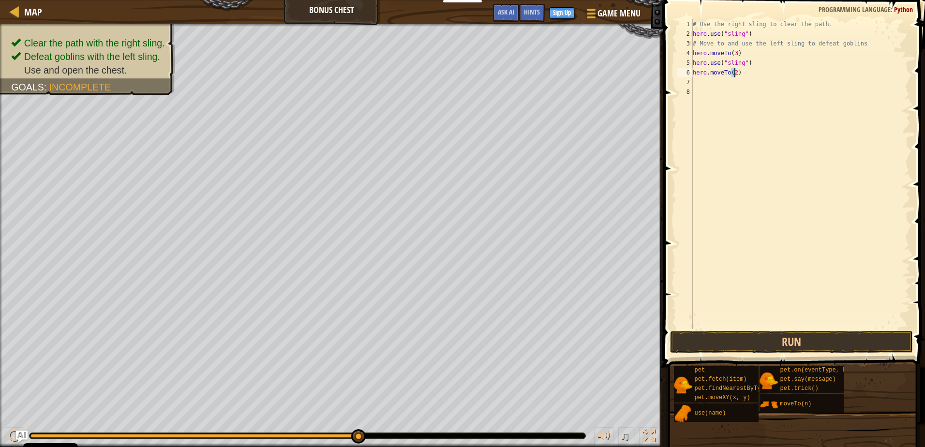
type textarea "hero.moveTo(4)"
click at [739, 74] on div "# Use the right sling to clear the path. hero . use ( "sling" ) # Move to and u…" at bounding box center [801, 183] width 220 height 329
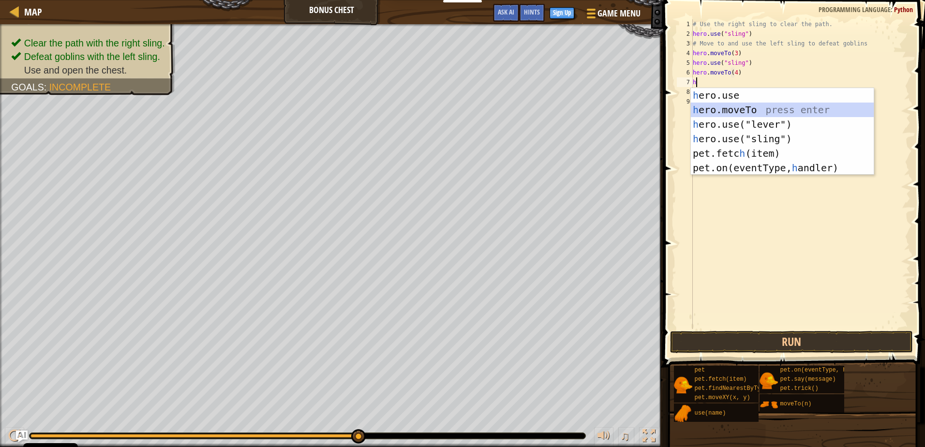
click at [710, 104] on div "h ero.use press enter h ero.moveTo press enter h ero.use("lever") press enter h…" at bounding box center [782, 146] width 183 height 116
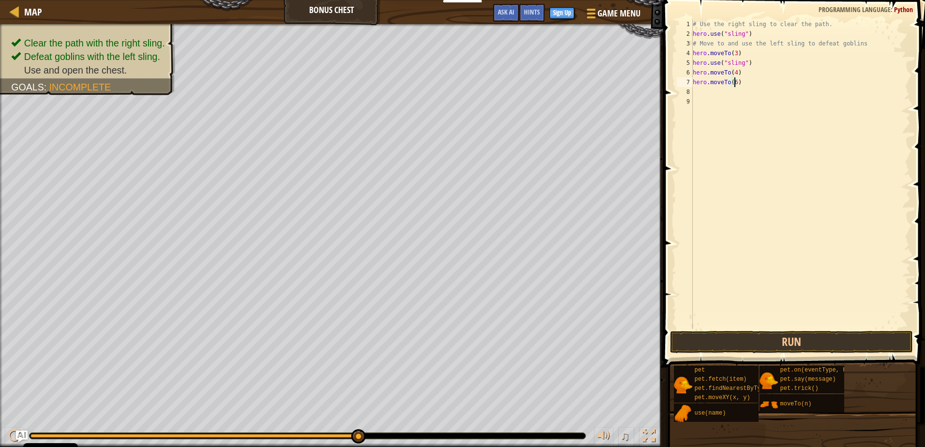
scroll to position [4, 3]
click at [709, 335] on button "Run" at bounding box center [791, 342] width 242 height 22
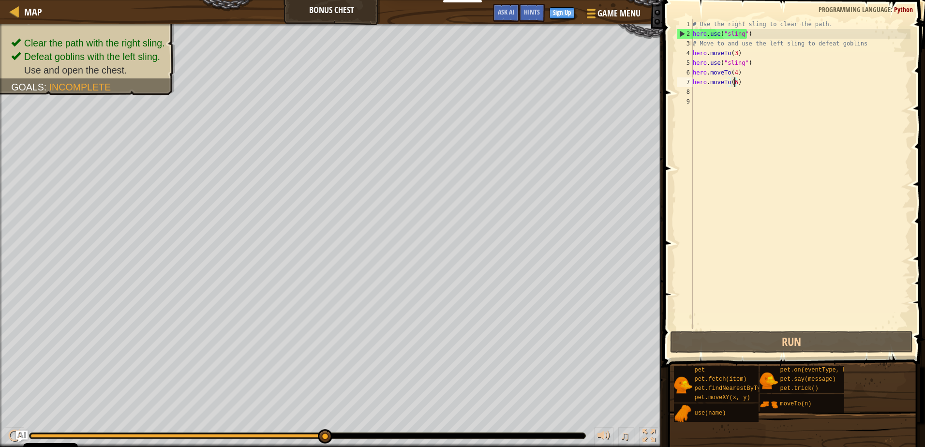
click at [734, 71] on div "# Use the right sling to clear the path. hero . use ( "sling" ) # Move to and u…" at bounding box center [801, 183] width 220 height 329
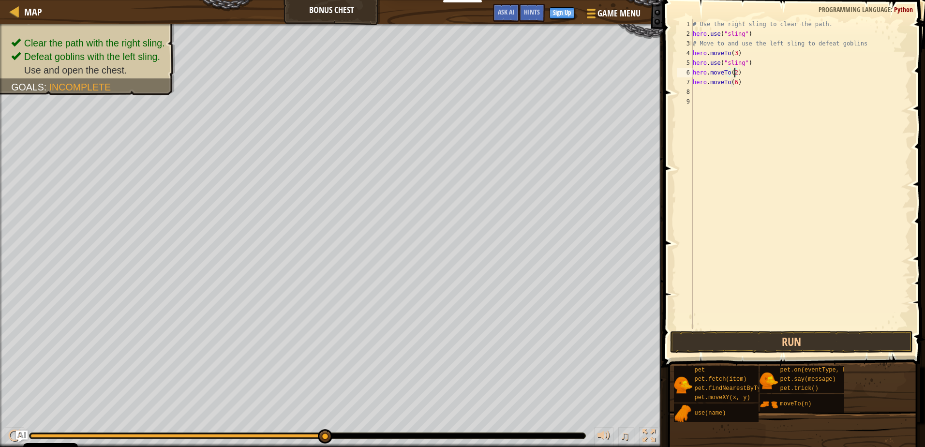
click at [735, 81] on div "# Use the right sling to clear the path. hero . use ( "sling" ) # Move to and u…" at bounding box center [801, 183] width 220 height 329
type textarea "hero.moveTo(4)"
click at [736, 82] on div "# Use the right sling to clear the path. hero . use ( "sling" ) # Move to and u…" at bounding box center [801, 183] width 220 height 329
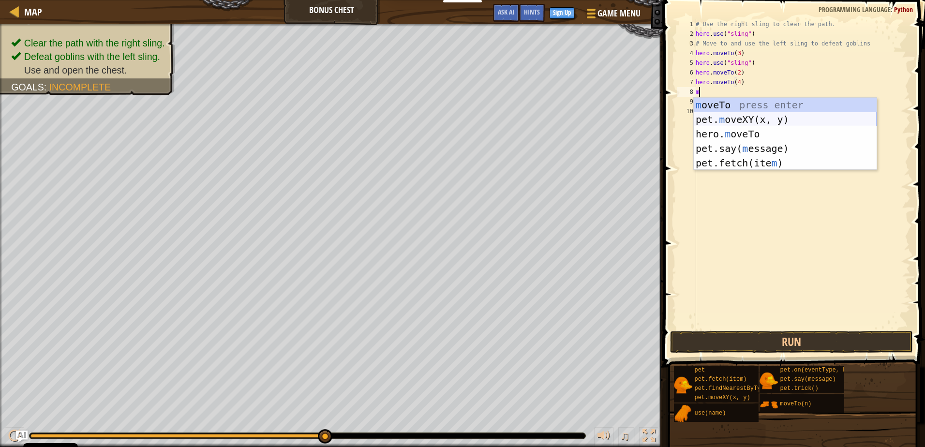
click at [720, 116] on div "m oveTo press enter pet. m oveXY(x, y) press enter hero. m oveTo press enter pe…" at bounding box center [785, 149] width 183 height 102
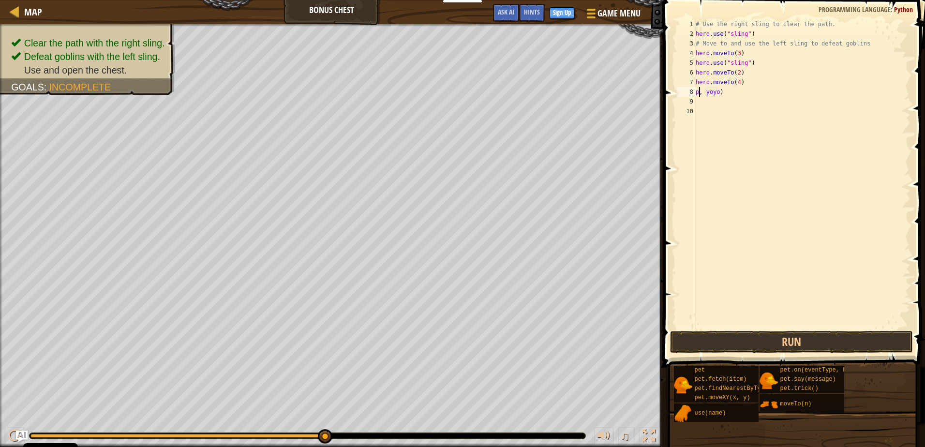
type textarea ", yoyo)"
click at [772, 110] on div "# Use the right sling to clear the path. hero . use ( "sling" ) # Move to and u…" at bounding box center [802, 183] width 217 height 329
click at [756, 84] on div "# Use the right sling to clear the path. hero . use ( "sling" ) # Move to and u…" at bounding box center [802, 183] width 217 height 329
click at [750, 91] on div "# Use the right sling to clear the path. hero . use ( "sling" ) # Move to and u…" at bounding box center [802, 183] width 217 height 329
type textarea ","
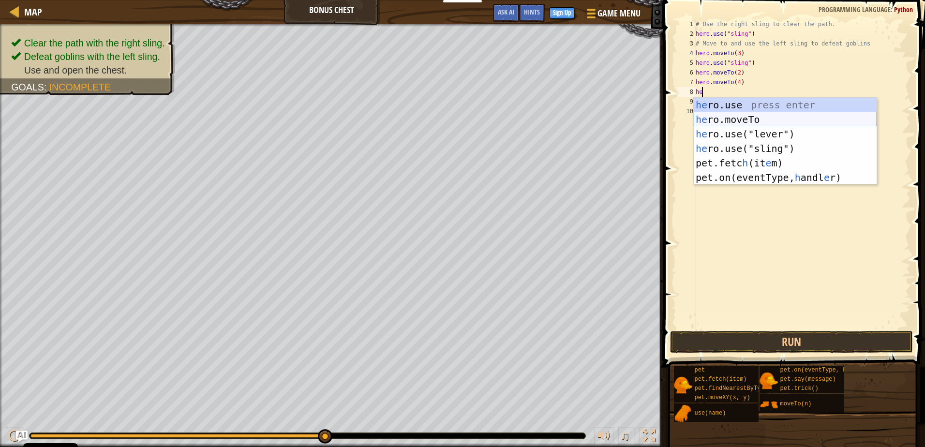
click at [731, 119] on div "he ro.use press enter he ro.moveTo press enter he ro.use("lever") press enter h…" at bounding box center [785, 156] width 183 height 116
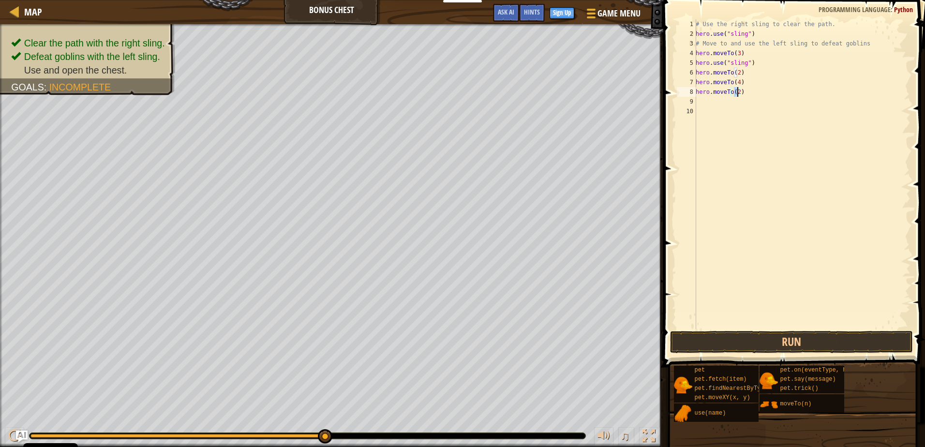
type textarea "hero.moveTo(5)"
click at [740, 91] on div "# Use the right sling to clear the path. hero . use ( "sling" ) # Move to and u…" at bounding box center [802, 183] width 217 height 329
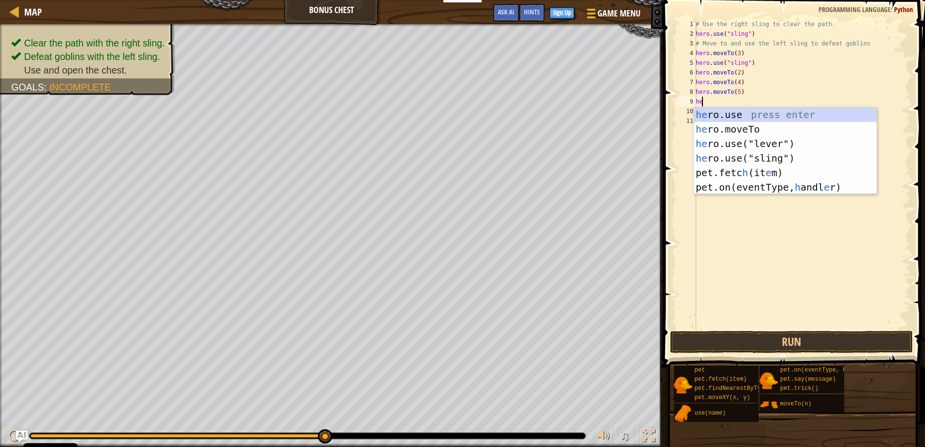
scroll to position [4, 0]
click at [739, 125] on div "her o.use press enter her o.moveTo press enter her o.use("lever") press enter h…" at bounding box center [785, 158] width 183 height 102
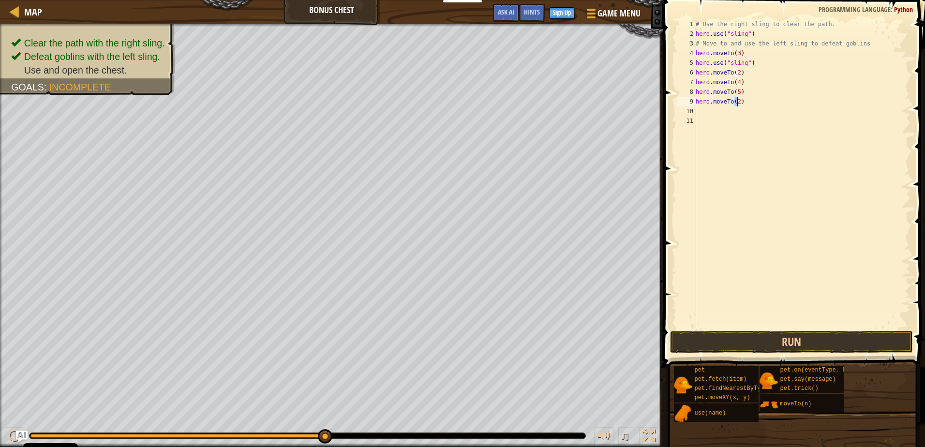
type textarea "hero.moveTo(6)"
click at [741, 105] on div "# Use the right sling to clear the path. hero . use ( "sling" ) # Move to and u…" at bounding box center [802, 183] width 217 height 329
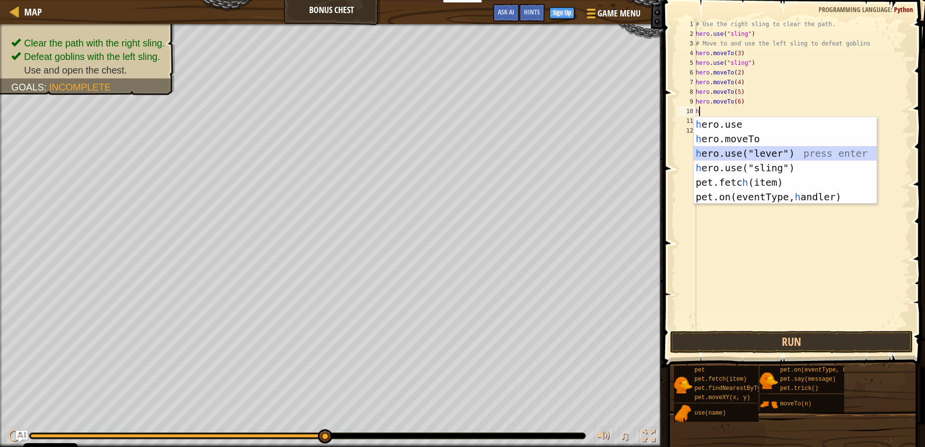
click at [732, 154] on div "h ero.use press enter h ero.moveTo press enter h ero.use("lever") press enter h…" at bounding box center [785, 175] width 183 height 116
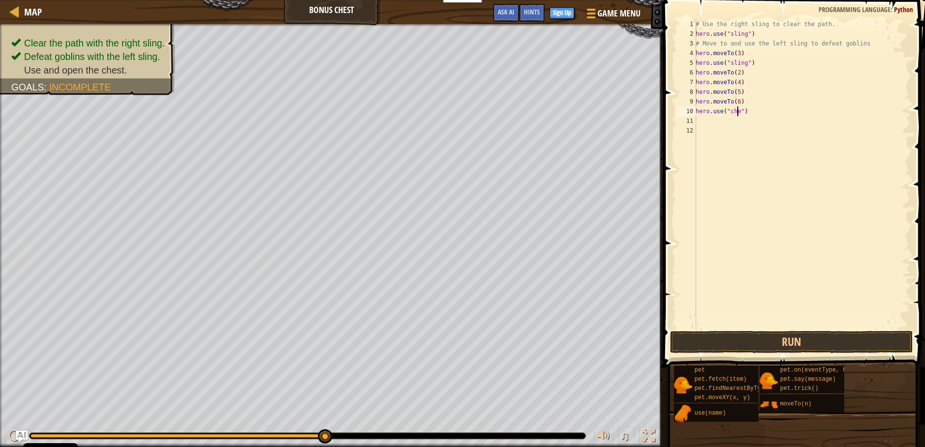
scroll to position [4, 4]
click at [721, 111] on div "# Use the right sling to clear the path. hero . use ( "sling" ) # Move to and u…" at bounding box center [802, 183] width 217 height 329
click at [726, 335] on button "Run" at bounding box center [791, 342] width 242 height 22
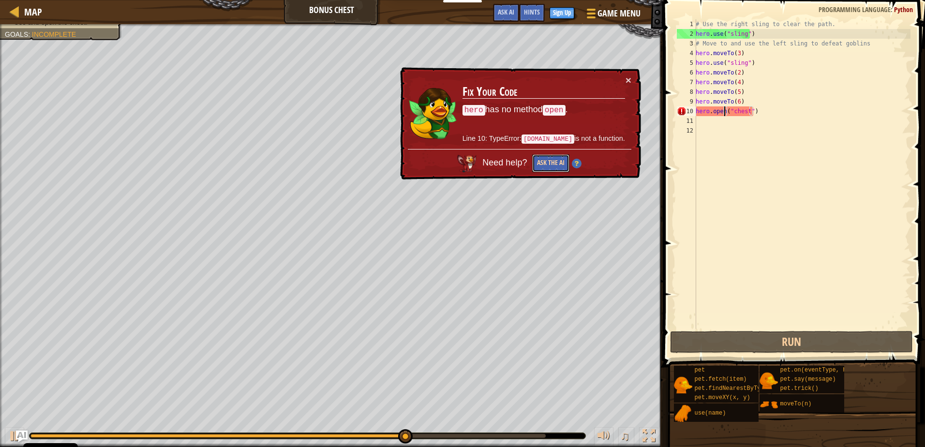
click at [566, 164] on button "Ask the AI" at bounding box center [550, 163] width 37 height 18
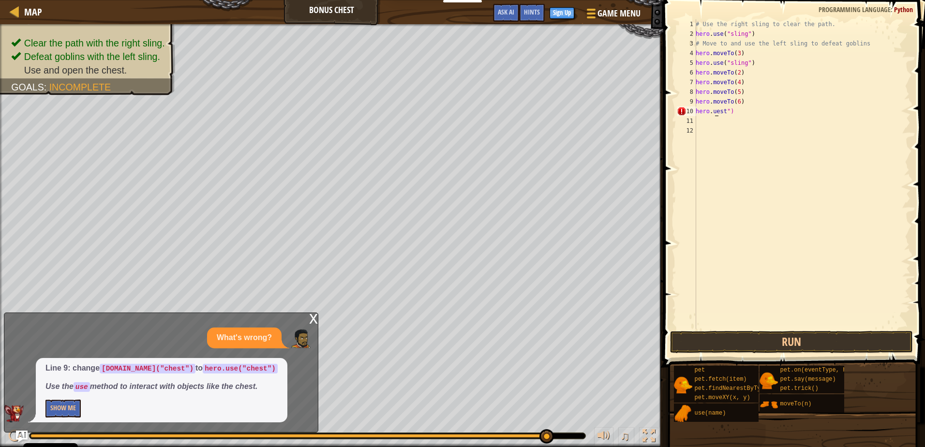
click at [729, 112] on div "# Use the right sling to clear the path. hero . use ( "sling" ) # Move to and u…" at bounding box center [802, 183] width 217 height 329
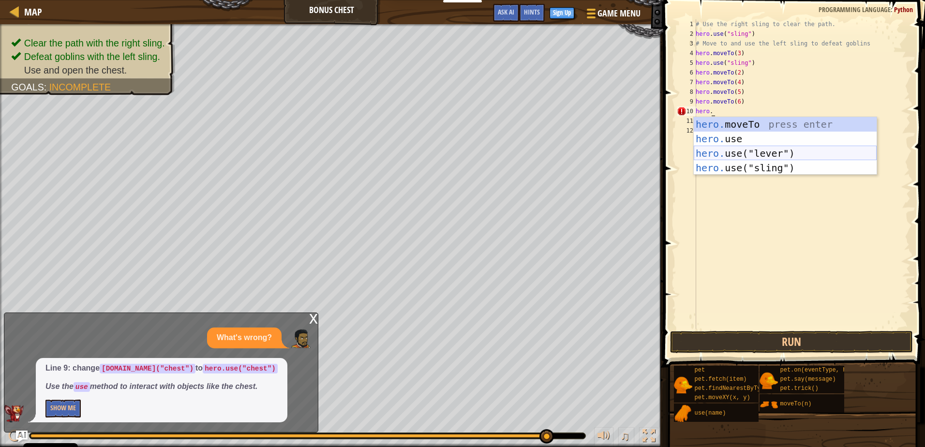
click at [741, 154] on div "hero. moveTo press enter hero. use press enter hero. use("lever") press enter h…" at bounding box center [785, 160] width 183 height 87
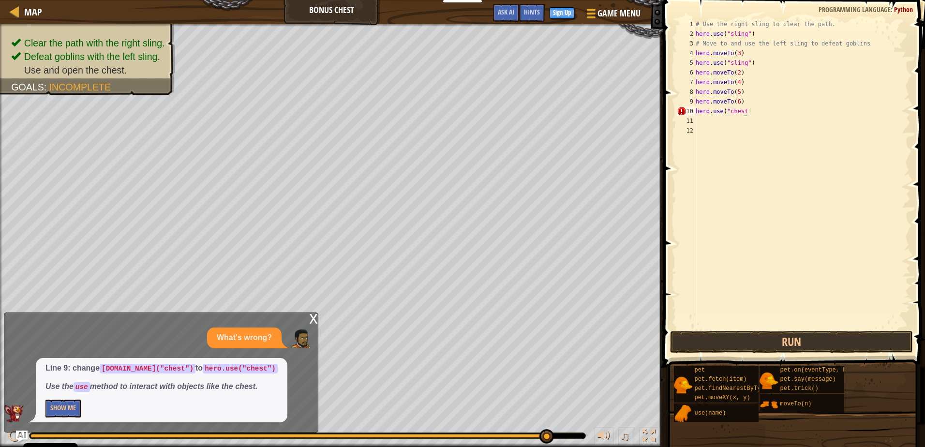
scroll to position [4, 4]
type textarea "hero.use("chest")")"
click at [733, 341] on button "Run" at bounding box center [791, 342] width 242 height 22
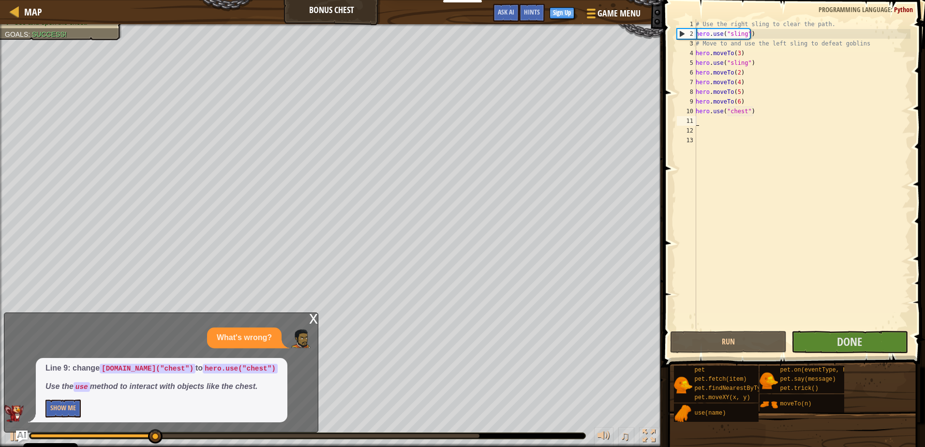
click at [313, 315] on div "x" at bounding box center [313, 318] width 9 height 10
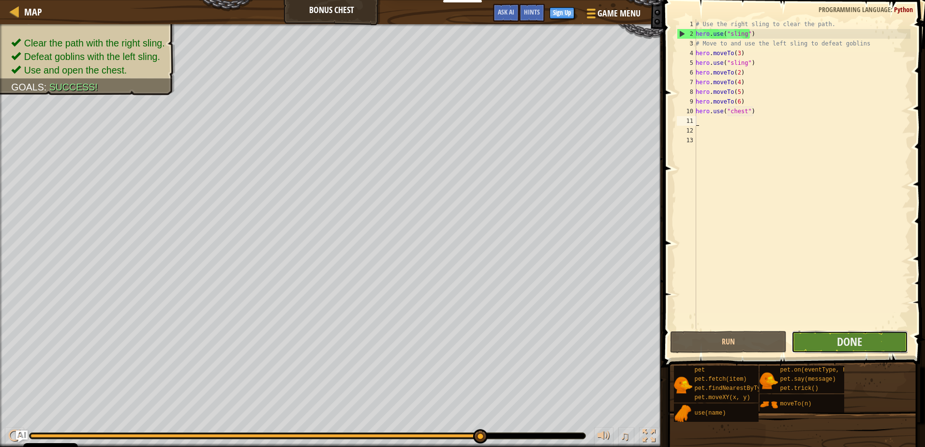
click at [863, 340] on button "Done" at bounding box center [849, 342] width 117 height 22
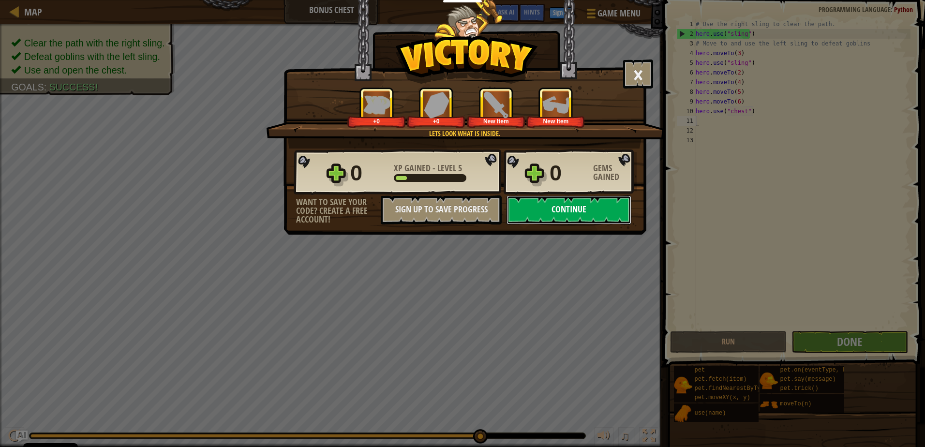
click at [532, 213] on button "Continue" at bounding box center [568, 209] width 125 height 29
select select "en-GB"
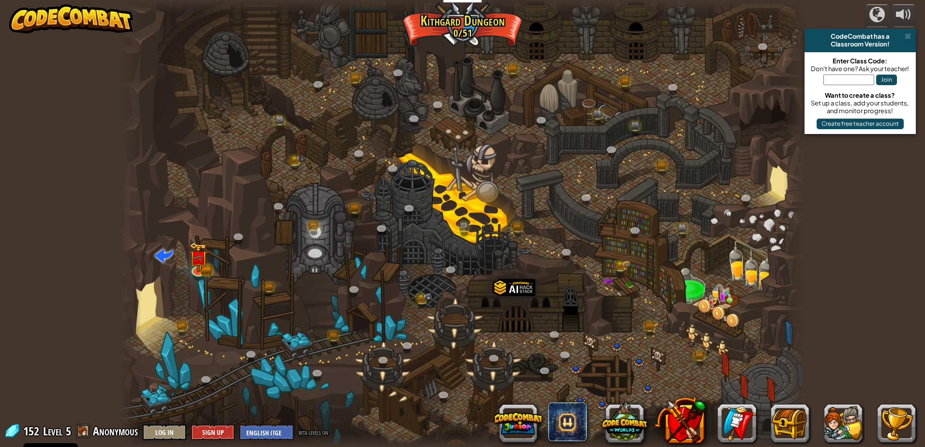
select select "en-GB"
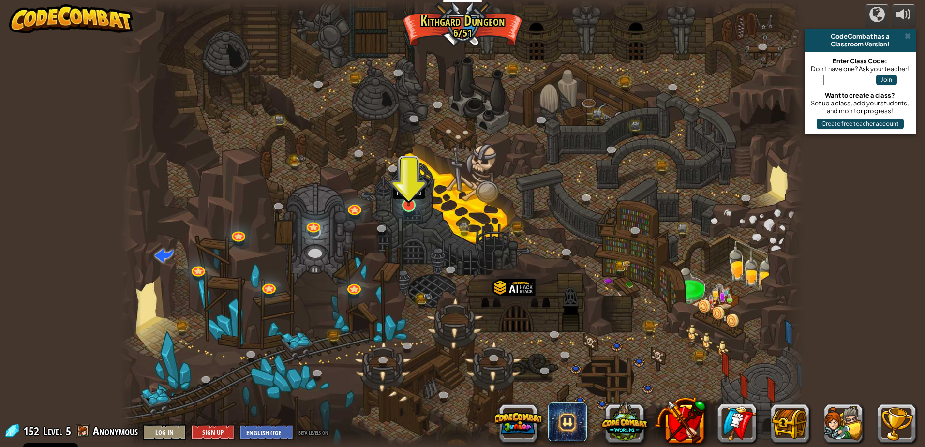
click at [416, 203] on img at bounding box center [408, 185] width 18 height 42
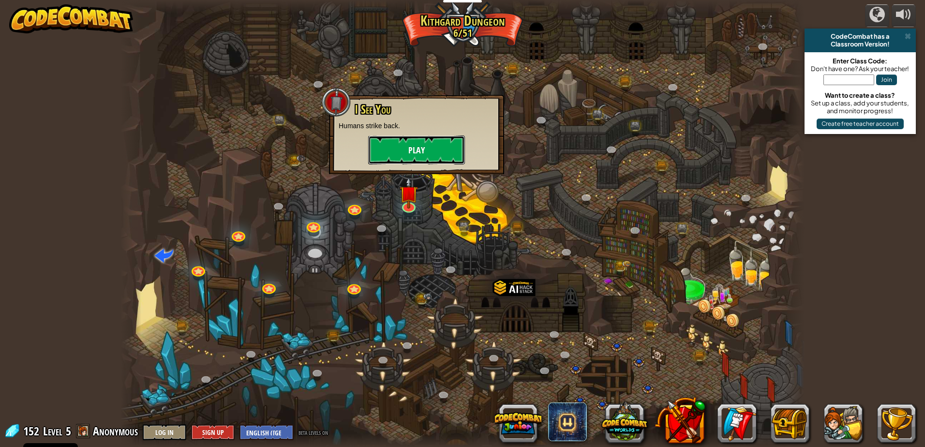
click at [426, 146] on button "Play" at bounding box center [416, 149] width 97 height 29
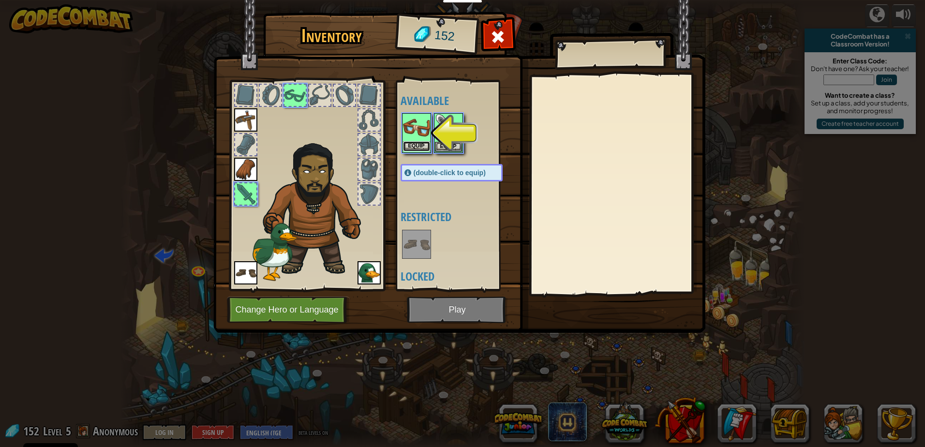
click at [422, 147] on button "Equip" at bounding box center [416, 146] width 27 height 10
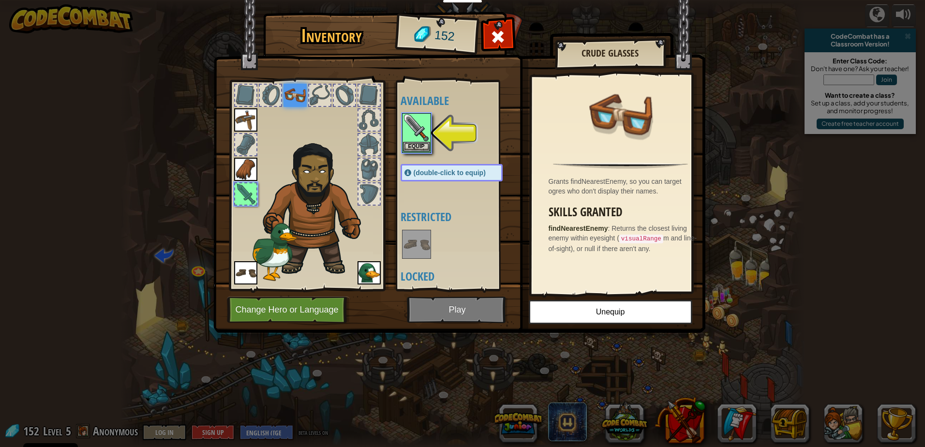
click at [427, 156] on div "Available Equip Equip Equip Equip Equip (double-click to equip) Restricted Lock…" at bounding box center [460, 186] width 121 height 202
click at [420, 149] on button "Equip" at bounding box center [416, 146] width 27 height 10
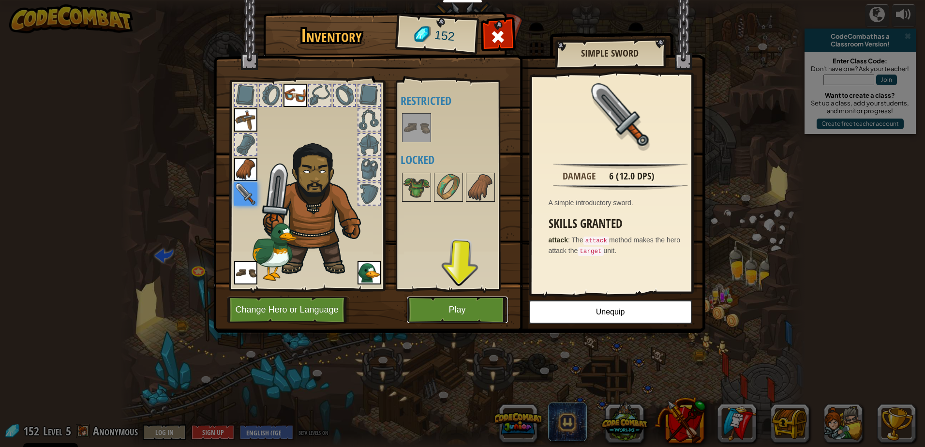
click at [481, 300] on button "Play" at bounding box center [457, 309] width 101 height 27
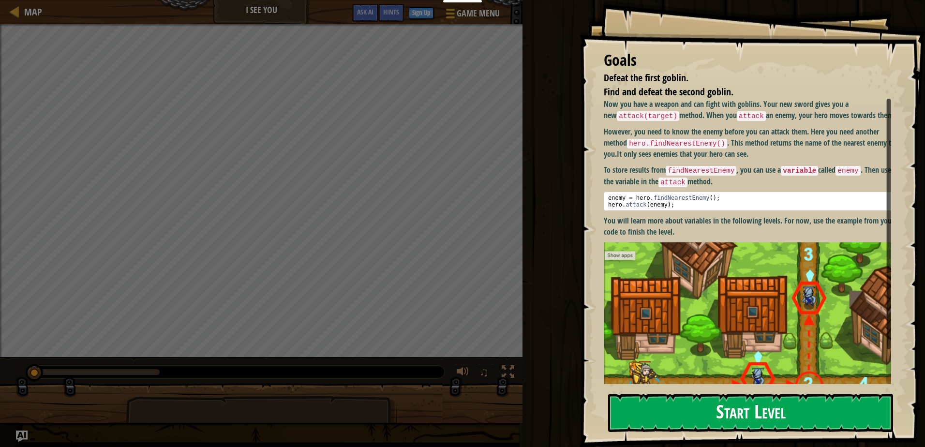
click at [683, 408] on button "Start Level" at bounding box center [750, 413] width 285 height 38
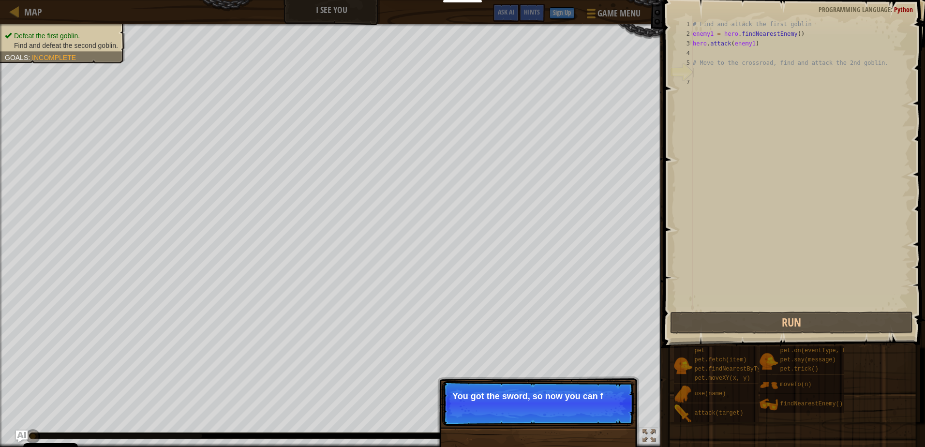
click at [536, 439] on div "Skip (esc) Continue You got the sword, so now you can f" at bounding box center [538, 452] width 202 height 143
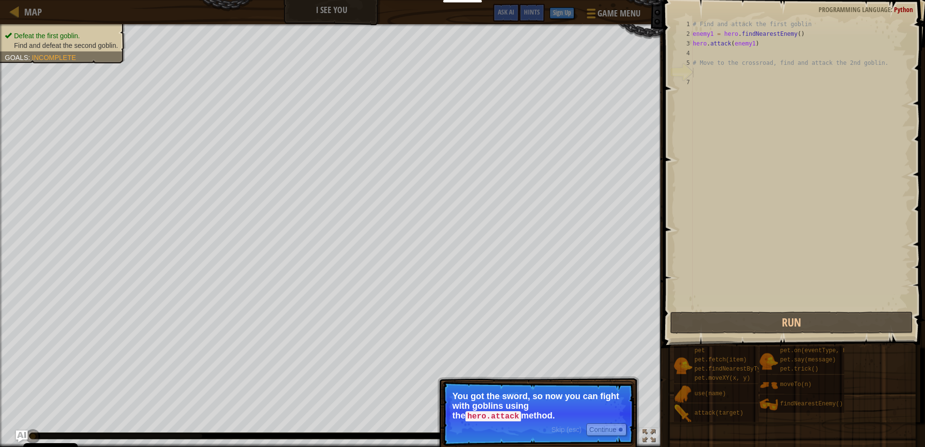
click at [521, 411] on code "hero.attack" at bounding box center [493, 416] width 56 height 11
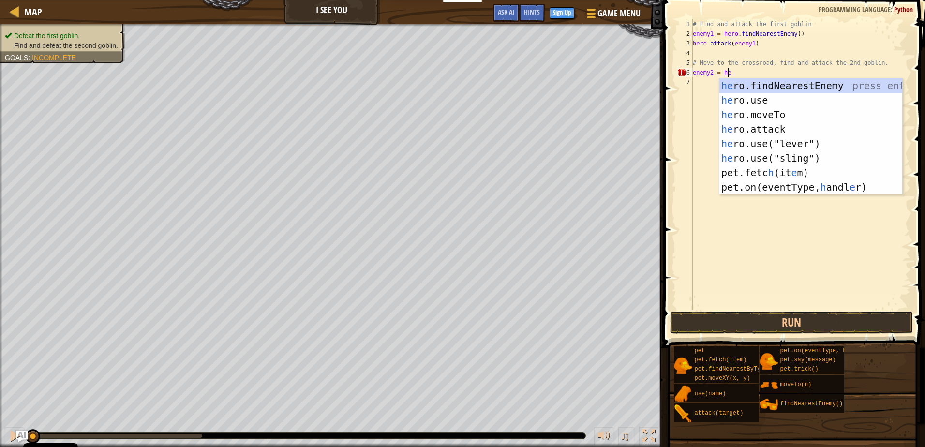
scroll to position [4, 3]
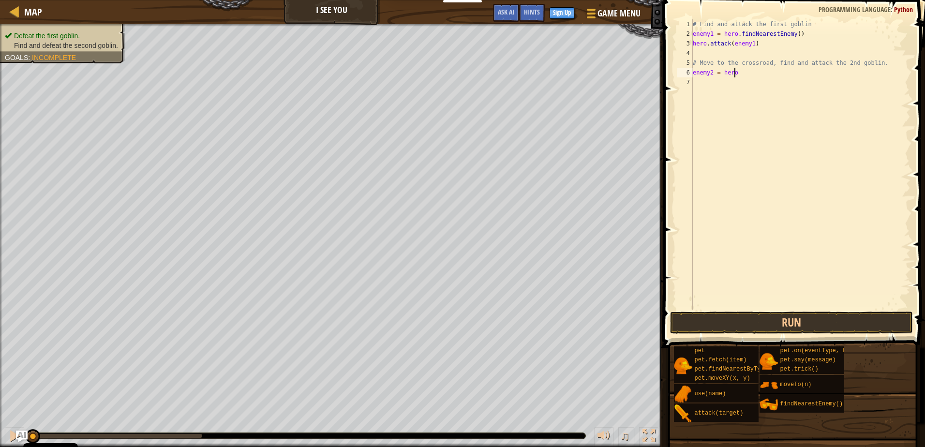
type textarea "enemy2 = hero."
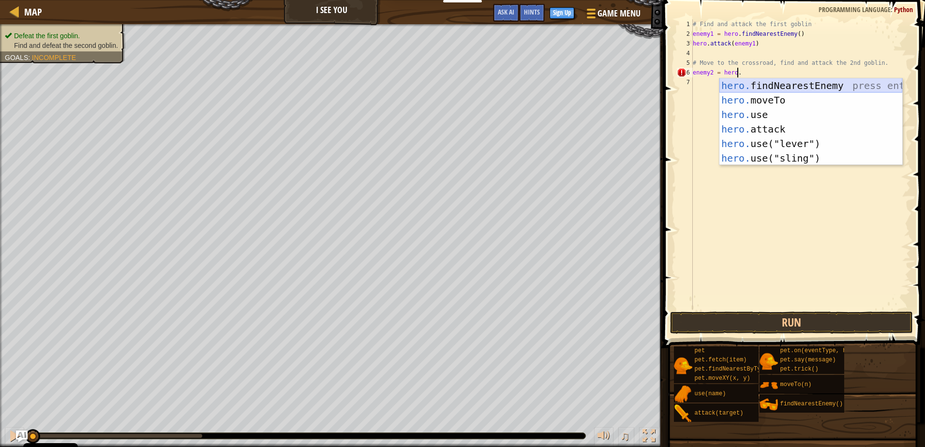
click at [823, 89] on div "hero. findNearestEnemy press enter hero. moveTo press enter hero. use press ent…" at bounding box center [810, 136] width 183 height 116
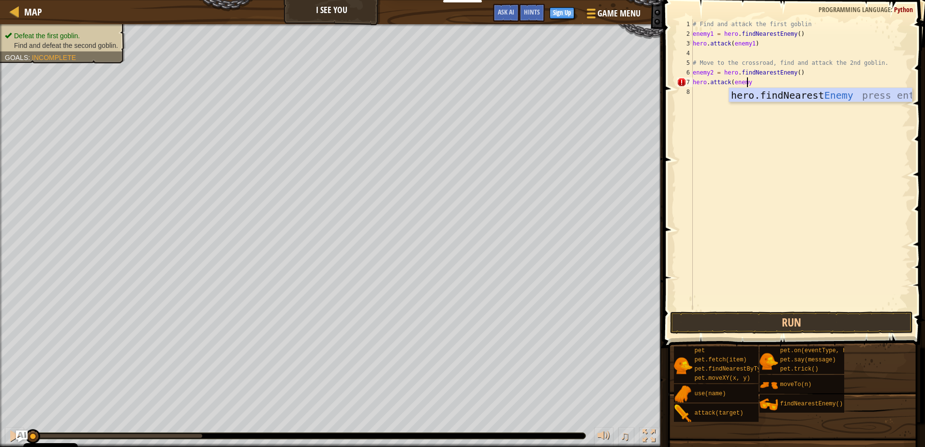
scroll to position [4, 4]
type textarea "hero.attack(enemy2)"
click at [782, 317] on button "Run" at bounding box center [791, 322] width 242 height 22
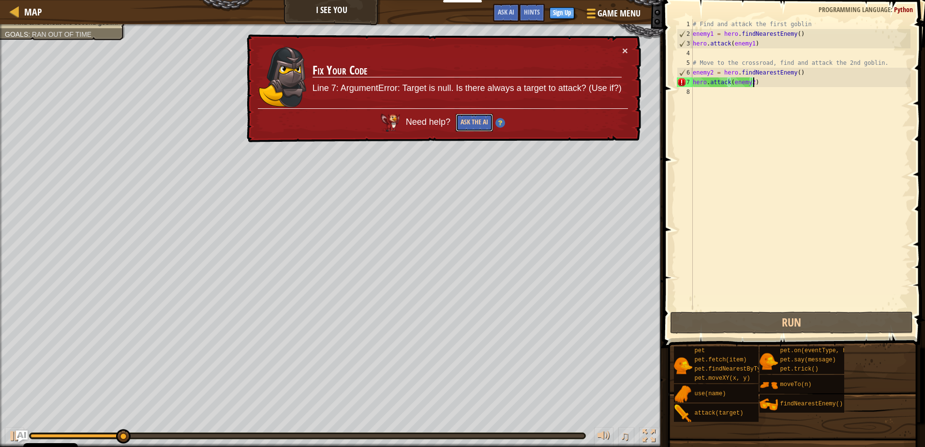
click at [469, 118] on button "Ask the AI" at bounding box center [474, 123] width 37 height 18
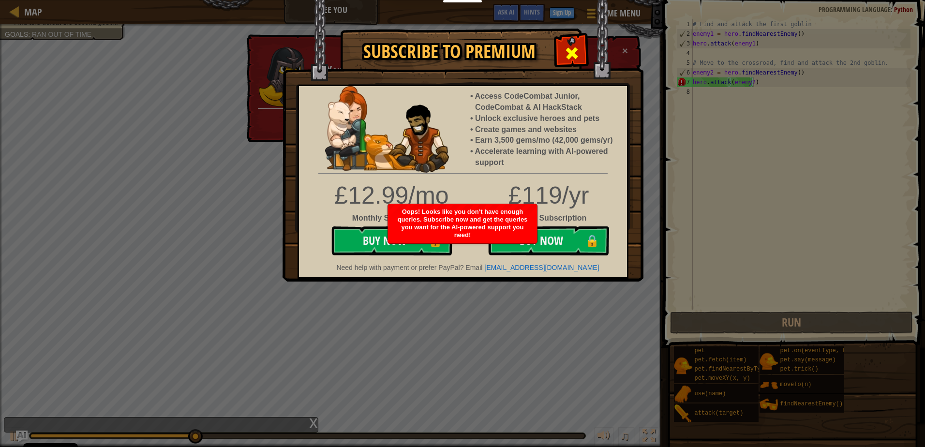
click at [572, 51] on span at bounding box center [571, 52] width 15 height 15
